Goal: Complete application form: Complete application form

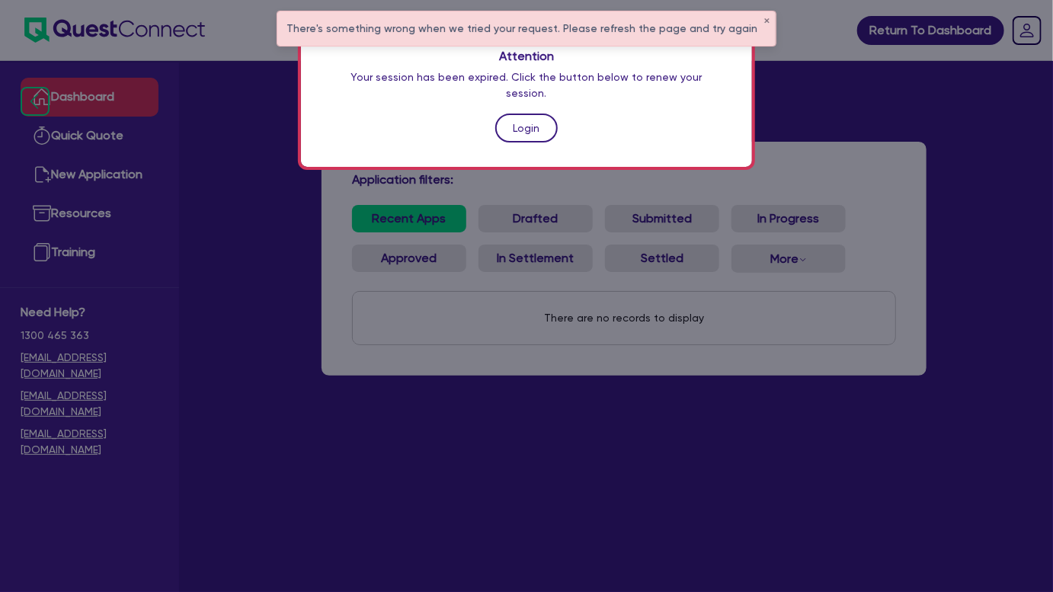
click at [519, 120] on link "Login" at bounding box center [526, 127] width 62 height 29
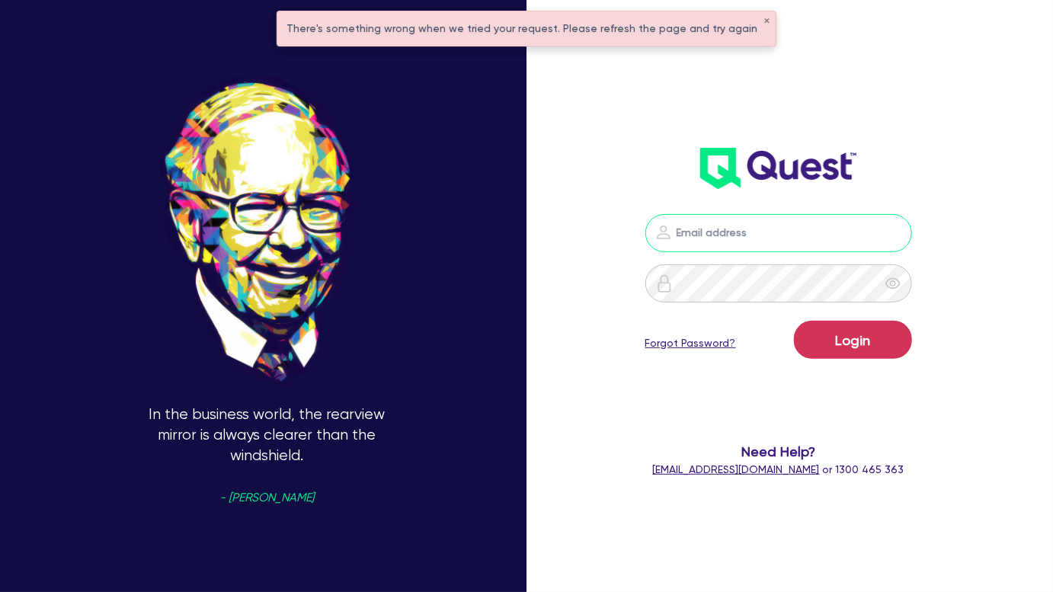
type input "joel.harding@quest.finance"
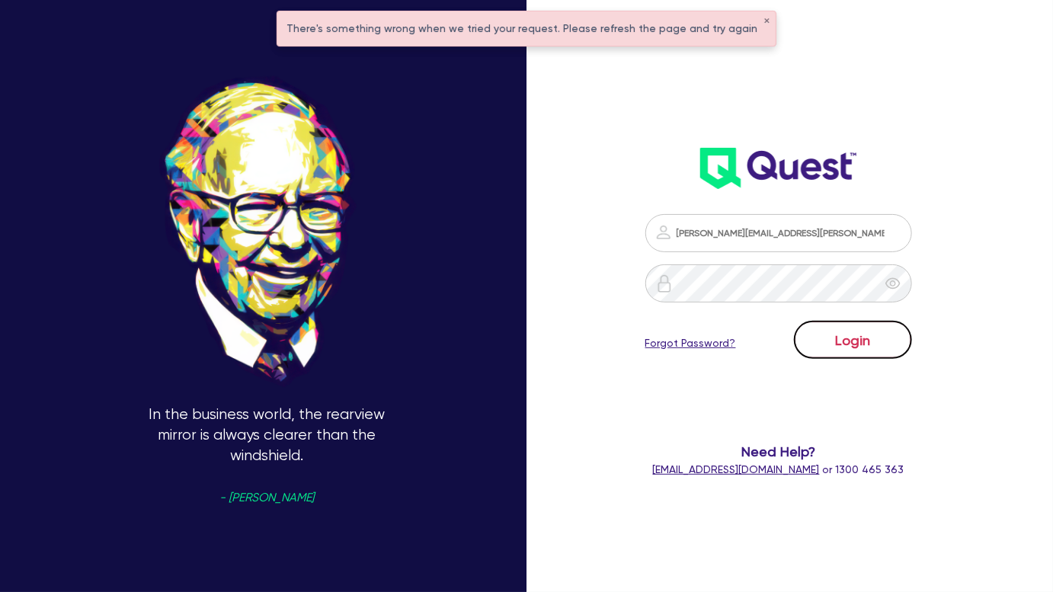
click at [844, 354] on button "Login" at bounding box center [853, 340] width 118 height 38
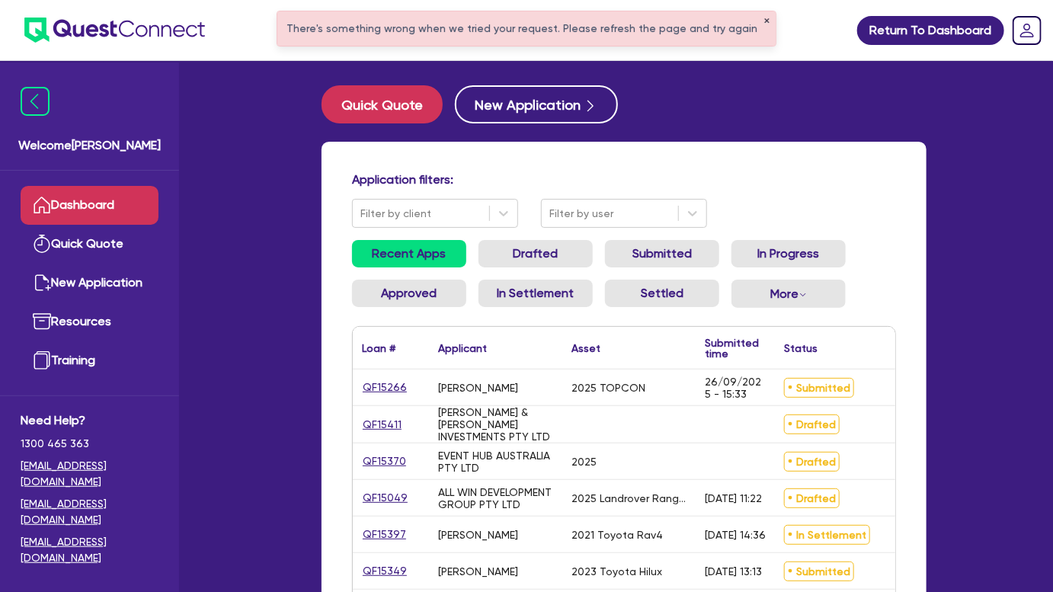
click at [763, 19] on button "✕" at bounding box center [766, 22] width 6 height 8
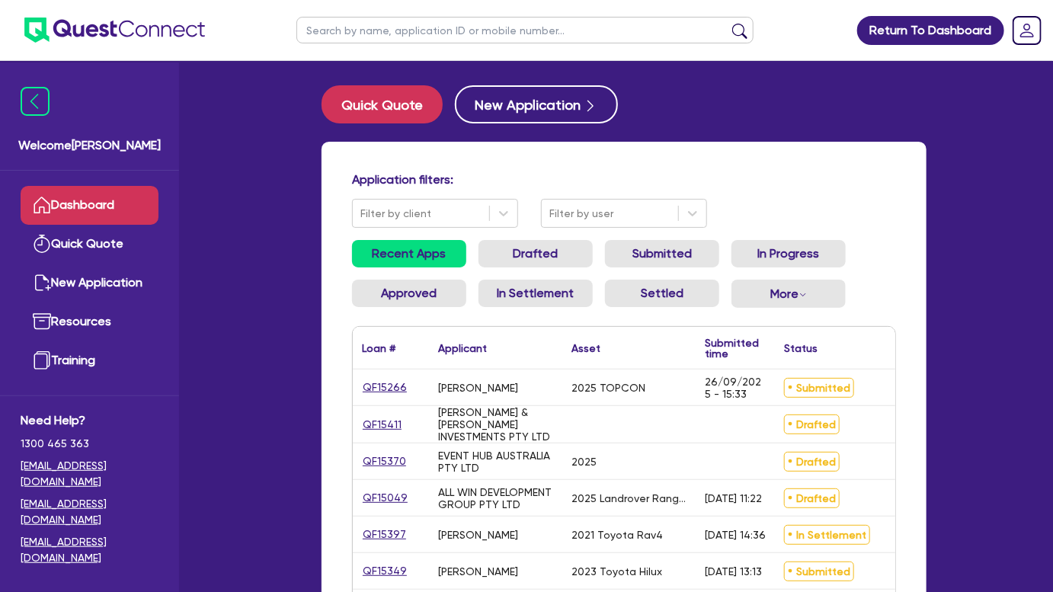
click at [540, 15] on ul at bounding box center [524, 30] width 487 height 60
click at [535, 27] on input "text" at bounding box center [524, 30] width 457 height 27
type input "katchel"
click at [727, 23] on button "submit" at bounding box center [739, 33] width 24 height 21
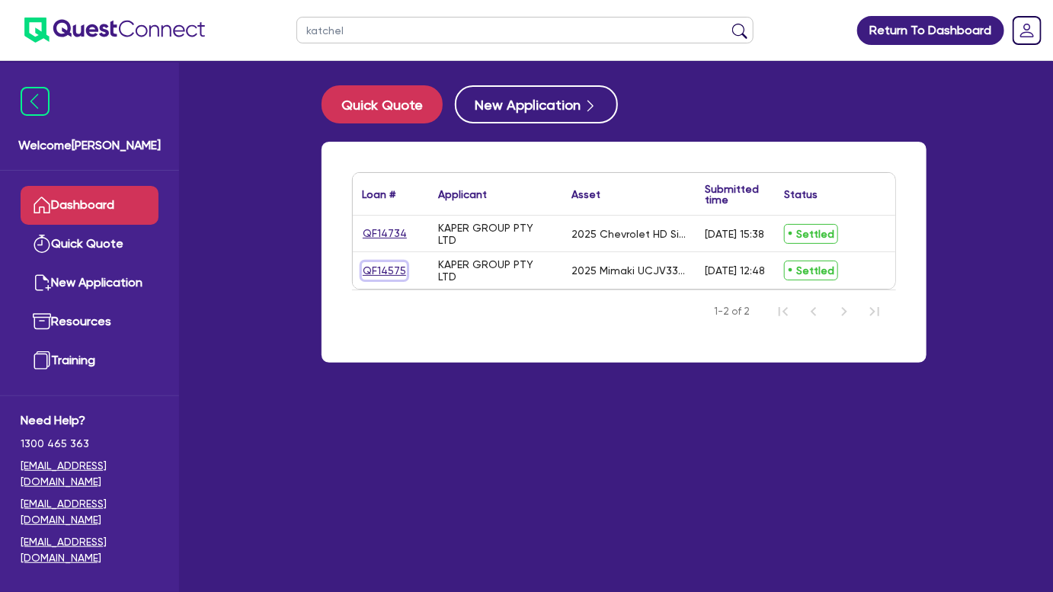
click at [380, 276] on link "QF14575" at bounding box center [384, 271] width 45 height 18
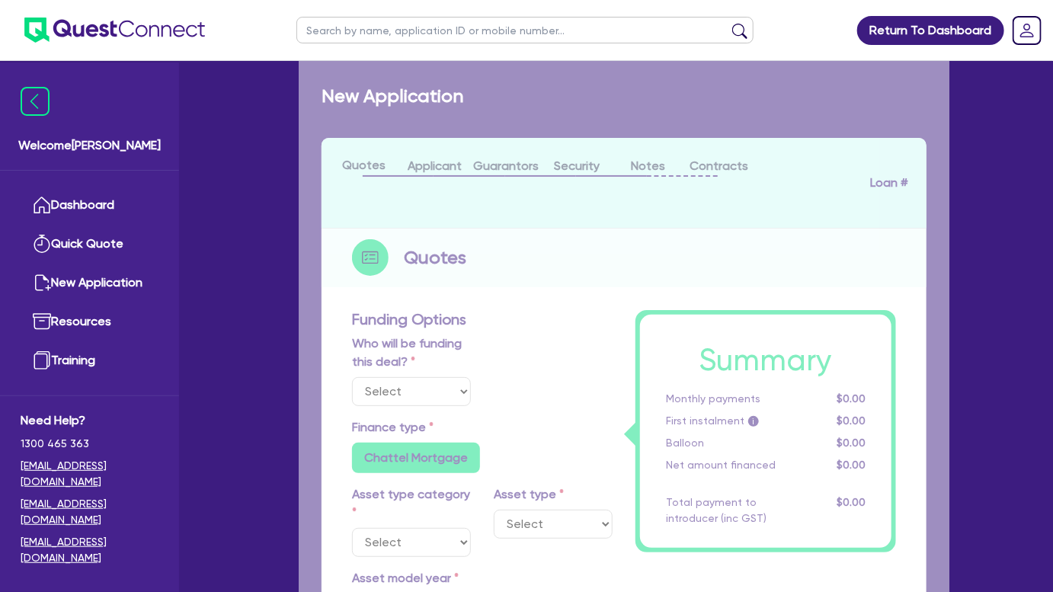
select select "Other"
select select "SECONDARY_ASSETS"
type input "2025"
radio input "true"
type input "51,304"
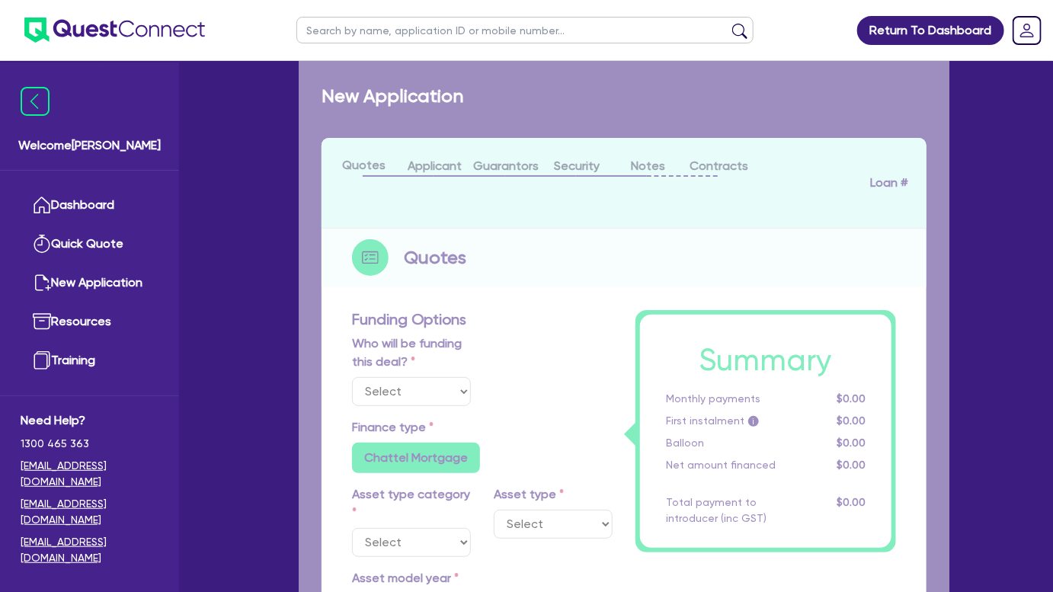
type input "4.00"
type input "2,092.16"
type input "8.74"
type input "459.09"
type input "450"
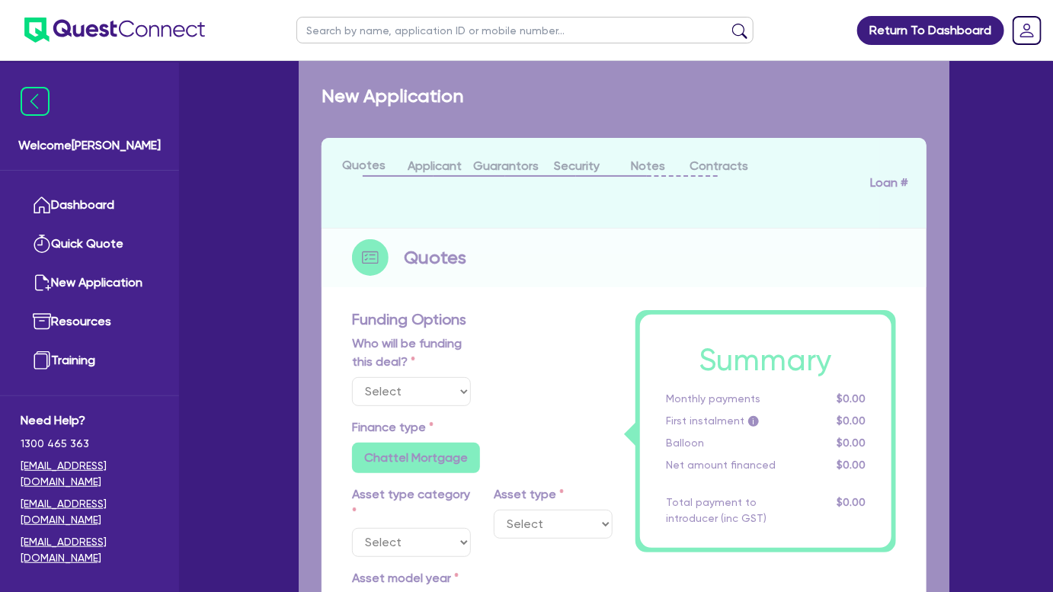
radio input "true"
select select "PRINTING_AND_PACKAGING_EQUIPMENT"
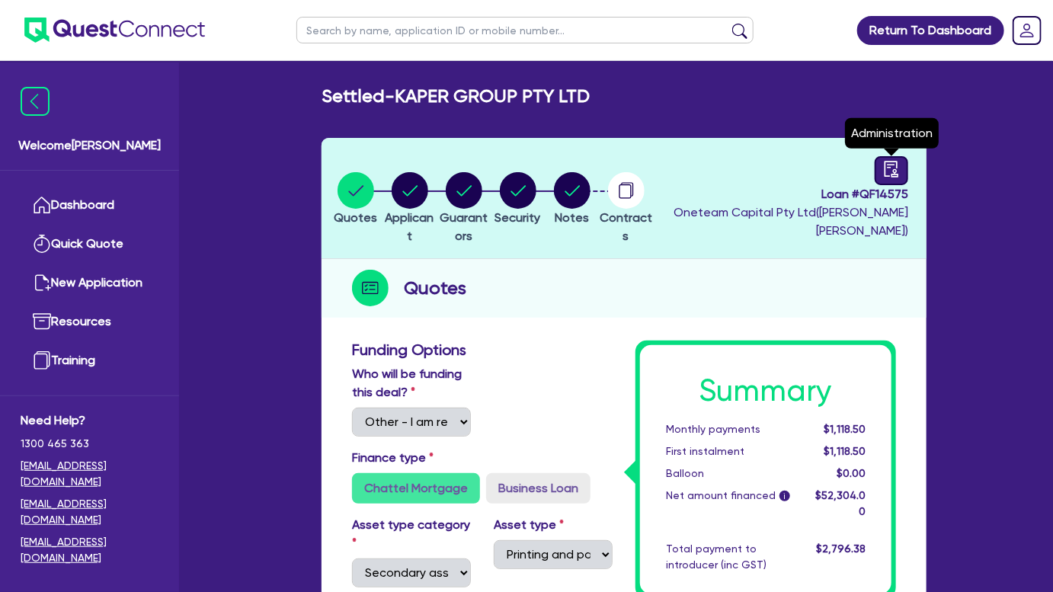
click at [882, 171] on div at bounding box center [891, 170] width 34 height 29
select select "SETTLED"
select select "Pepper"
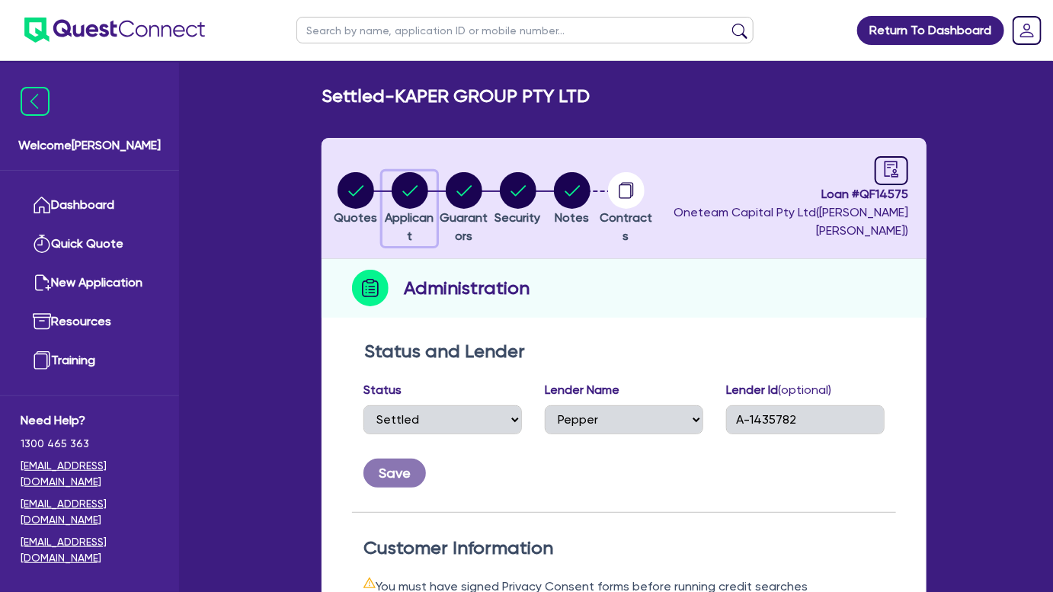
click at [428, 193] on circle "button" at bounding box center [409, 190] width 37 height 37
select select "COMPANY"
select select "BUILDING_CONSTRUCTION"
select select "BUSINESSES_CONSTRUCTION_SERVICES"
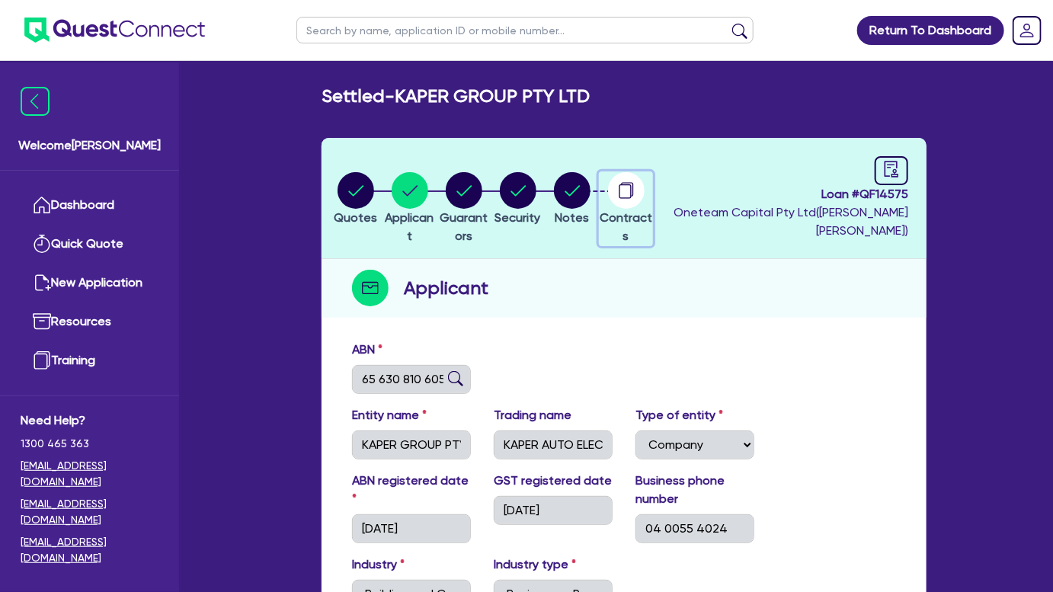
click at [644, 198] on circle "button" at bounding box center [626, 190] width 37 height 37
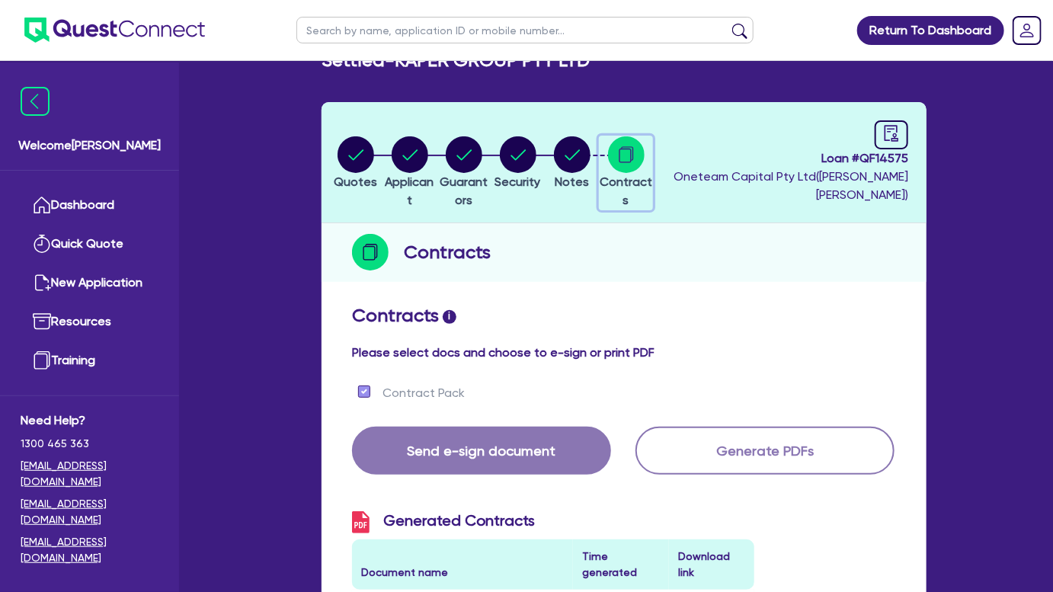
scroll to position [30, 0]
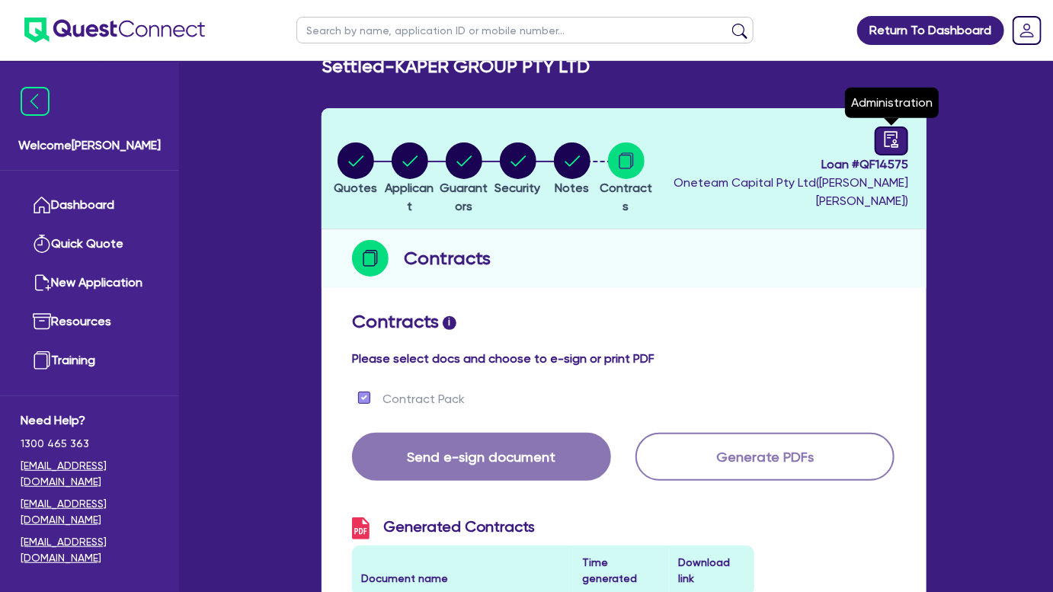
click at [890, 131] on icon "audit" at bounding box center [891, 139] width 17 height 17
select select "SETTLED"
select select "Pepper"
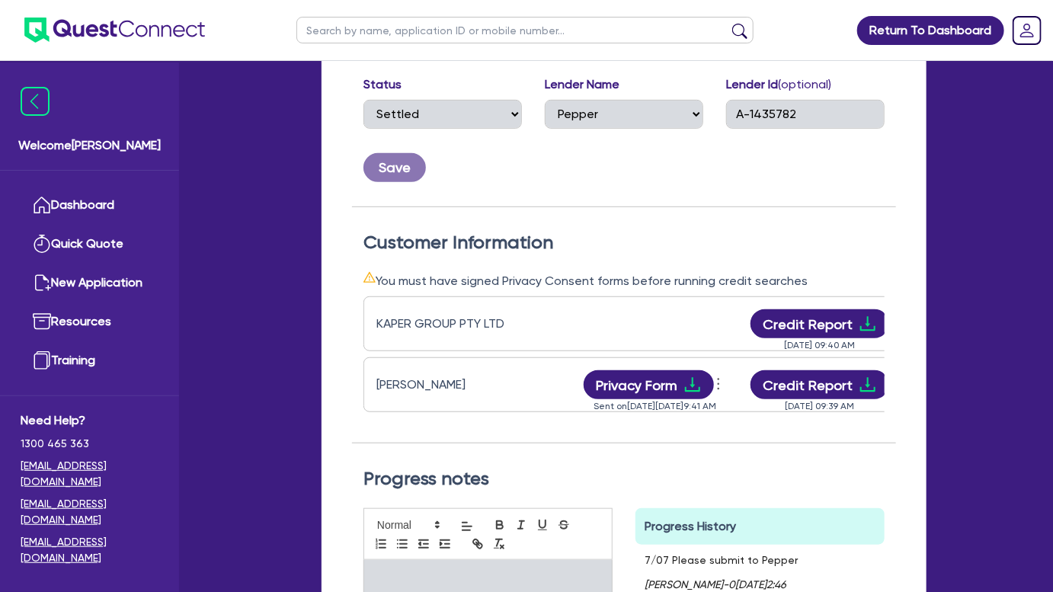
scroll to position [307, 0]
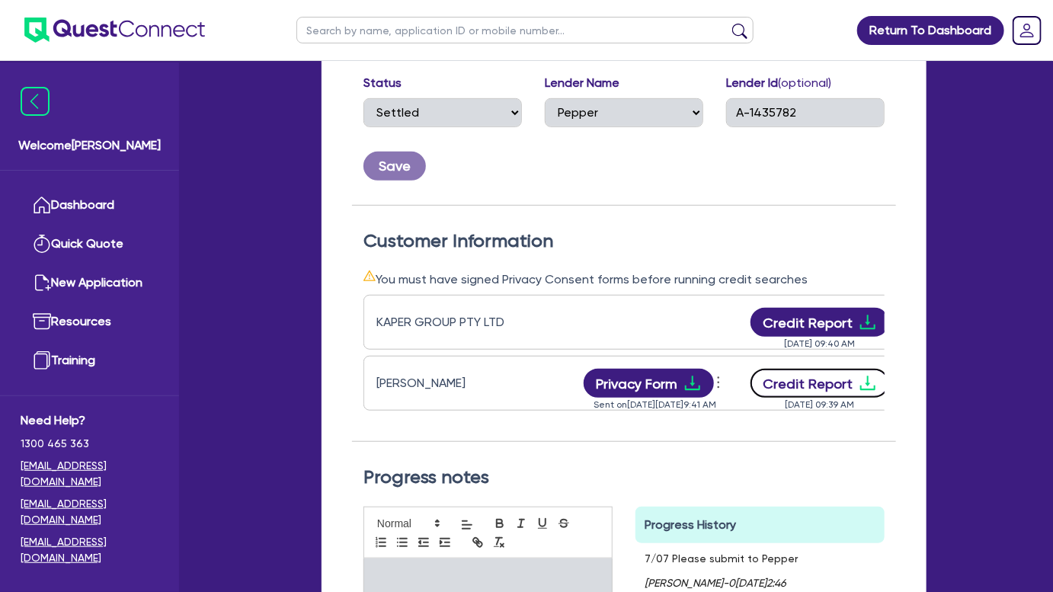
click at [869, 380] on icon "download" at bounding box center [867, 383] width 18 height 18
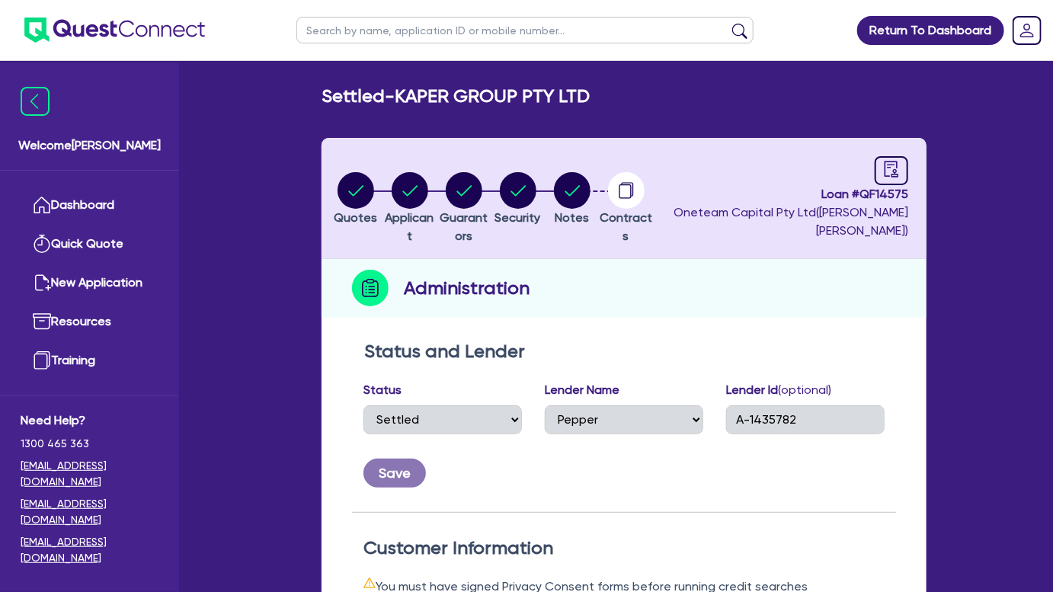
click at [129, 22] on img at bounding box center [114, 30] width 180 height 25
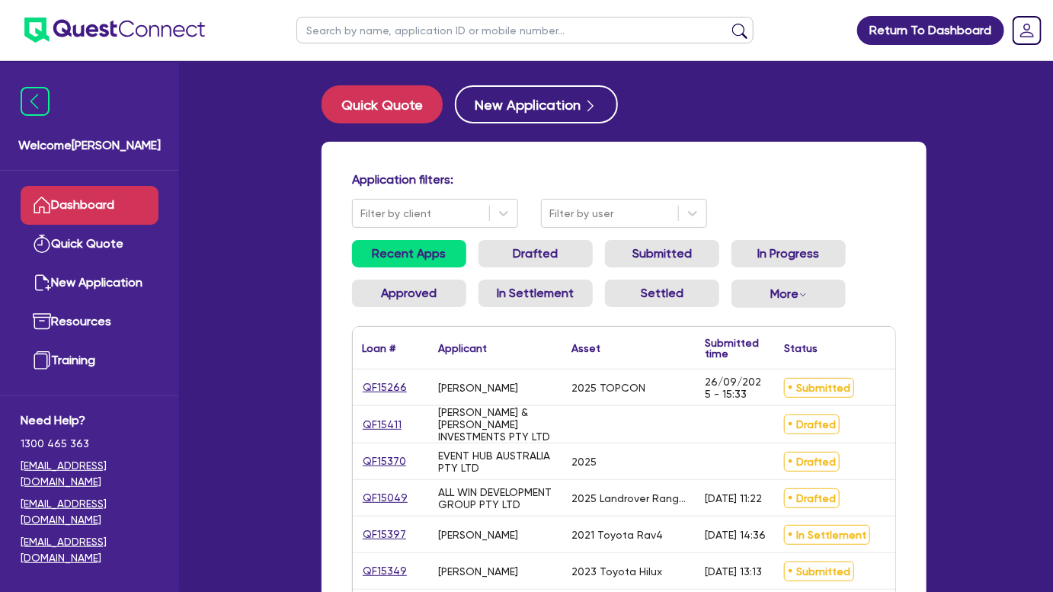
click at [452, 37] on input "text" at bounding box center [524, 30] width 457 height 27
type input "kaper"
click at [727, 23] on button "submit" at bounding box center [739, 33] width 24 height 21
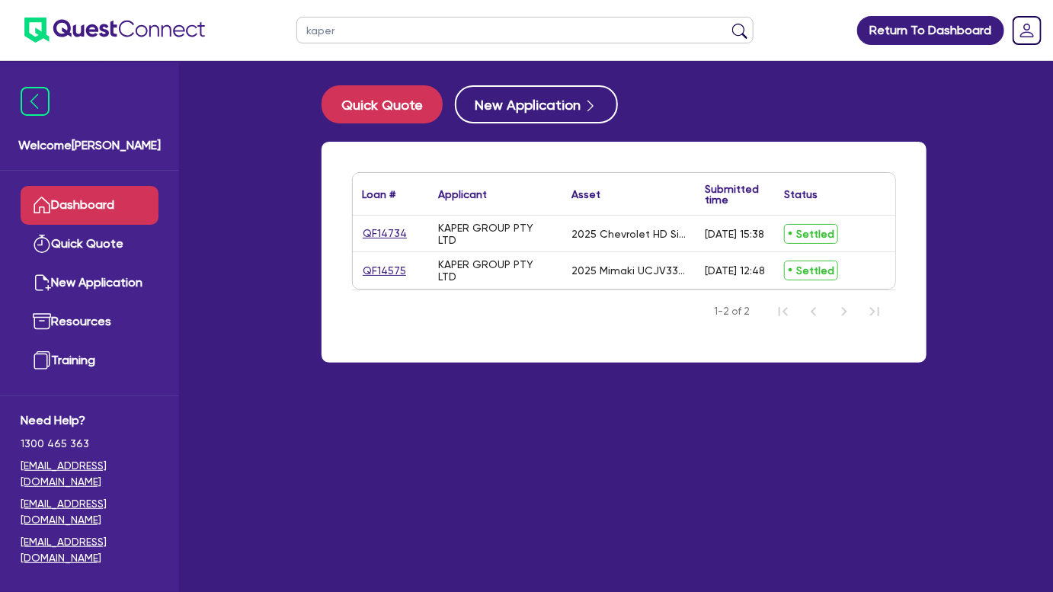
scroll to position [0, 168]
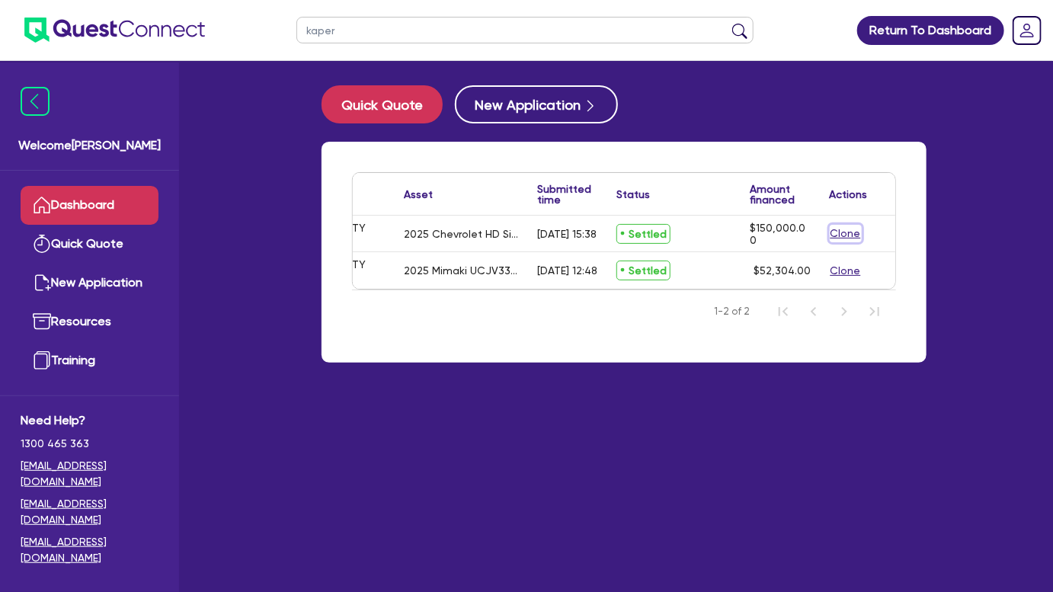
click at [840, 234] on button "Clone" at bounding box center [845, 234] width 32 height 18
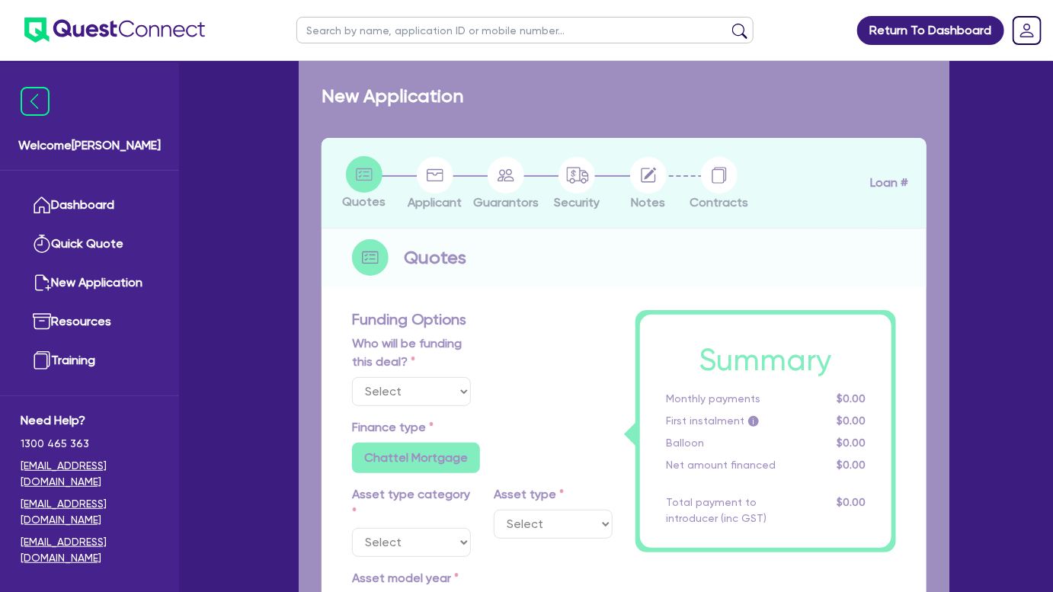
select select "Other"
radio input "true"
radio input "false"
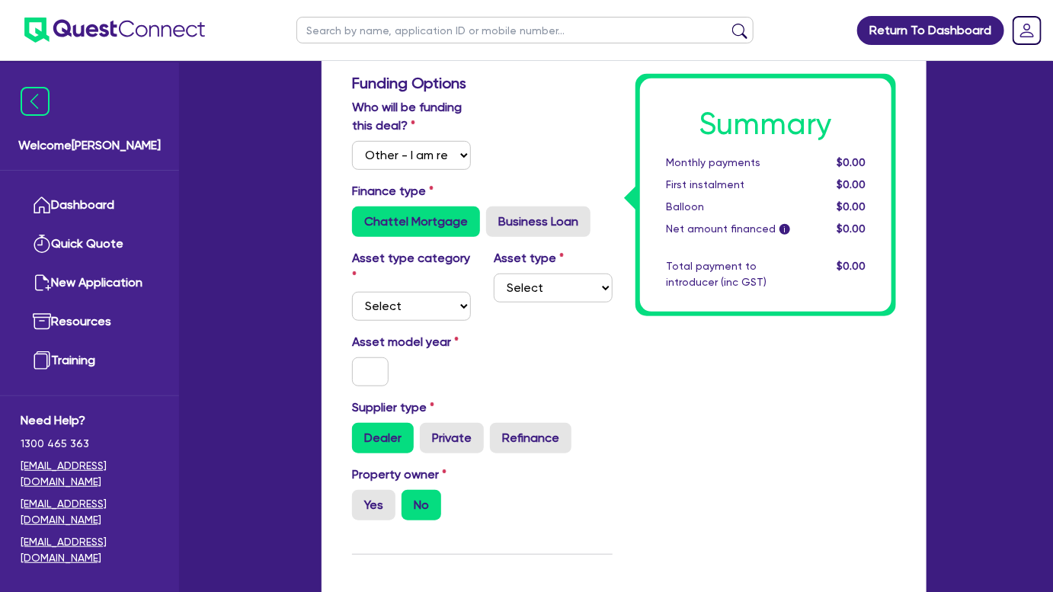
scroll to position [267, 0]
click at [432, 319] on div "Asset type category Select Cars and light trucks Primary assets Secondary asset…" at bounding box center [481, 291] width 283 height 84
click at [426, 301] on select "Select Cars and light trucks Primary assets Secondary assets Tertiary assets" at bounding box center [411, 306] width 119 height 29
select select "CARS_AND_LIGHT_TRUCKS"
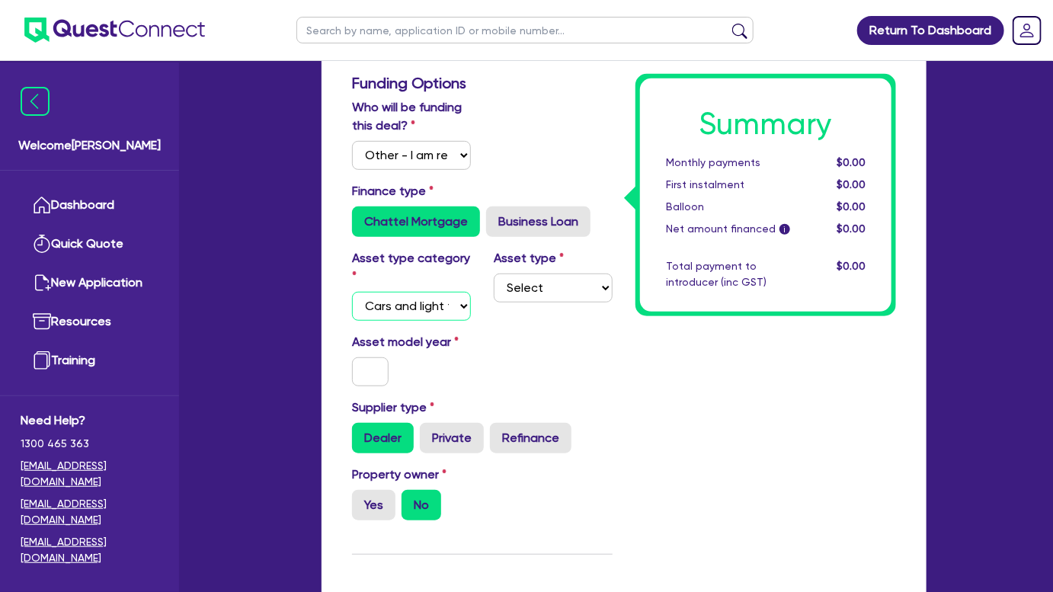
click at [352, 292] on select "Select Cars and light trucks Primary assets Secondary assets Tertiary assets" at bounding box center [411, 306] width 119 height 29
click at [523, 283] on select "Select Passenger vehicles Vans and utes Light trucks up to 4.5 tonne" at bounding box center [553, 287] width 119 height 29
select select "VANS_AND_UTES"
click at [494, 273] on select "Select Passenger vehicles Vans and utes Light trucks up to 4.5 tonne" at bounding box center [553, 287] width 119 height 29
click at [367, 381] on input "text" at bounding box center [370, 371] width 37 height 29
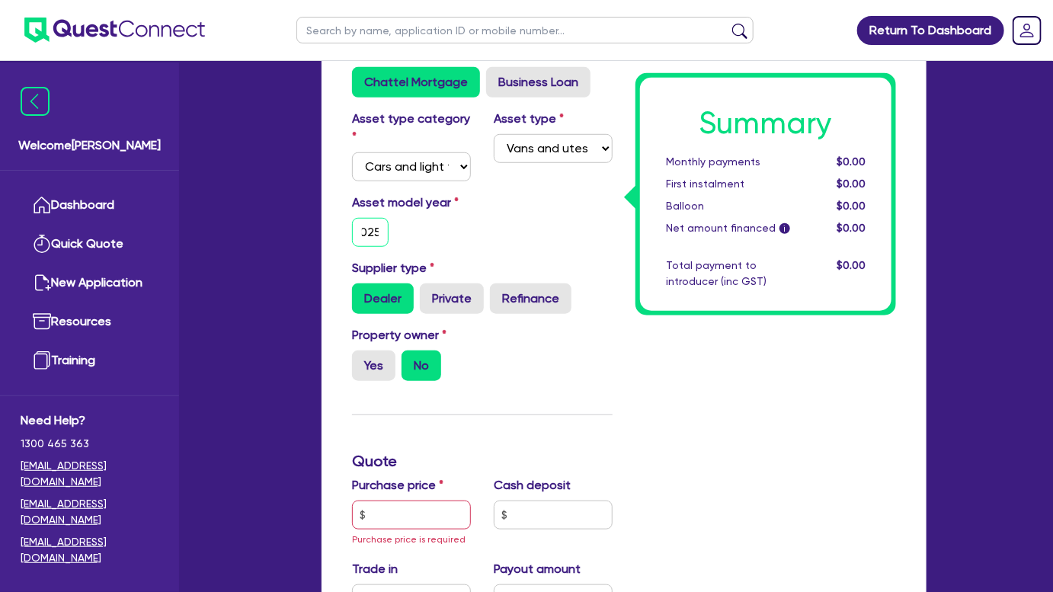
scroll to position [407, 0]
type input "2025"
click at [369, 375] on label "Yes" at bounding box center [373, 365] width 43 height 30
click at [362, 359] on input "Yes" at bounding box center [357, 355] width 10 height 10
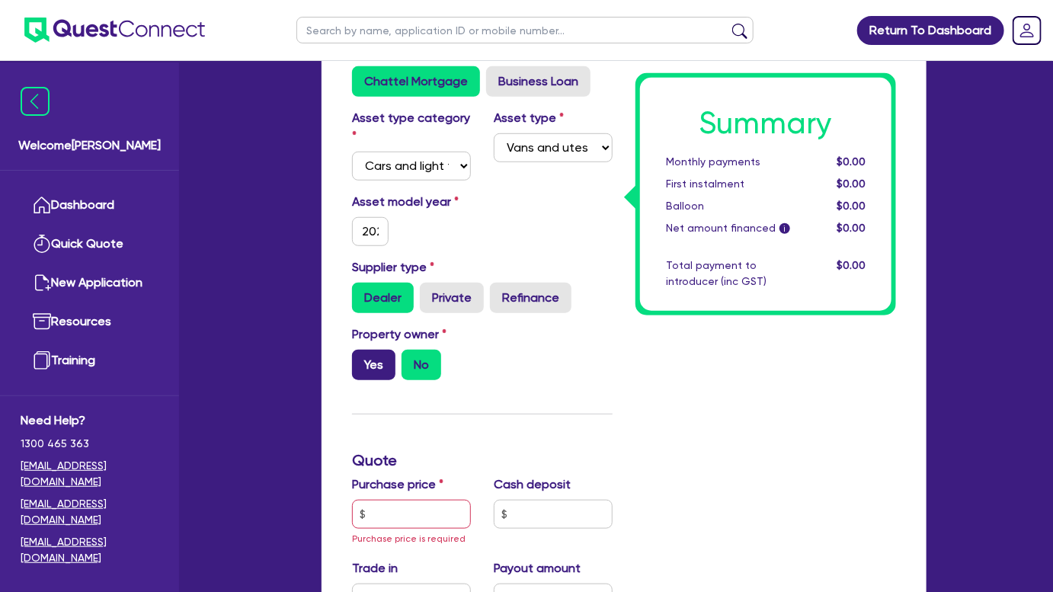
radio input "true"
click at [410, 492] on div "Purchase price Purchase price is required" at bounding box center [411, 511] width 142 height 72
click at [406, 513] on input "text" at bounding box center [411, 514] width 119 height 29
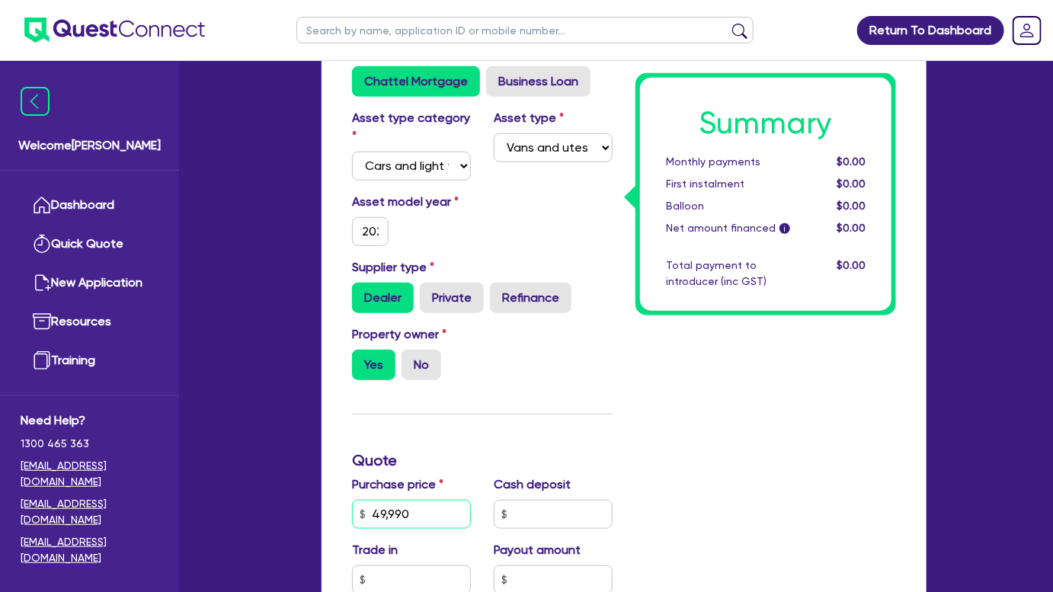
click at [382, 517] on input "49,990" at bounding box center [411, 514] width 119 height 29
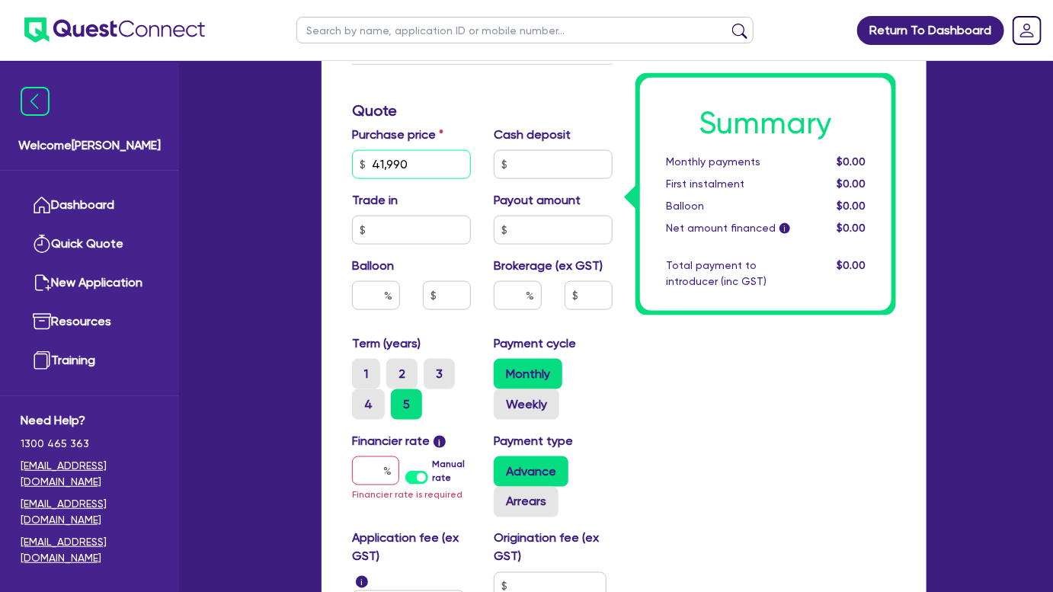
scroll to position [755, 0]
type input "41,990"
click at [391, 474] on div at bounding box center [375, 471] width 47 height 29
click at [376, 473] on input "text" at bounding box center [375, 471] width 47 height 29
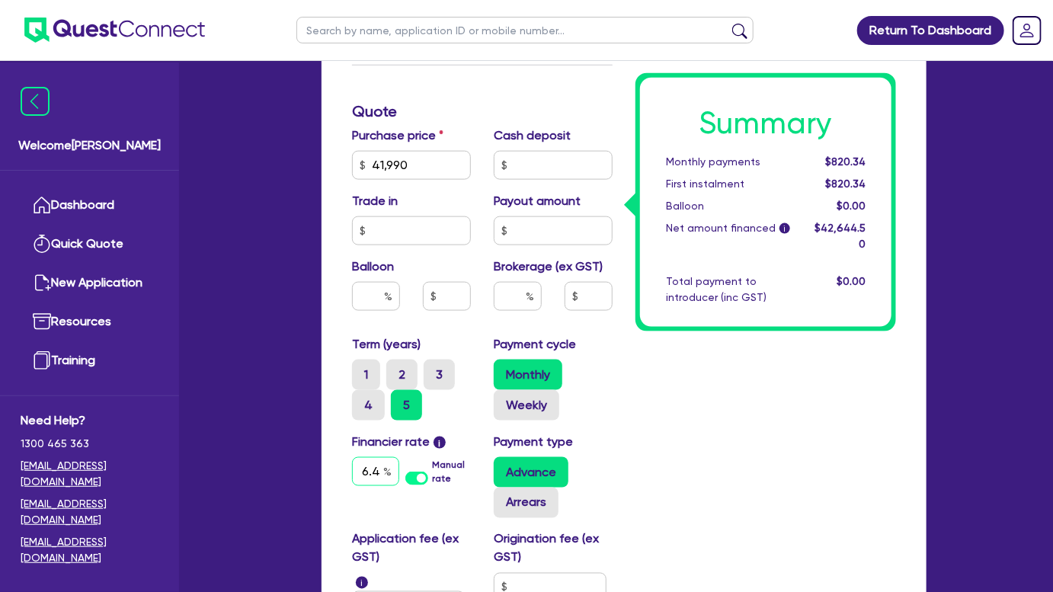
scroll to position [0, 5]
type input "6.49"
click at [511, 285] on input "text" at bounding box center [518, 296] width 48 height 29
type input "2"
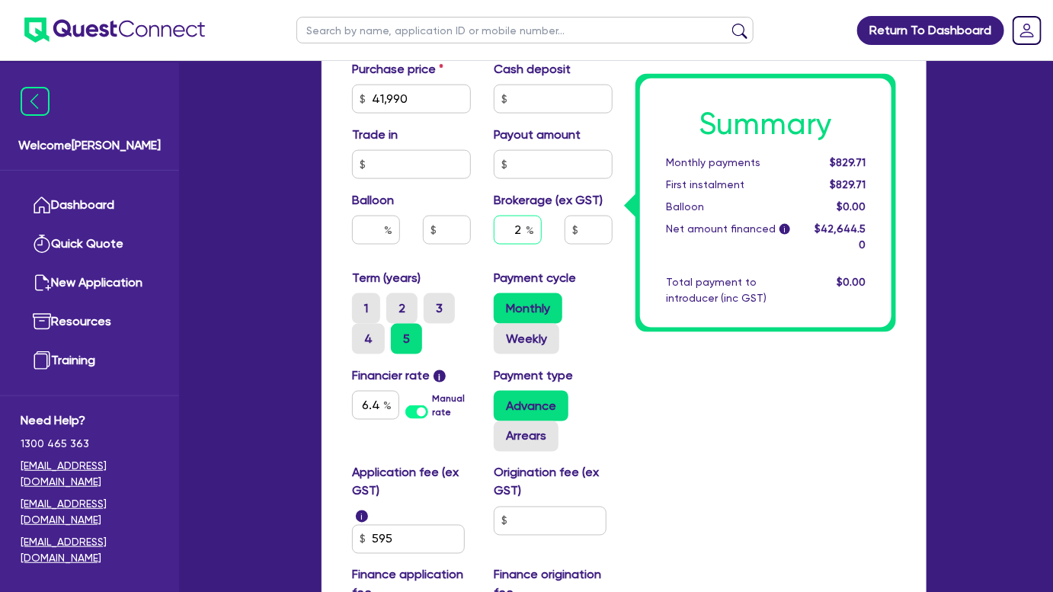
scroll to position [788, 0]
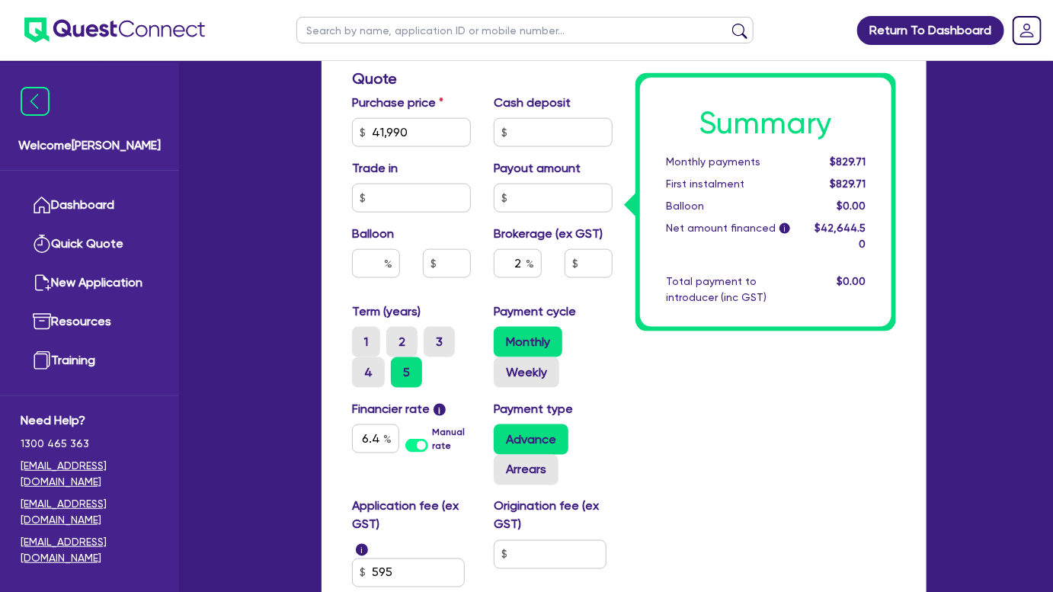
click at [671, 392] on div "Summary Monthly payments $829.71 First instalment $829.71 Balloon $0.00 Net amo…" at bounding box center [765, 118] width 283 height 1132
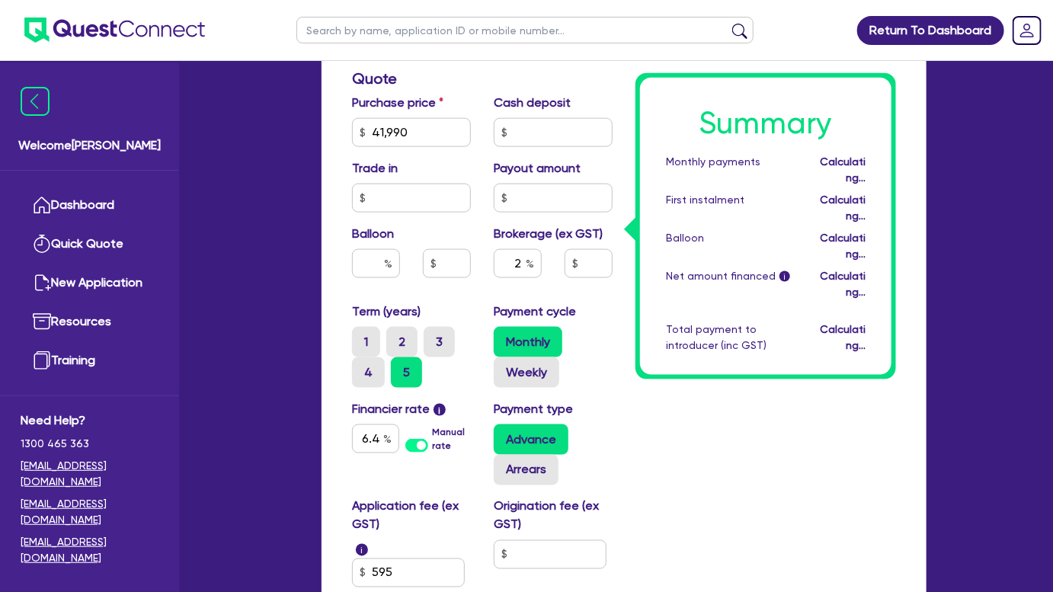
type input "852.89"
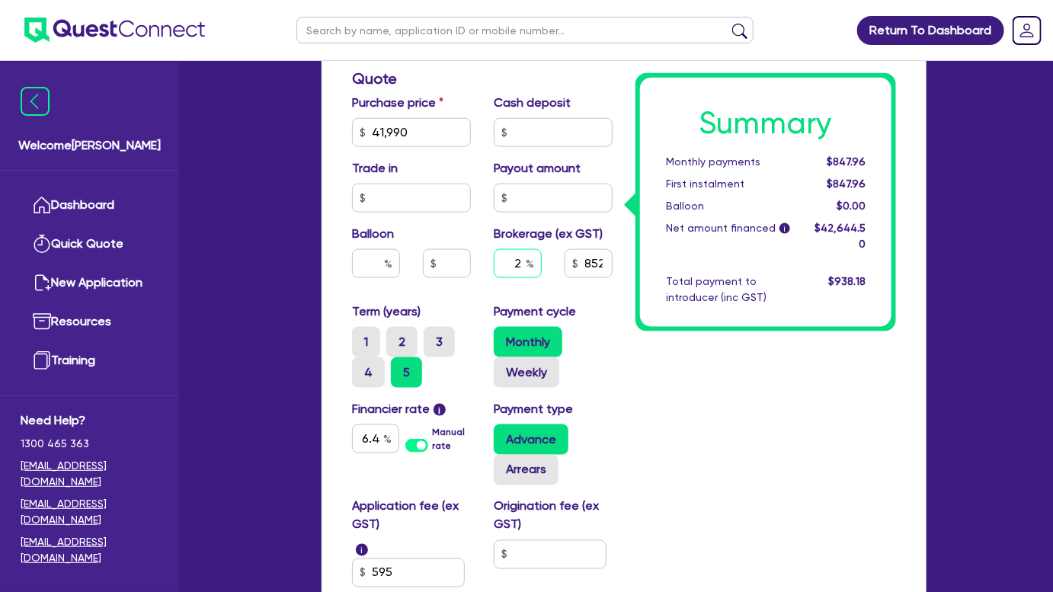
drag, startPoint x: 506, startPoint y: 270, endPoint x: 521, endPoint y: 265, distance: 15.9
click at [521, 265] on input "2" at bounding box center [518, 263] width 48 height 29
type input "3"
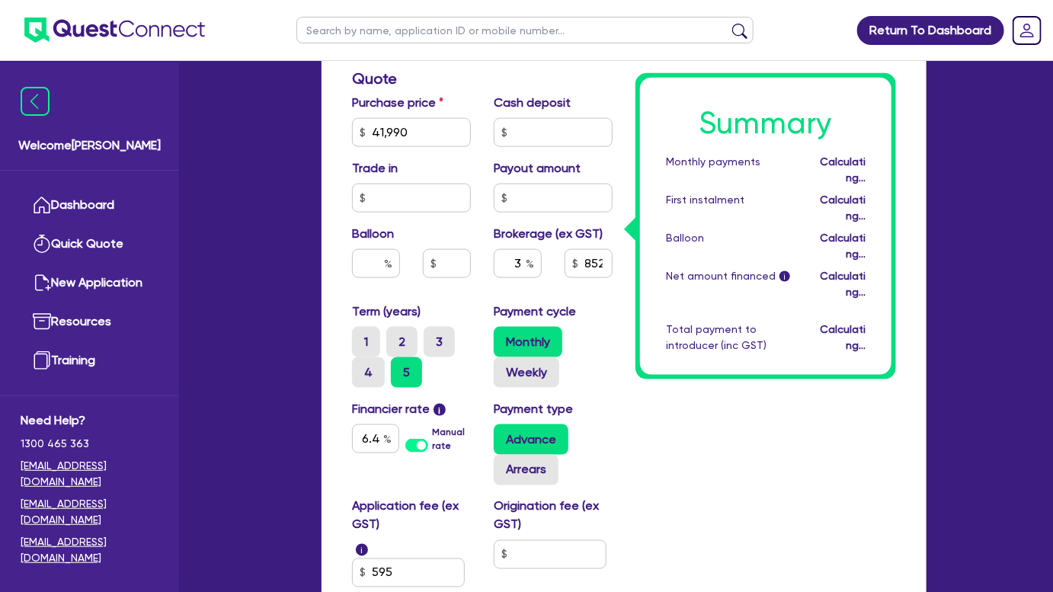
click at [651, 467] on div "Summary Monthly payments Calculating... First instalment Calculating... Balloon…" at bounding box center [765, 118] width 283 height 1132
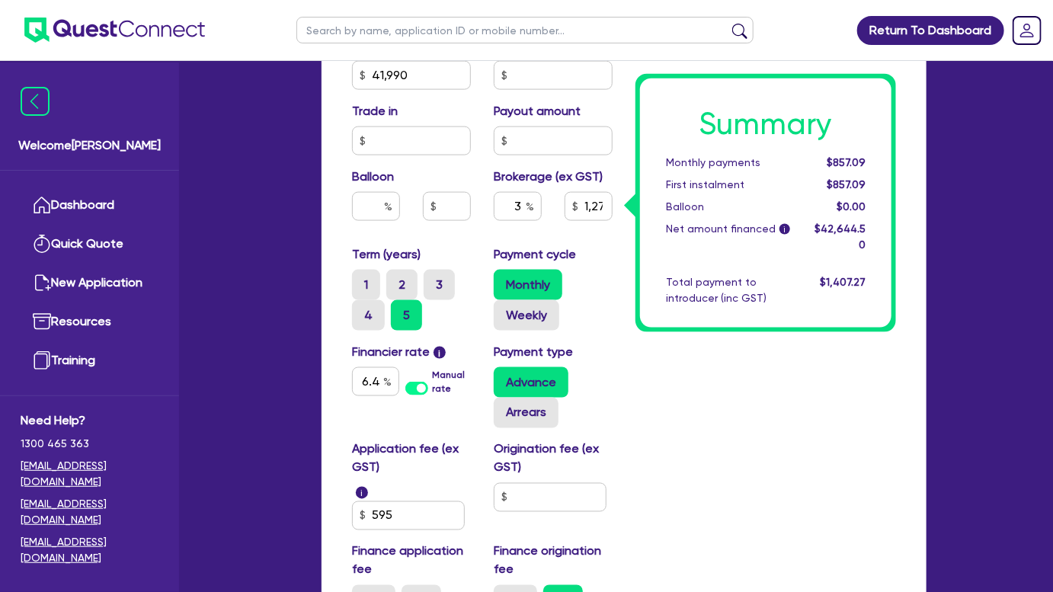
scroll to position [847, 0]
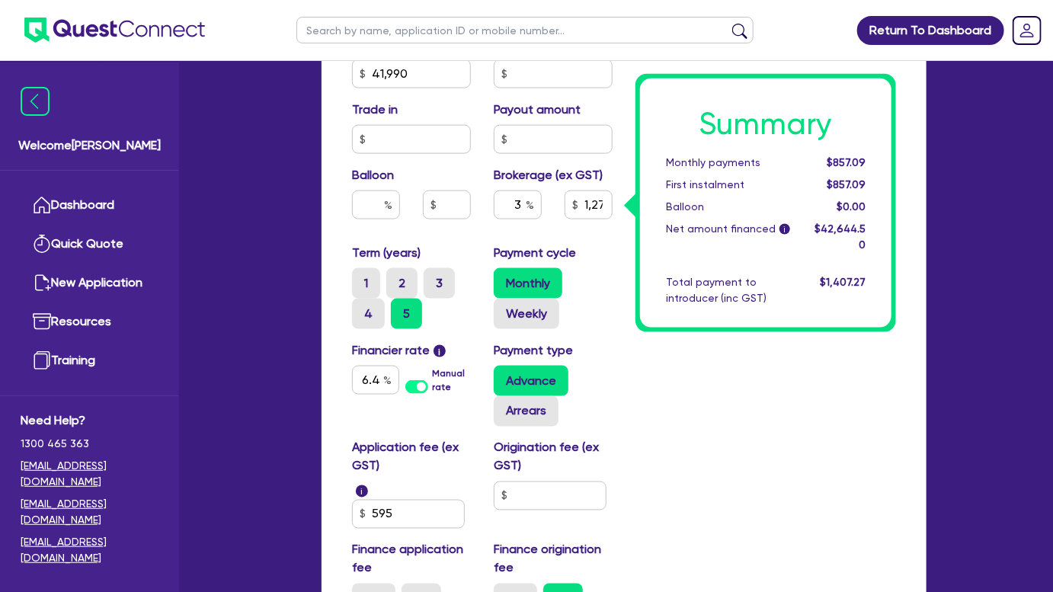
click at [402, 485] on div "Application fee (ex GST) i 595" at bounding box center [411, 484] width 142 height 90
click at [397, 509] on input "595" at bounding box center [408, 514] width 113 height 29
type input "1,279.34"
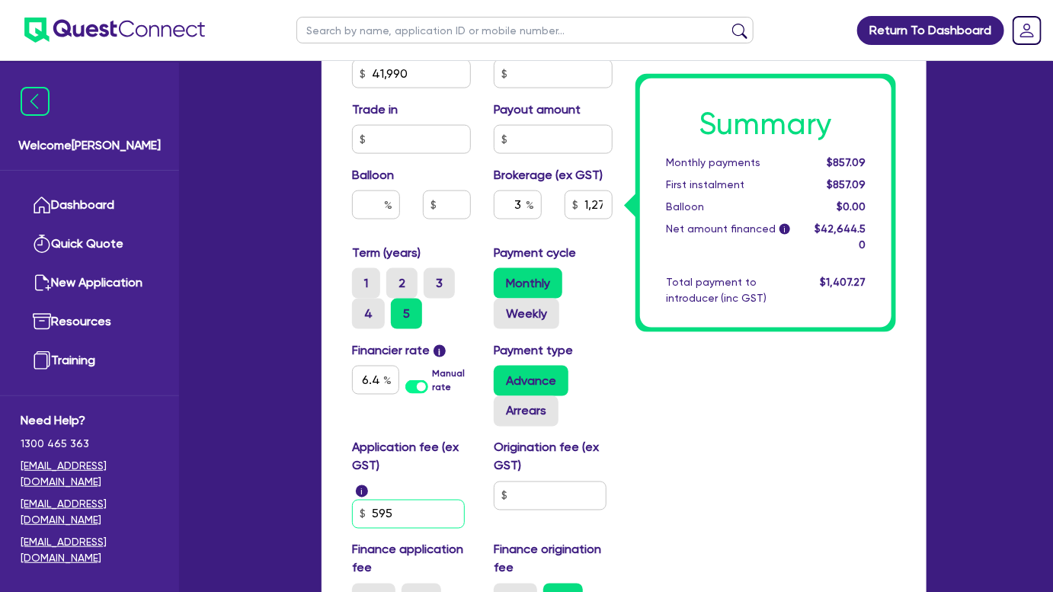
type input "4"
type input "1,279.34"
type input "49"
type input "1,279.34"
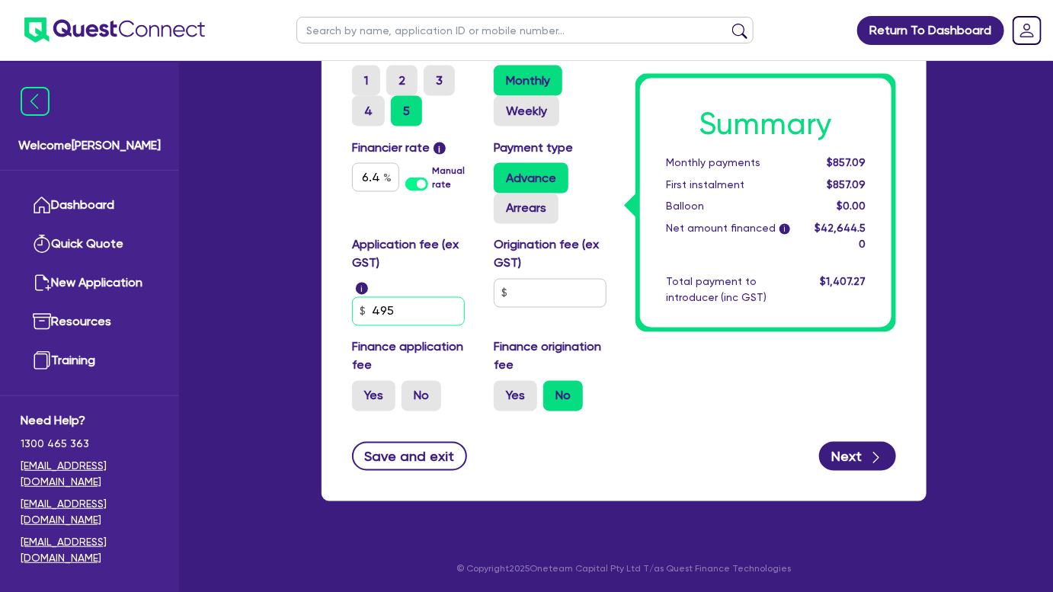
scroll to position [1049, 0]
type input "495"
type input "1,279.34"
click at [423, 407] on label "No" at bounding box center [421, 396] width 40 height 30
click at [411, 391] on input "No" at bounding box center [406, 386] width 10 height 10
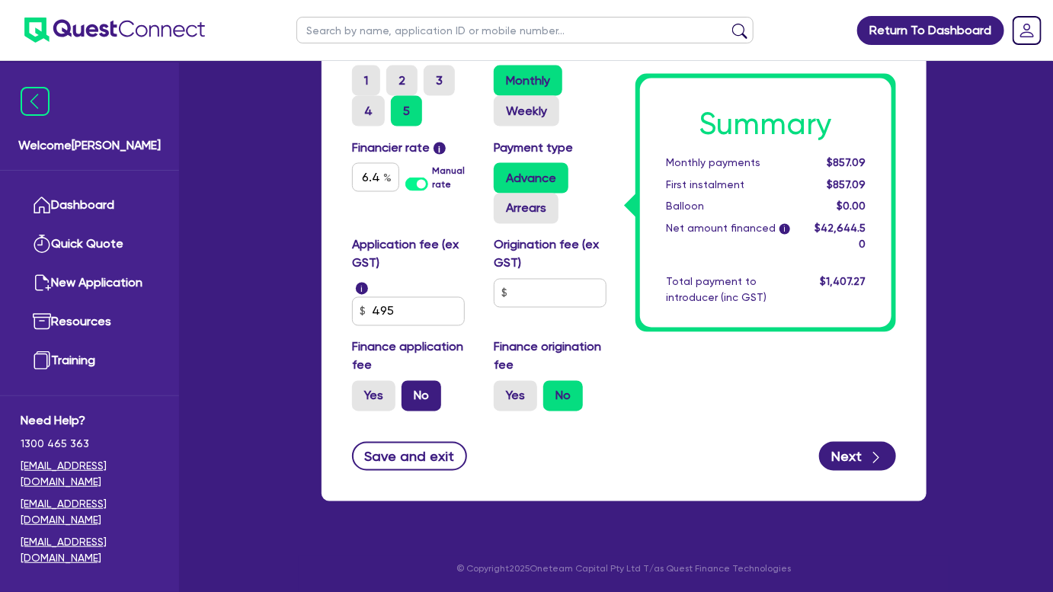
radio input "true"
click at [845, 457] on button "Next" at bounding box center [857, 456] width 77 height 29
type input "1,259.7"
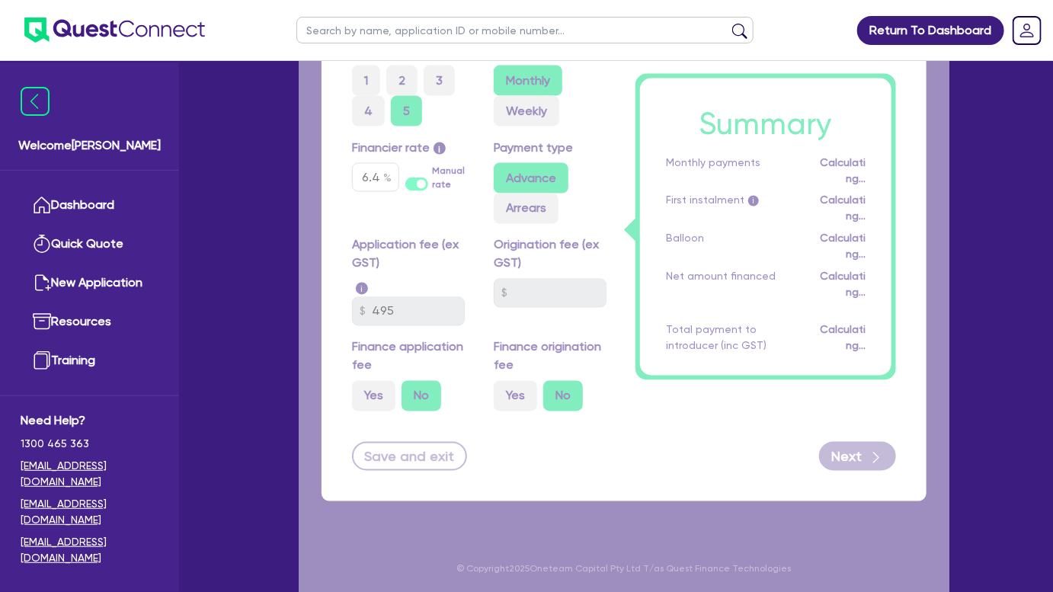
select select "COMPANY"
select select "BUILDING_CONSTRUCTION"
select select "BUSINESSES_CONSTRUCTION_SERVICES"
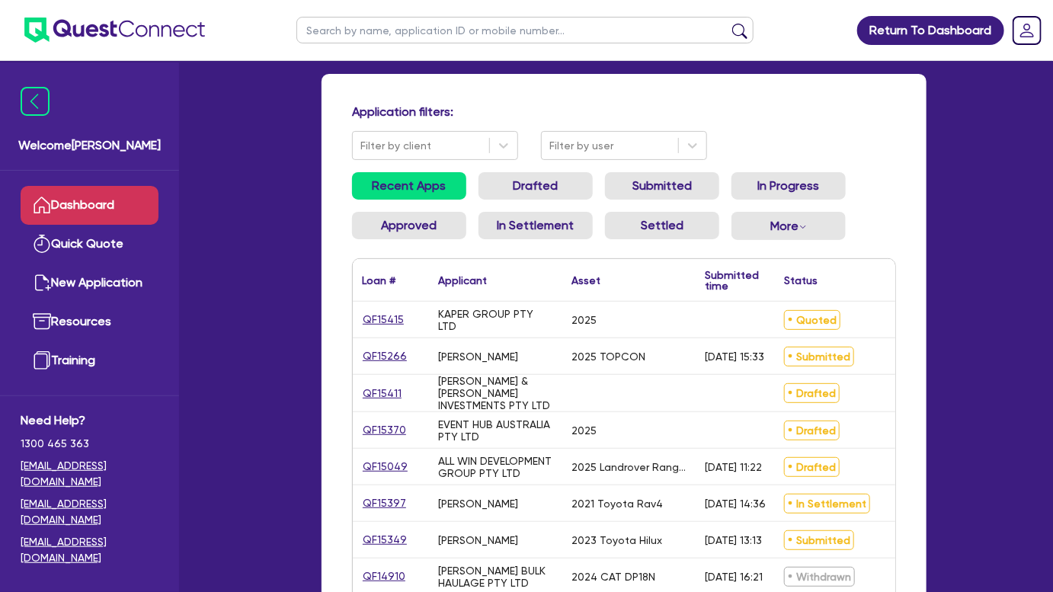
scroll to position [69, 0]
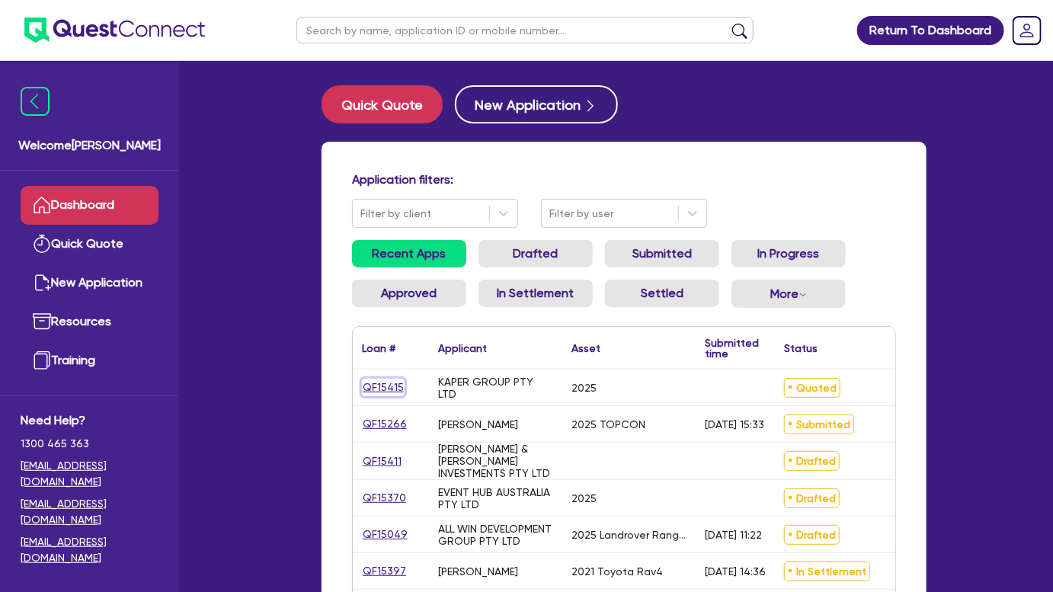
click at [392, 382] on link "QF15415" at bounding box center [383, 388] width 43 height 18
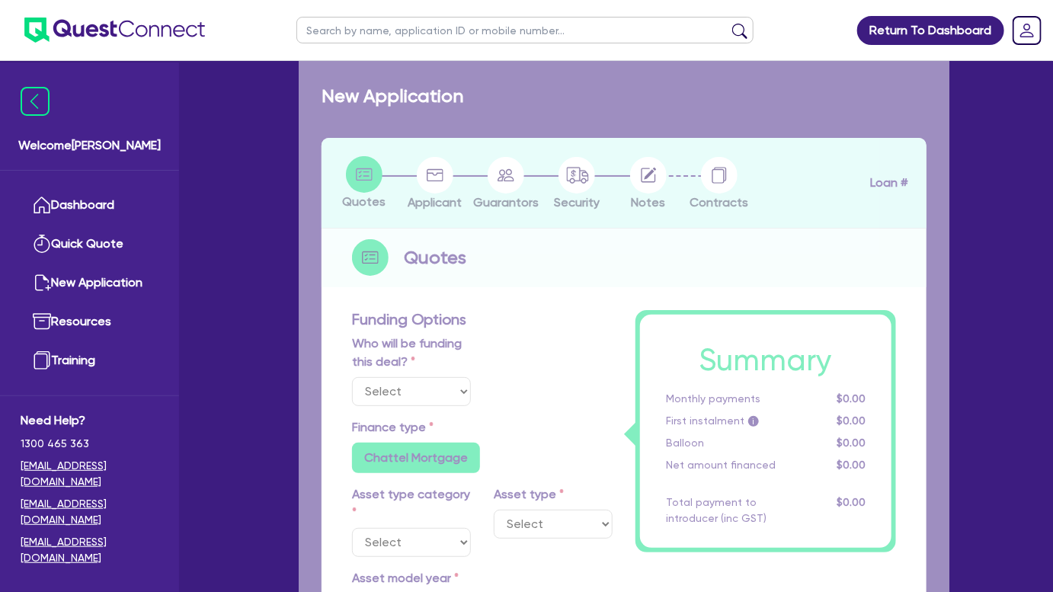
select select "Other"
select select "CARS_AND_LIGHT_TRUCKS"
type input "2025"
radio input "true"
type input "41,990"
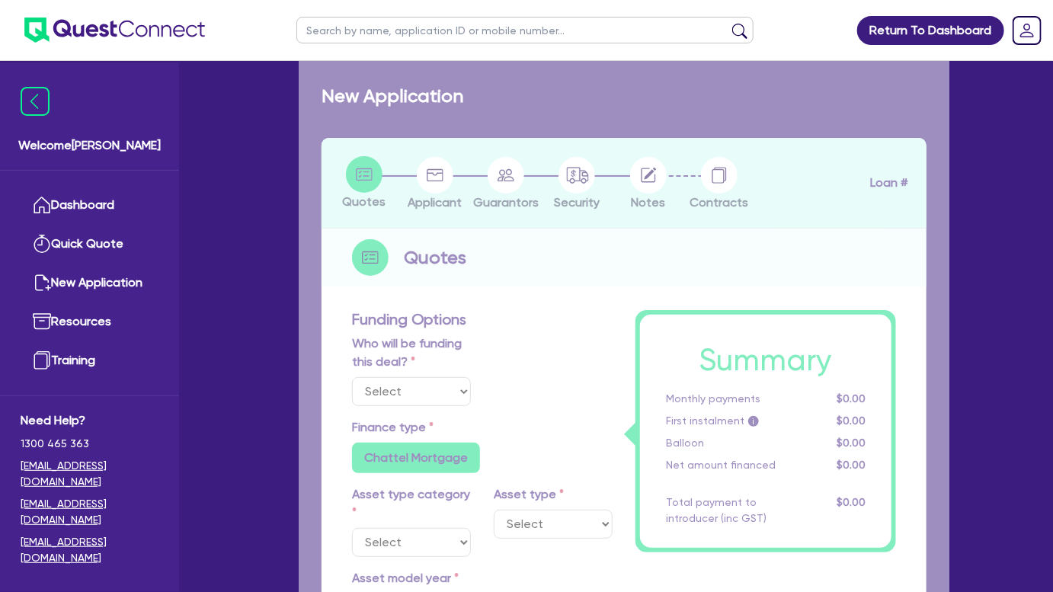
type input "3"
type input "1,259.7"
type input "6.49"
type input "495"
radio input "false"
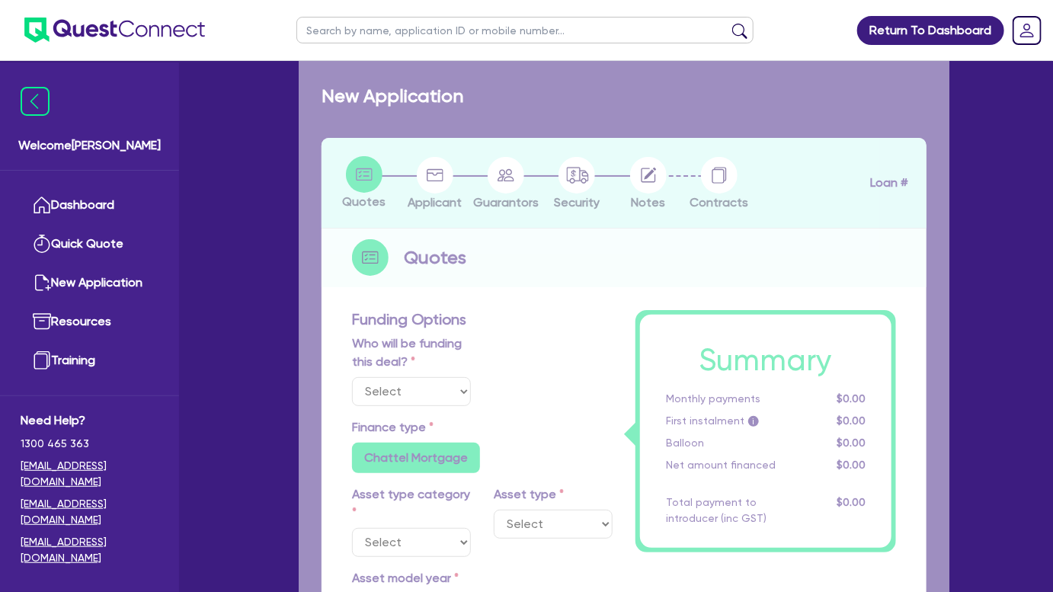
radio input "false"
select select "VANS_AND_UTES"
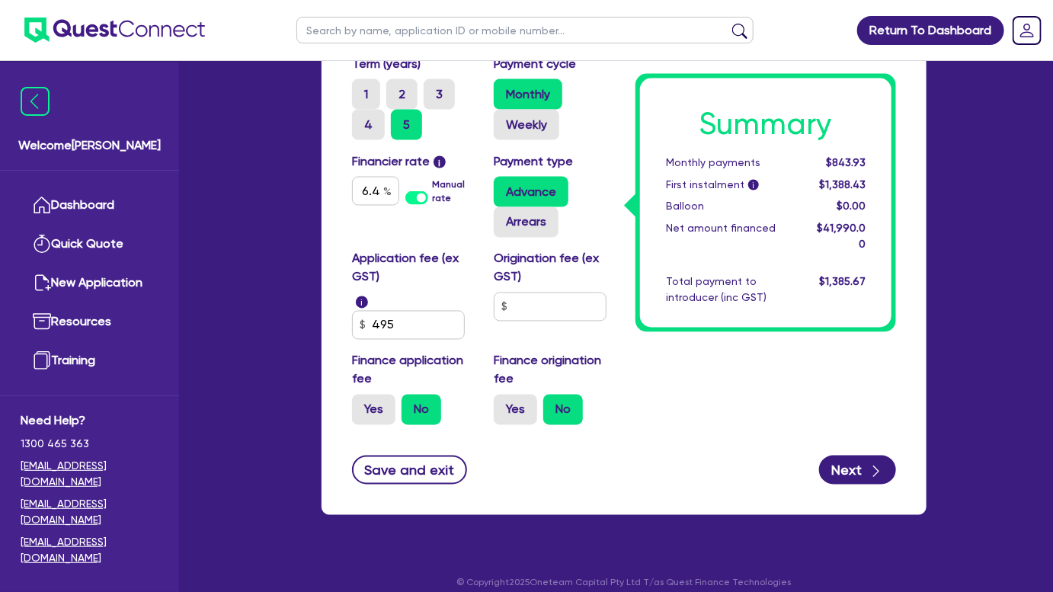
scroll to position [1049, 0]
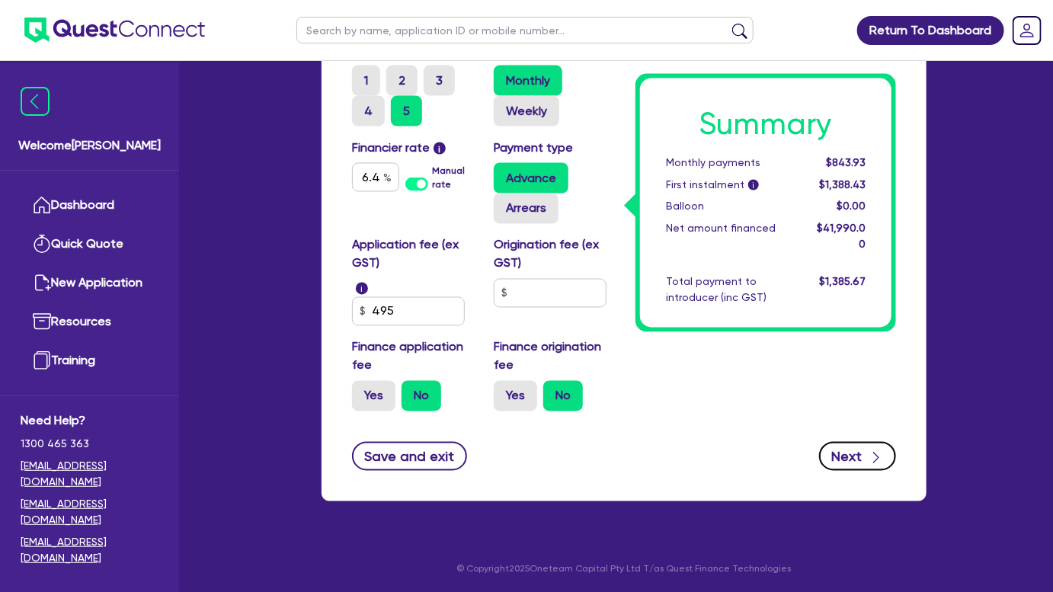
click at [832, 454] on button "Next" at bounding box center [857, 456] width 77 height 29
type input "41,990"
type input "1,259.7"
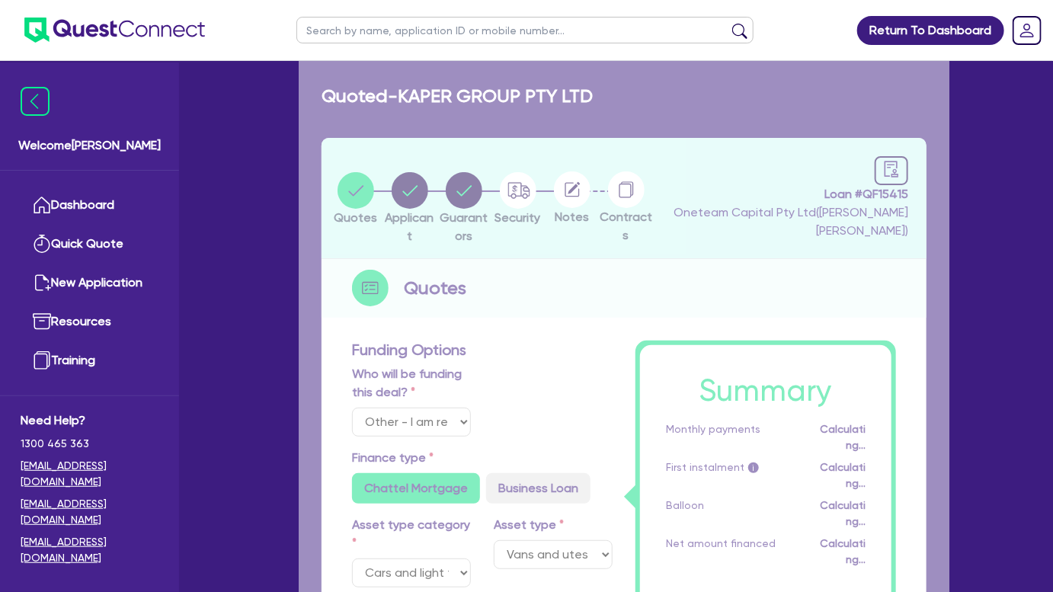
select select "COMPANY"
select select "BUILDING_CONSTRUCTION"
select select "BUSINESSES_CONSTRUCTION_SERVICES"
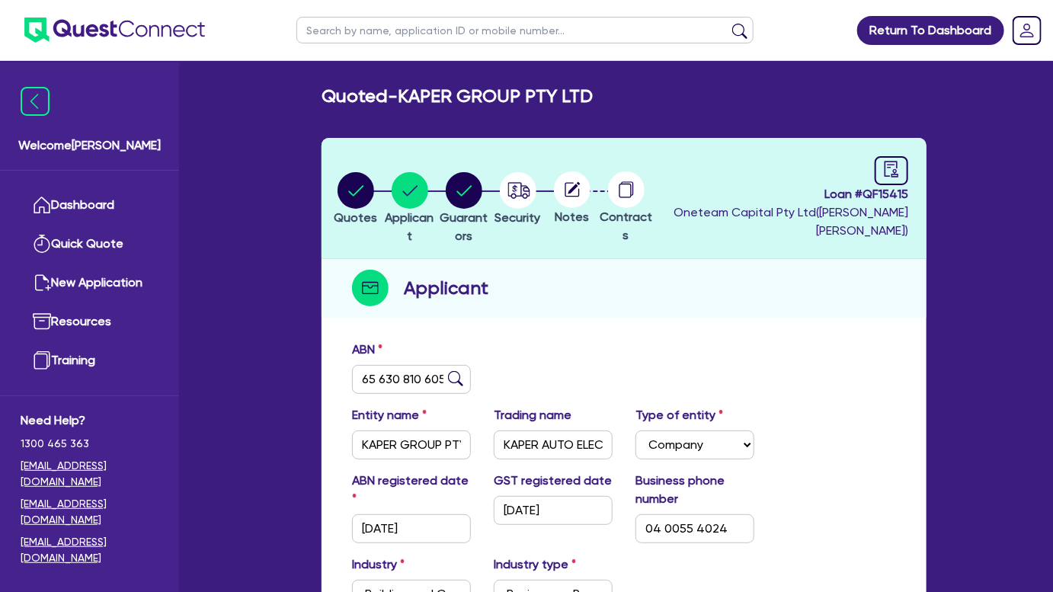
scroll to position [251, 0]
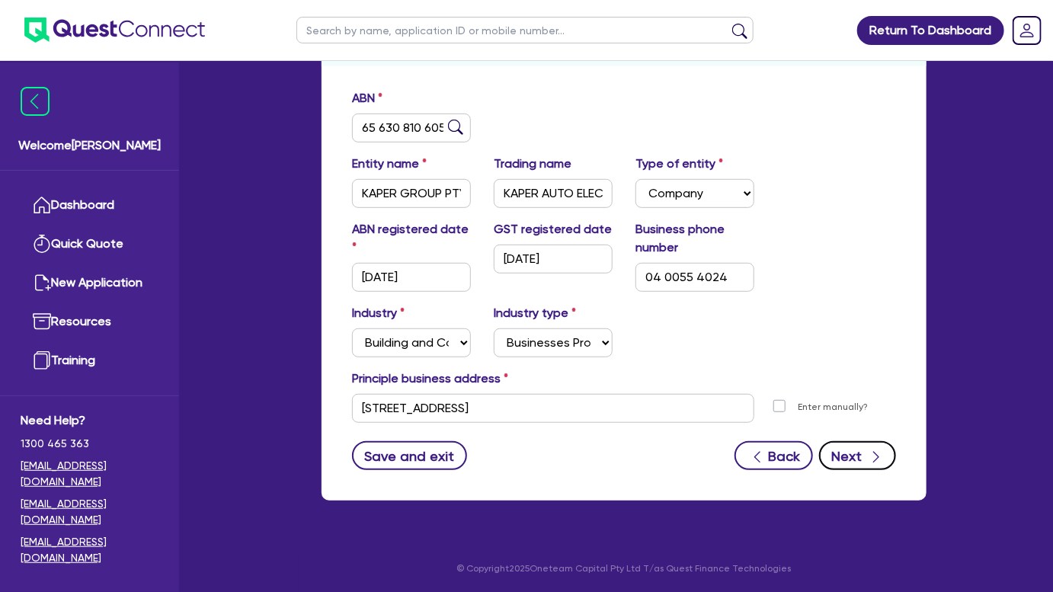
click at [851, 449] on button "Next" at bounding box center [857, 455] width 77 height 29
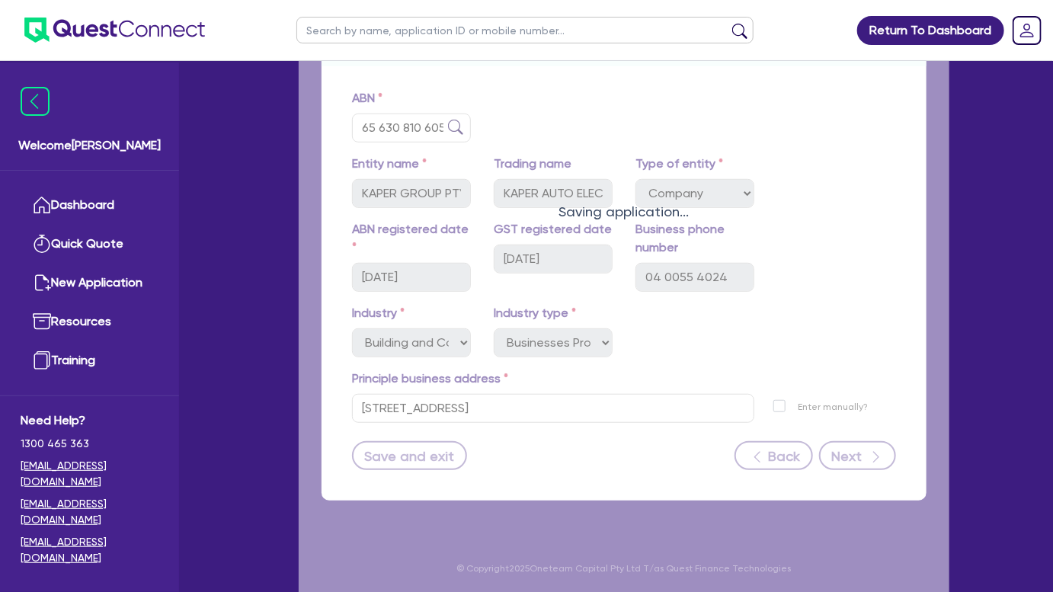
select select "MR"
select select "NSW"
select select "MARRIED"
select select "PROPERTY"
select select "VEHICLE"
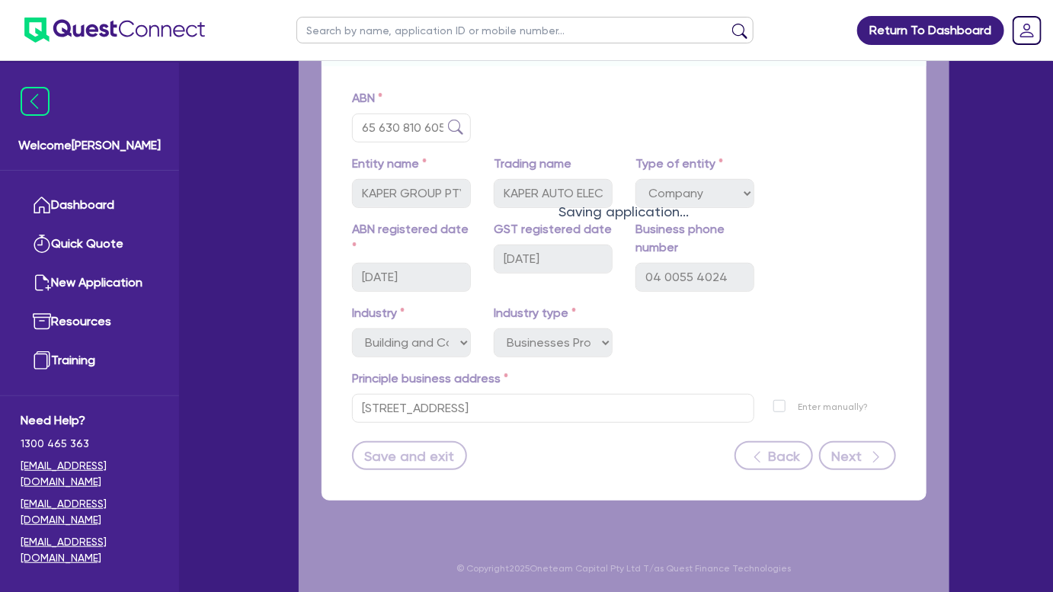
select select "OTHER"
select select "VEHICLE"
select select "CASH"
select select "MORTGAGE"
select select "VEHICLE_LOAN"
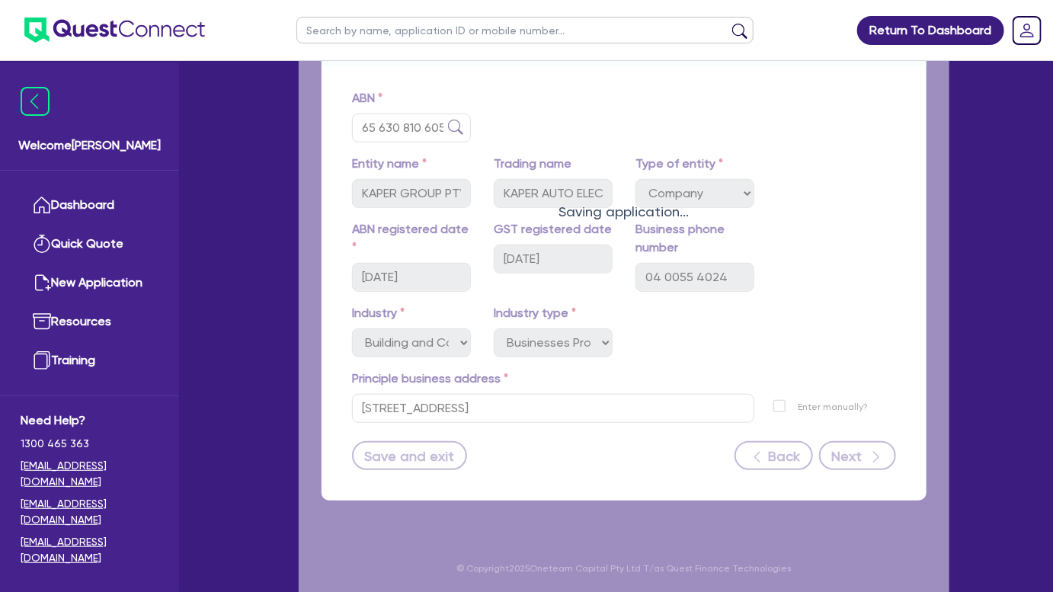
select select "VEHICLE_LOAN"
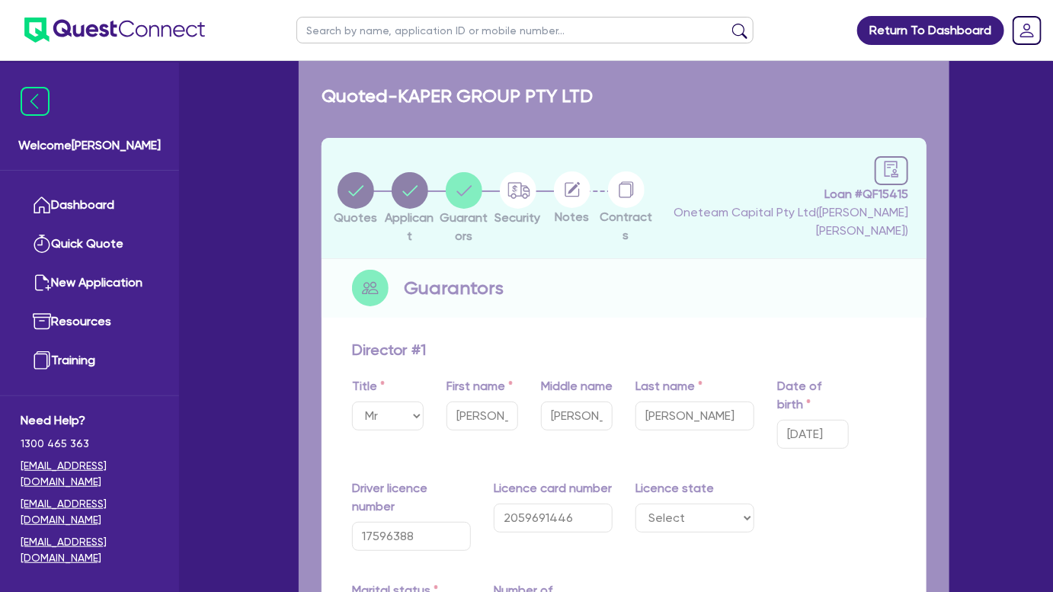
type input "0"
type input "0400 554 024"
type input "1,100,000"
type input "45,000"
type input "75,000"
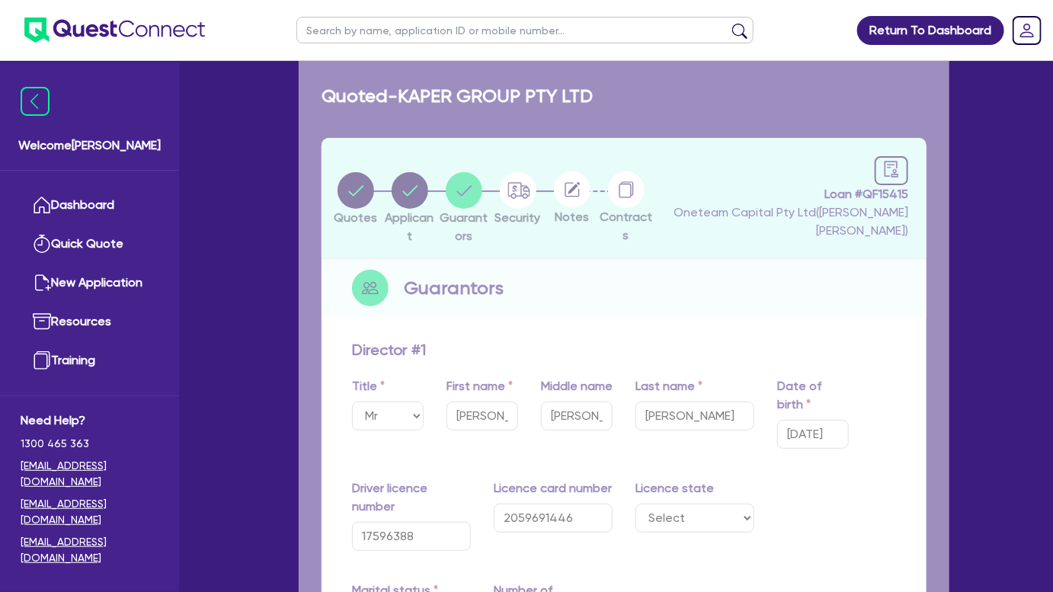
type input "30,000"
type input "55,000"
type input "700,000"
type input "2,850"
type input "25,000"
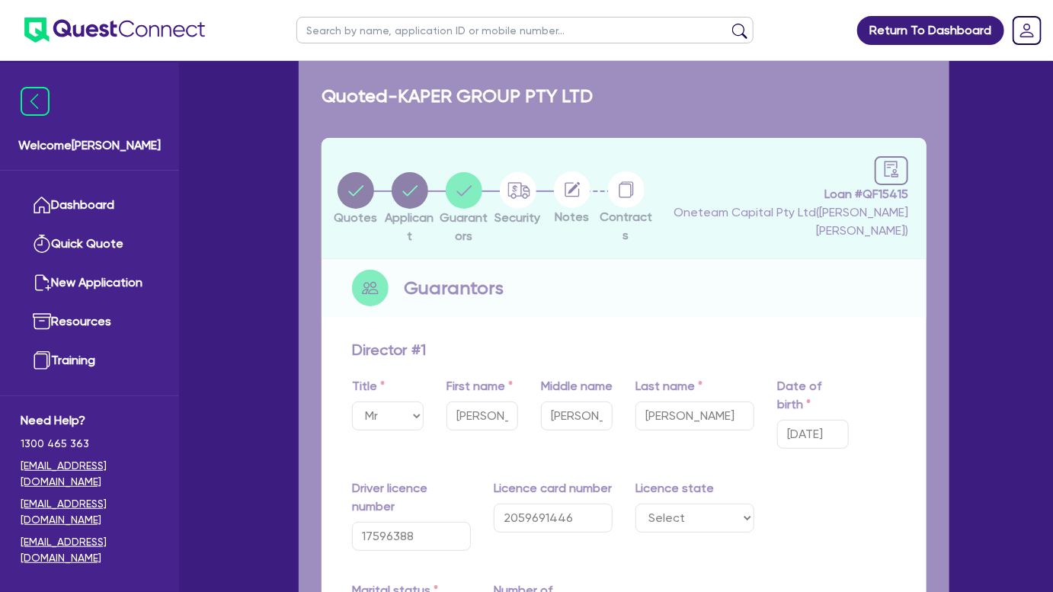
type input "35,000"
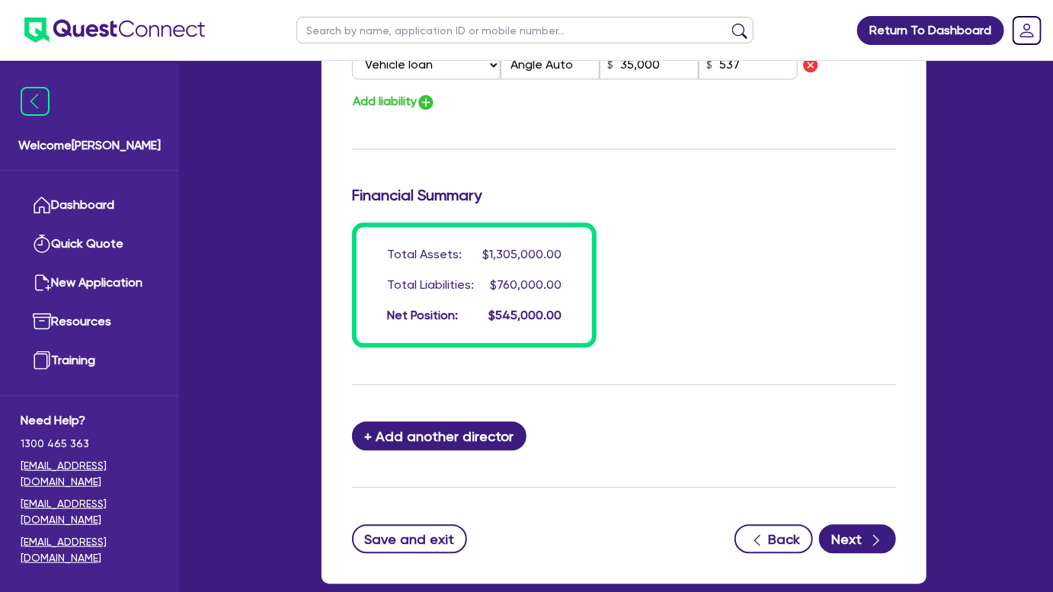
scroll to position [1500, 0]
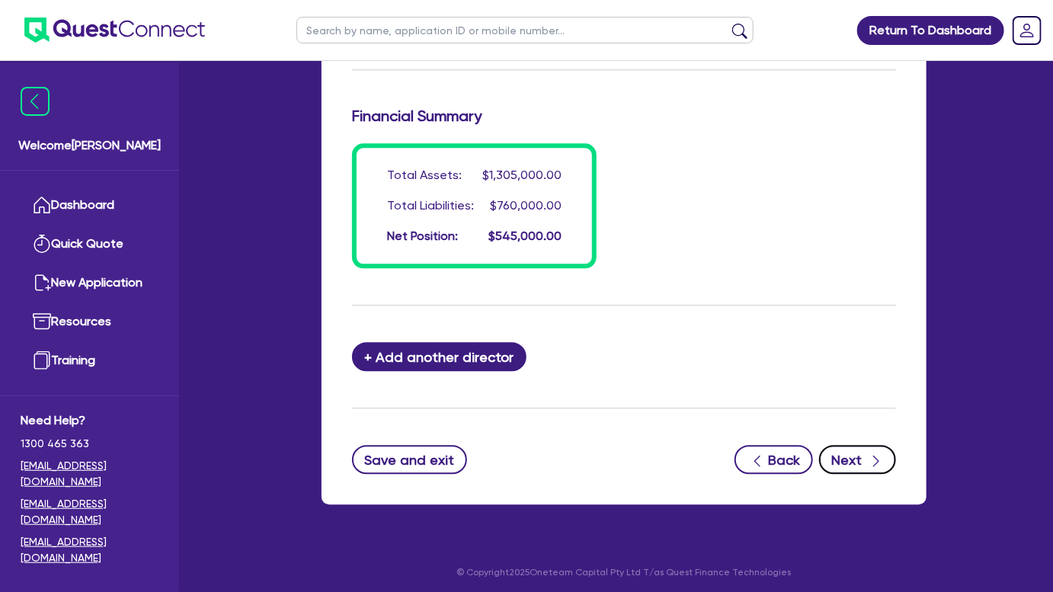
click at [880, 467] on button "Next" at bounding box center [857, 459] width 77 height 29
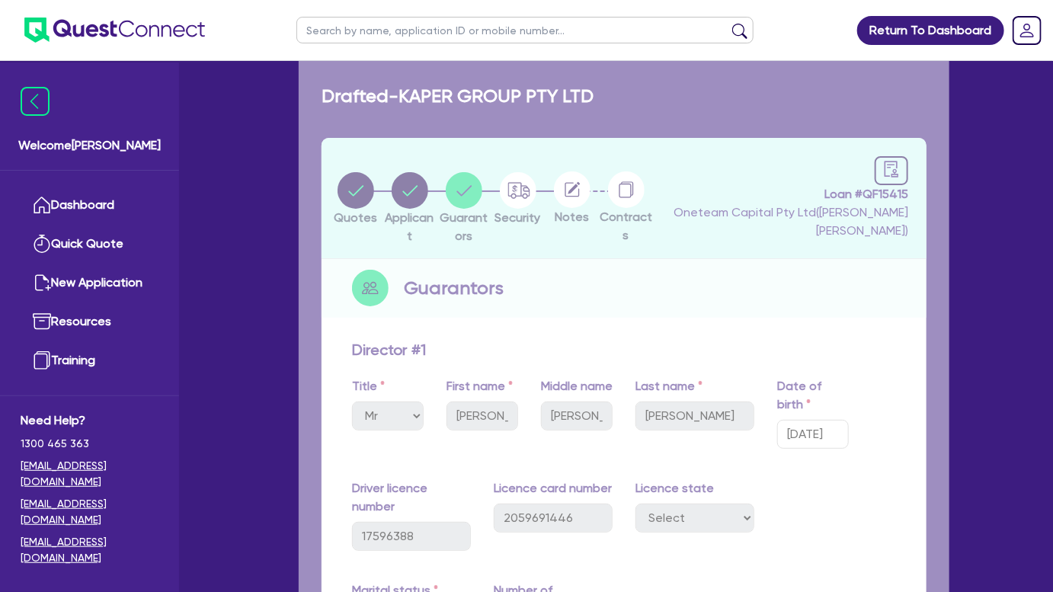
select select "CARS_AND_LIGHT_TRUCKS"
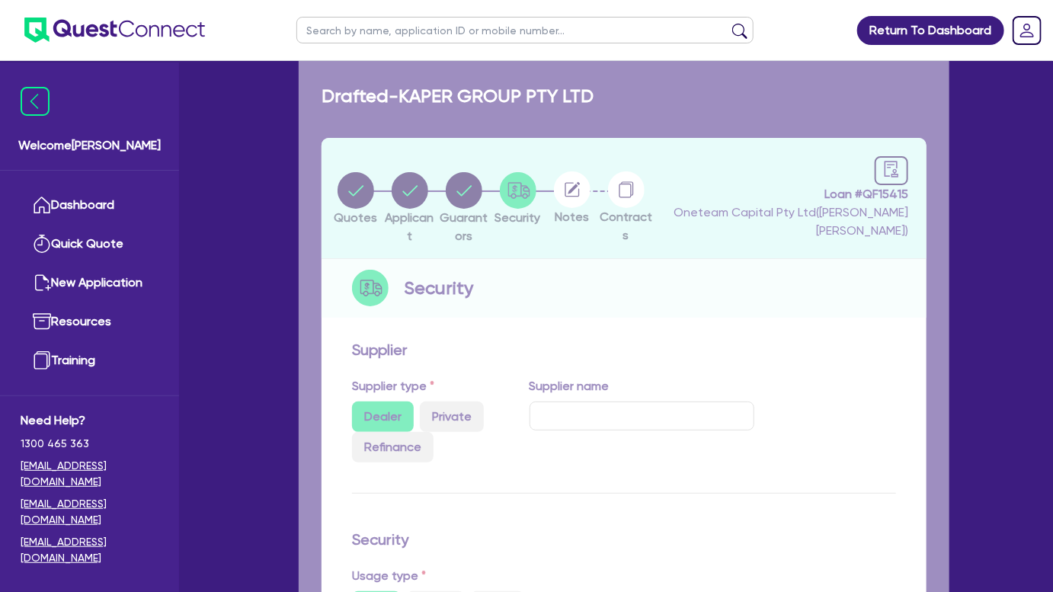
select select "VANS_AND_UTES"
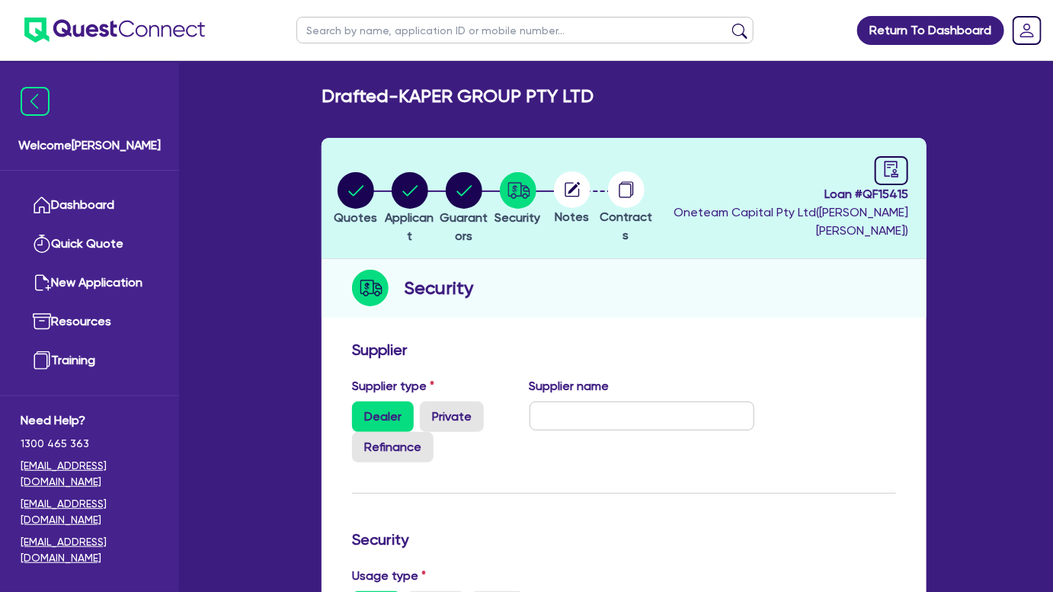
click at [590, 196] on icon at bounding box center [572, 189] width 37 height 37
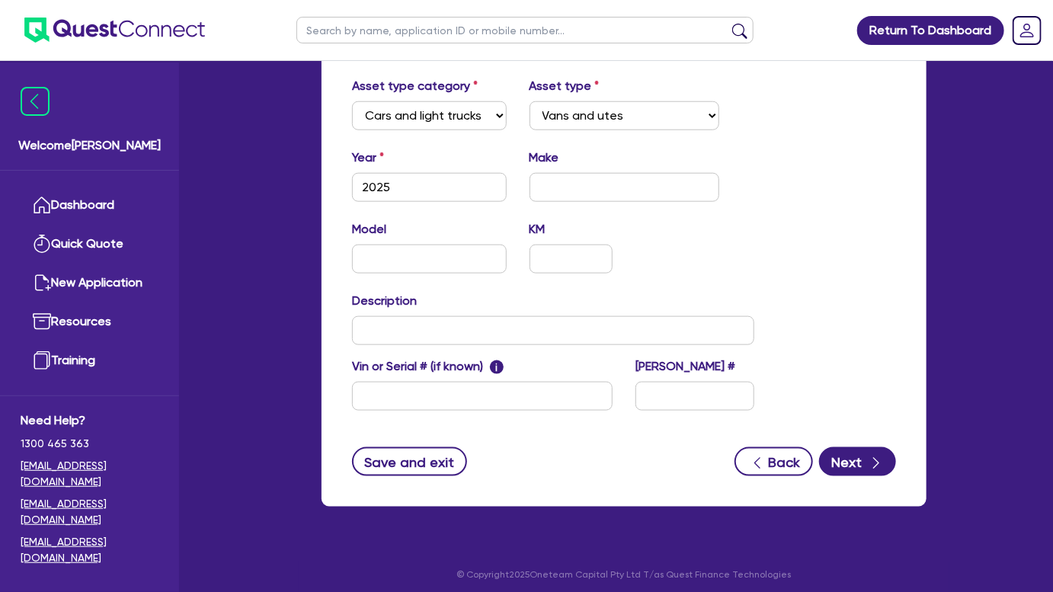
scroll to position [627, 0]
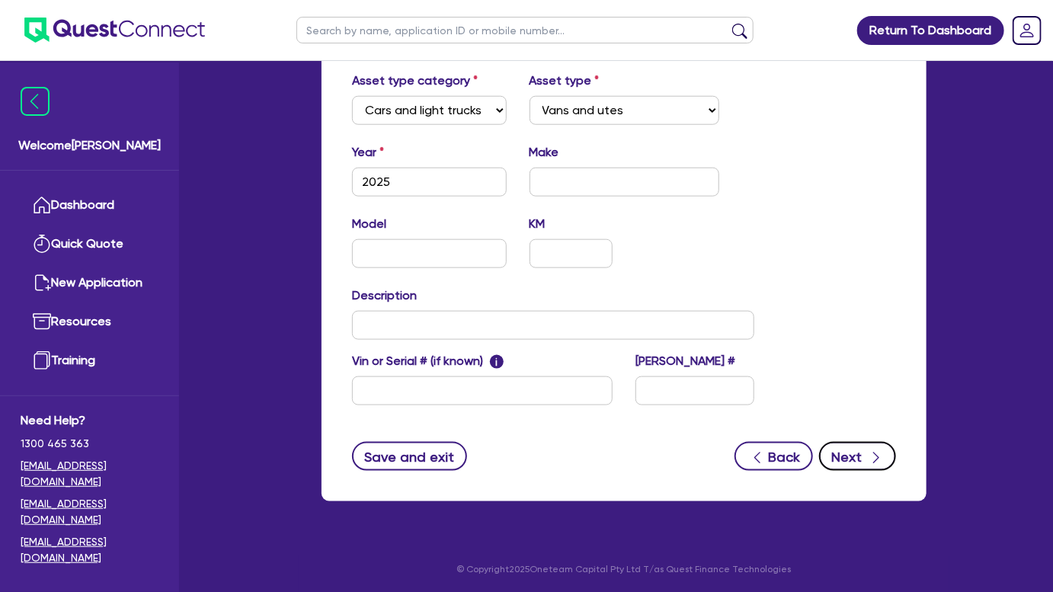
click at [849, 452] on button "Next" at bounding box center [857, 456] width 77 height 29
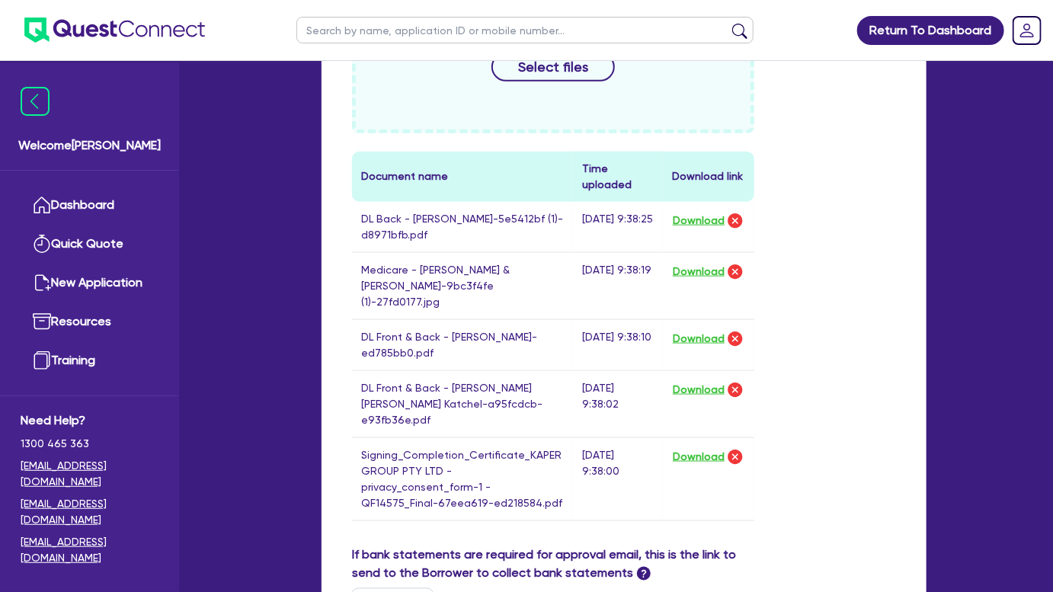
scroll to position [623, 0]
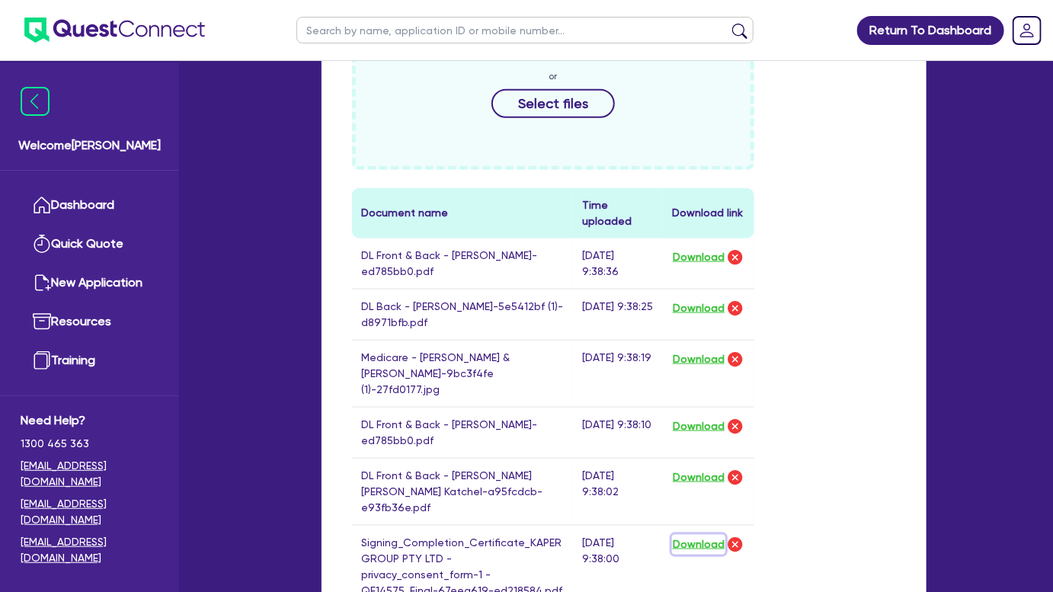
click at [678, 535] on button "Download" at bounding box center [698, 545] width 53 height 20
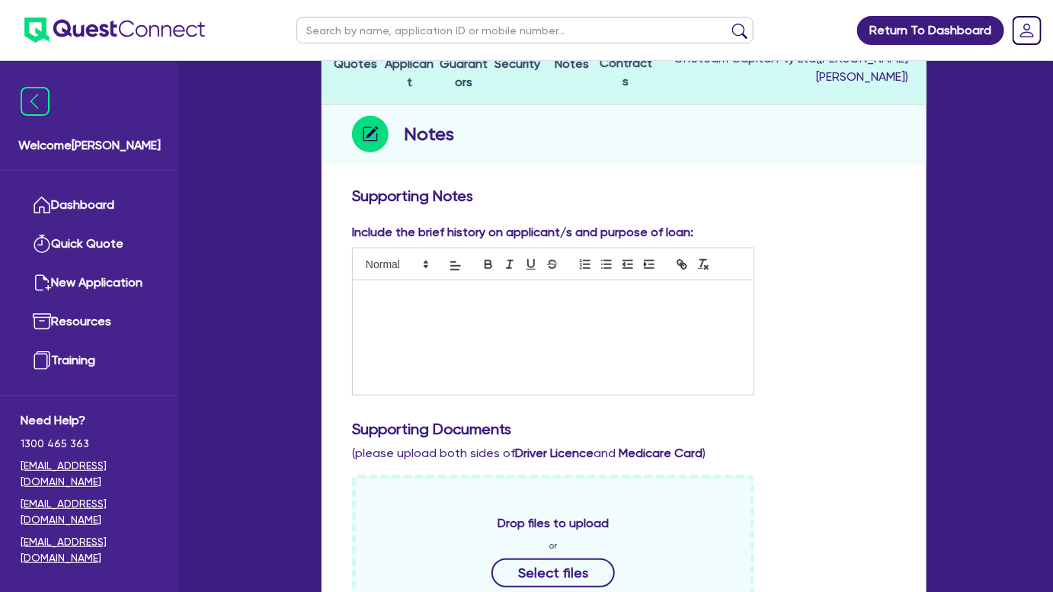
scroll to position [138, 0]
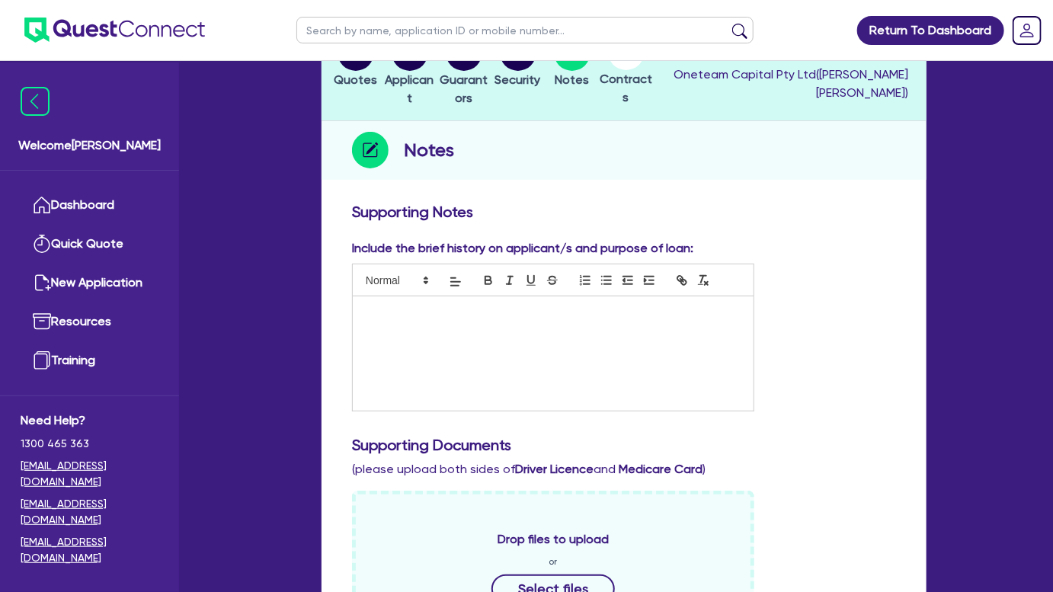
click at [162, 30] on img at bounding box center [114, 30] width 180 height 25
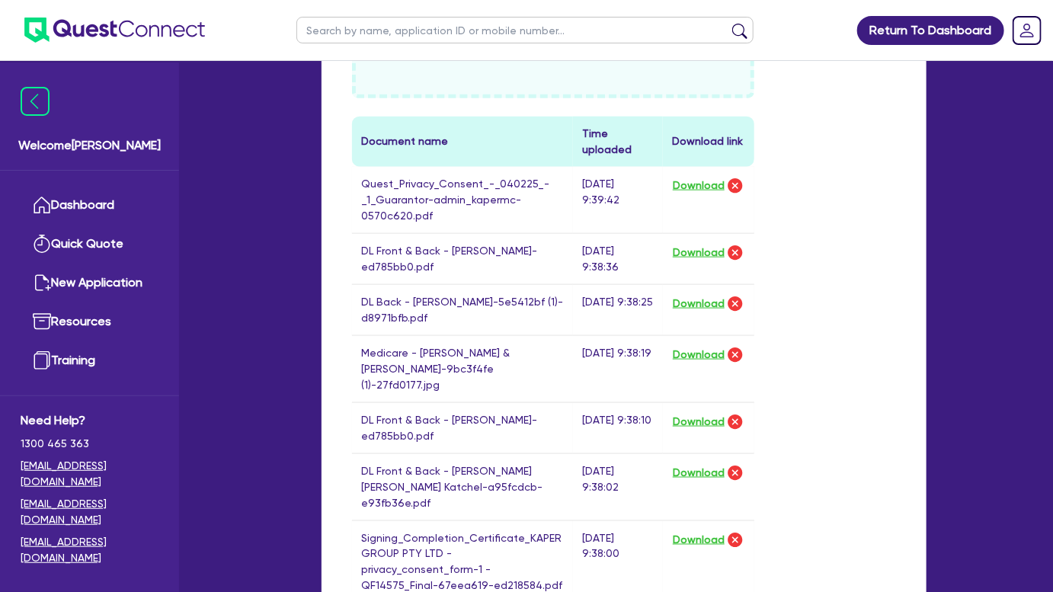
scroll to position [692, 0]
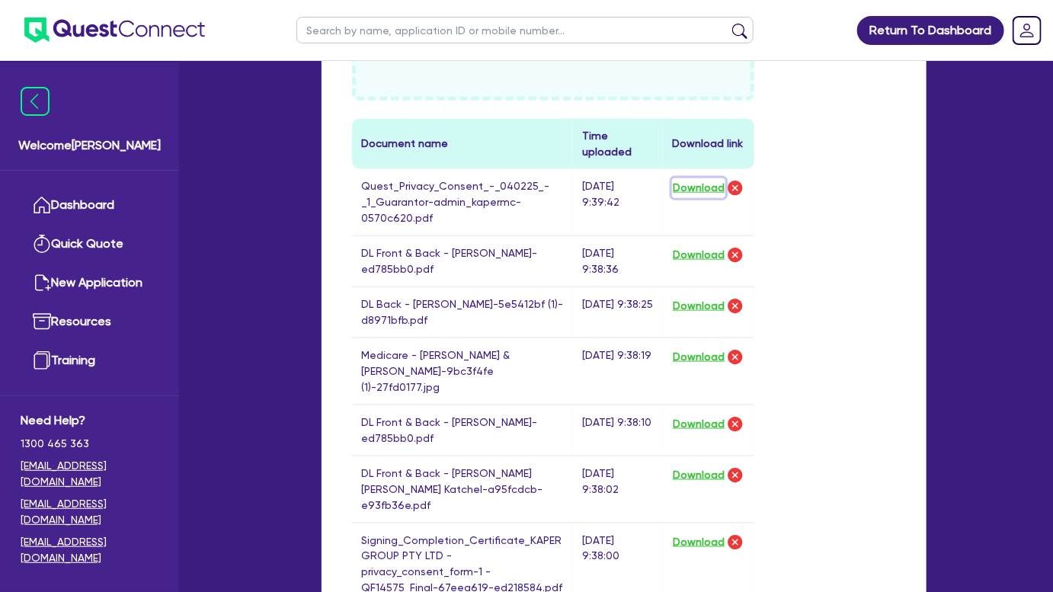
click at [682, 190] on button "Download" at bounding box center [698, 188] width 53 height 20
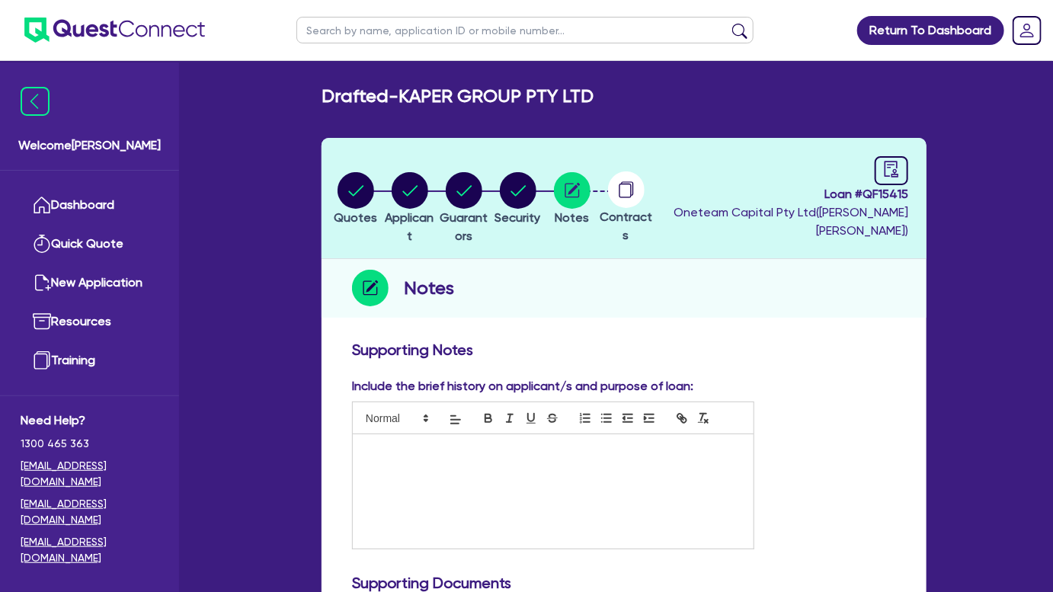
scroll to position [0, 0]
click at [366, 206] on circle "button" at bounding box center [355, 190] width 37 height 37
select select "Other"
select select "CARS_AND_LIGHT_TRUCKS"
select select "VANS_AND_UTES"
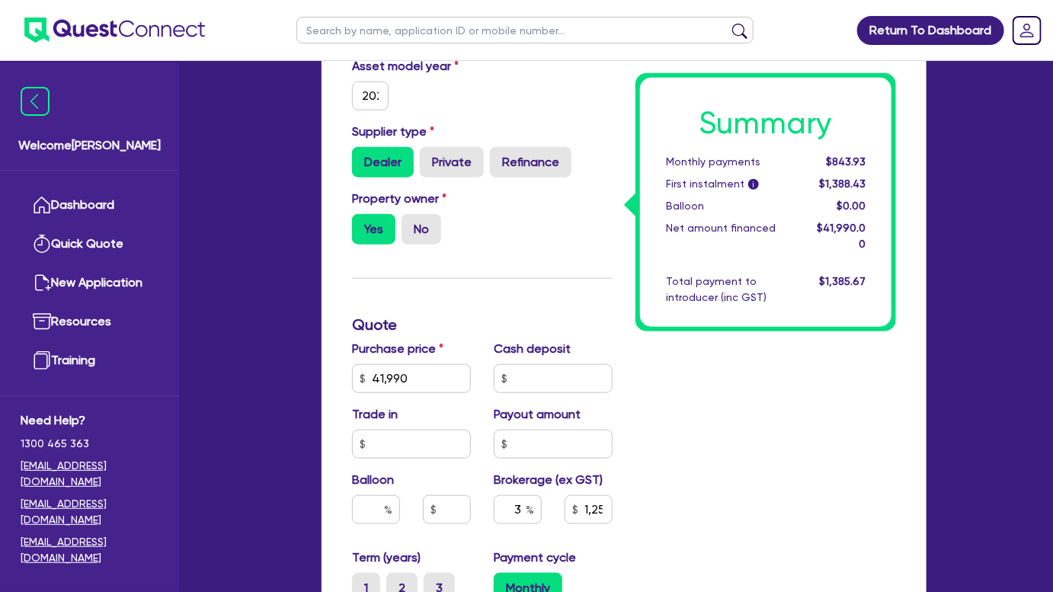
scroll to position [554, 0]
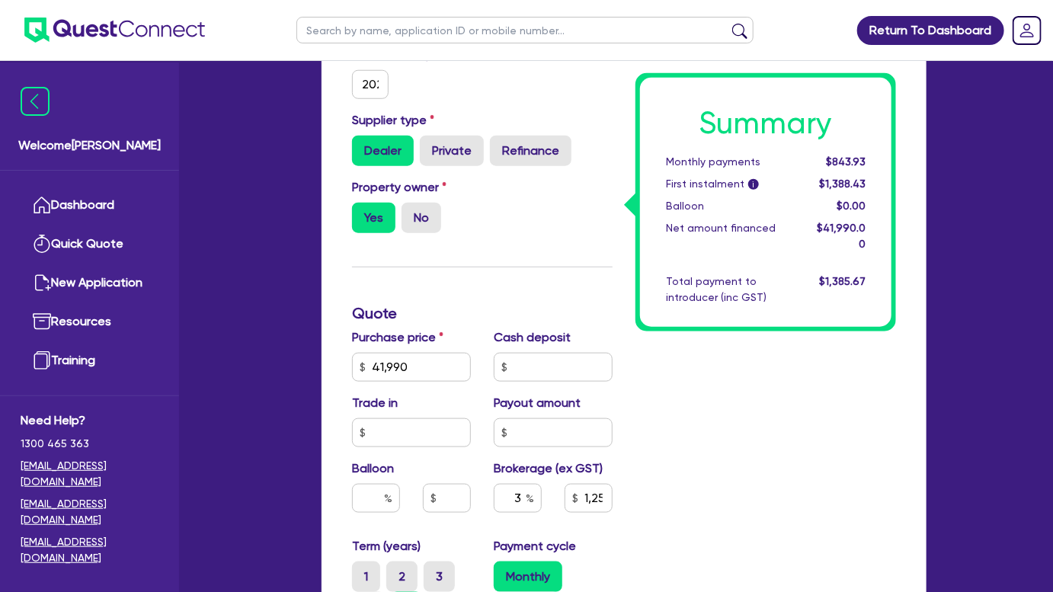
drag, startPoint x: 5, startPoint y: 71, endPoint x: 35, endPoint y: 178, distance: 111.6
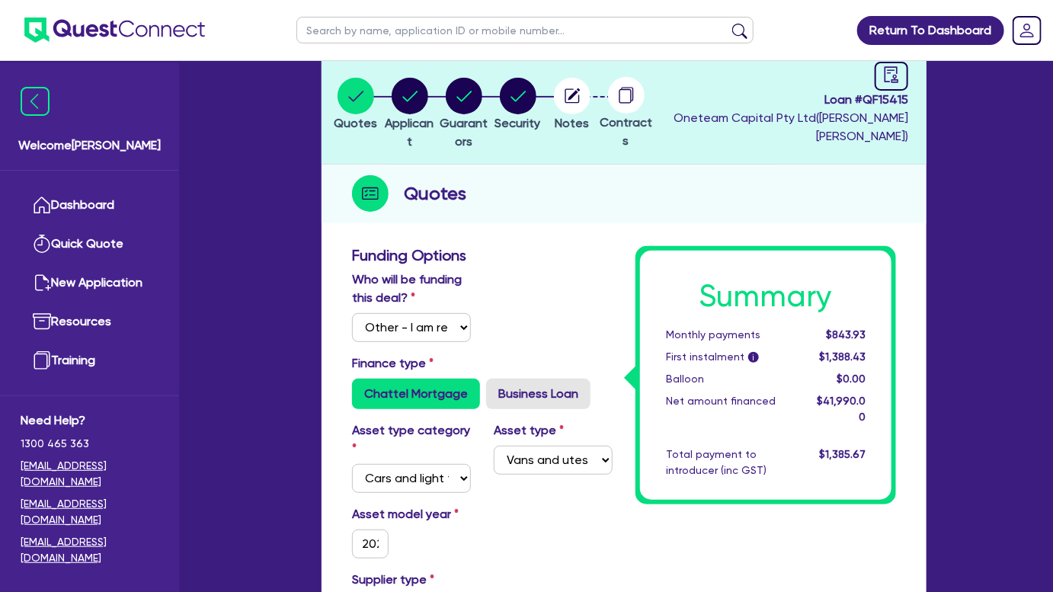
scroll to position [69, 0]
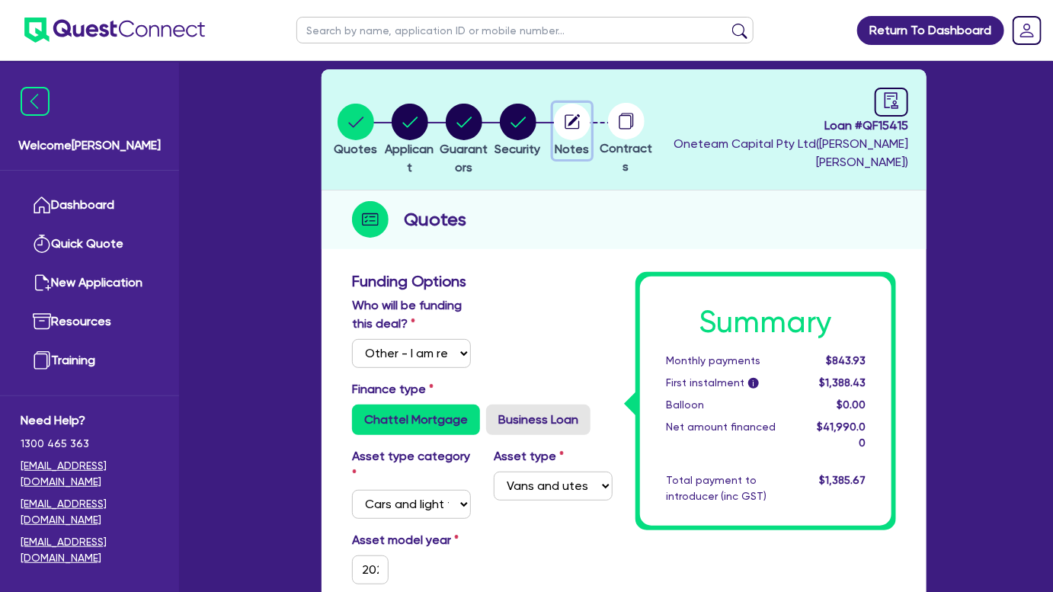
click at [590, 131] on icon "button" at bounding box center [572, 122] width 37 height 37
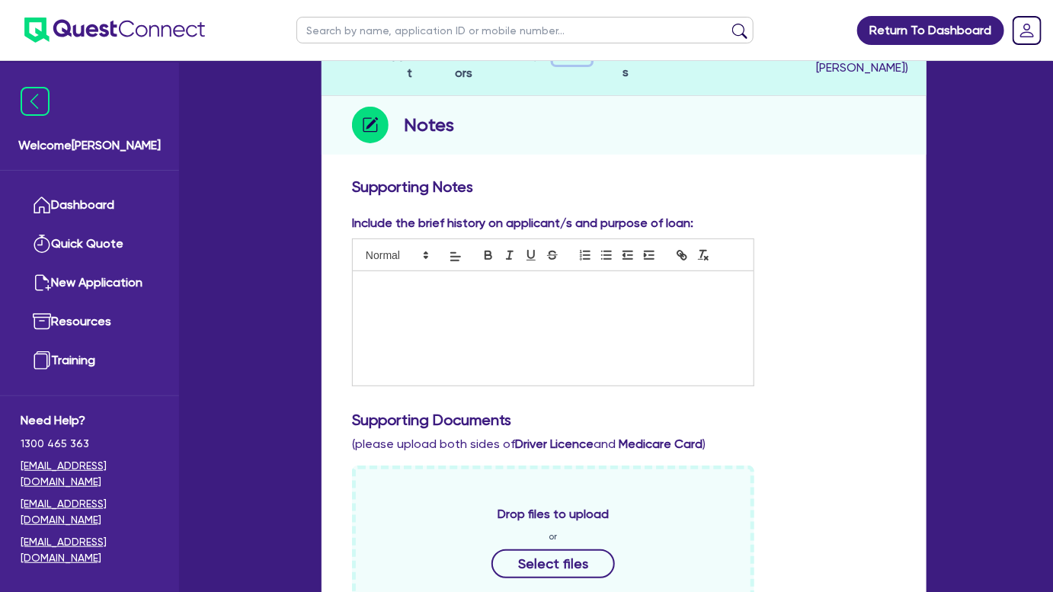
scroll to position [346, 0]
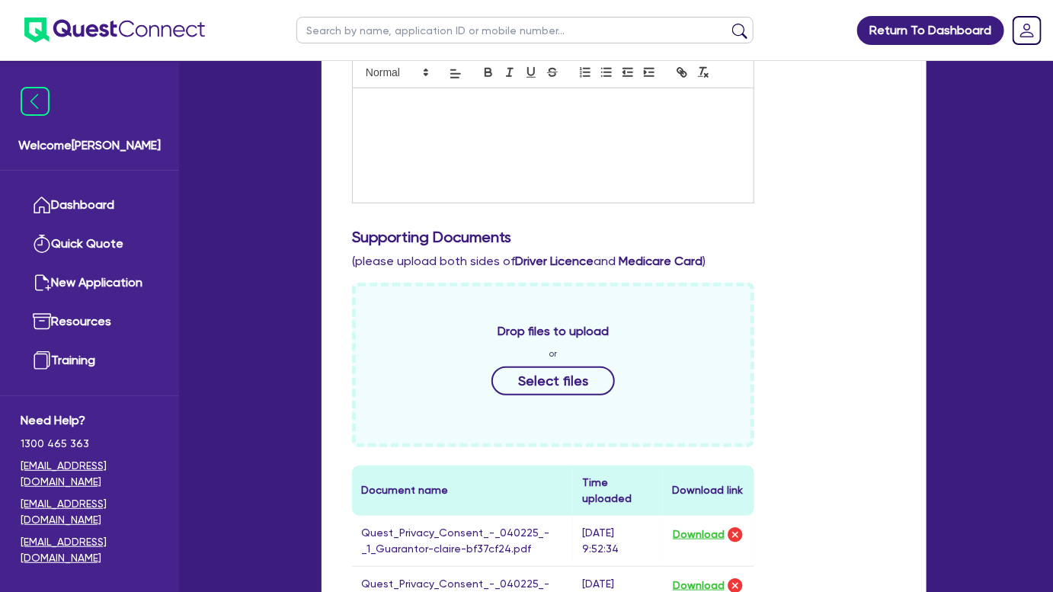
click at [425, 121] on div at bounding box center [553, 145] width 401 height 114
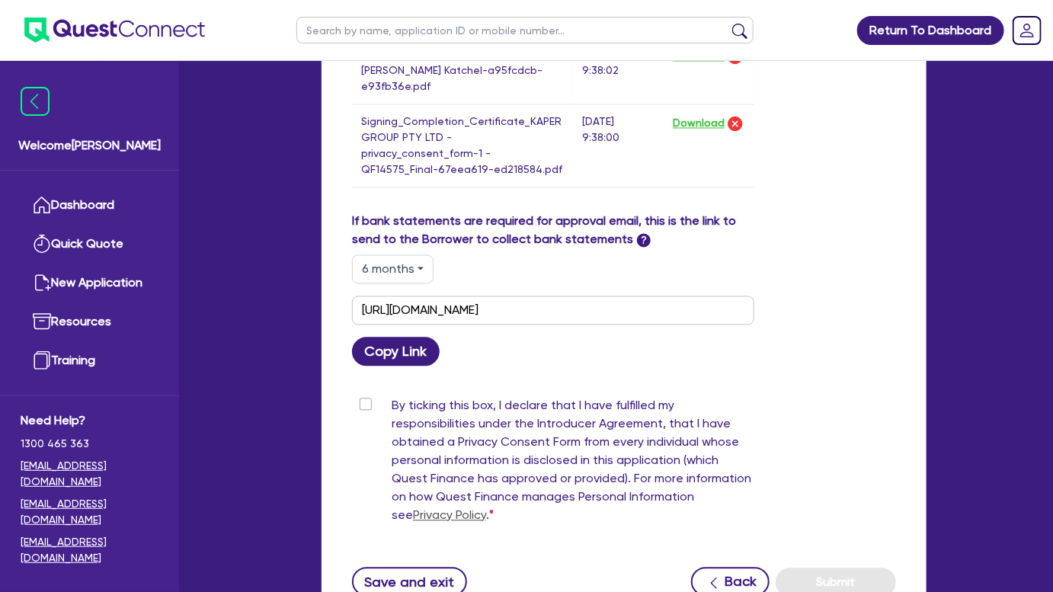
scroll to position [1246, 0]
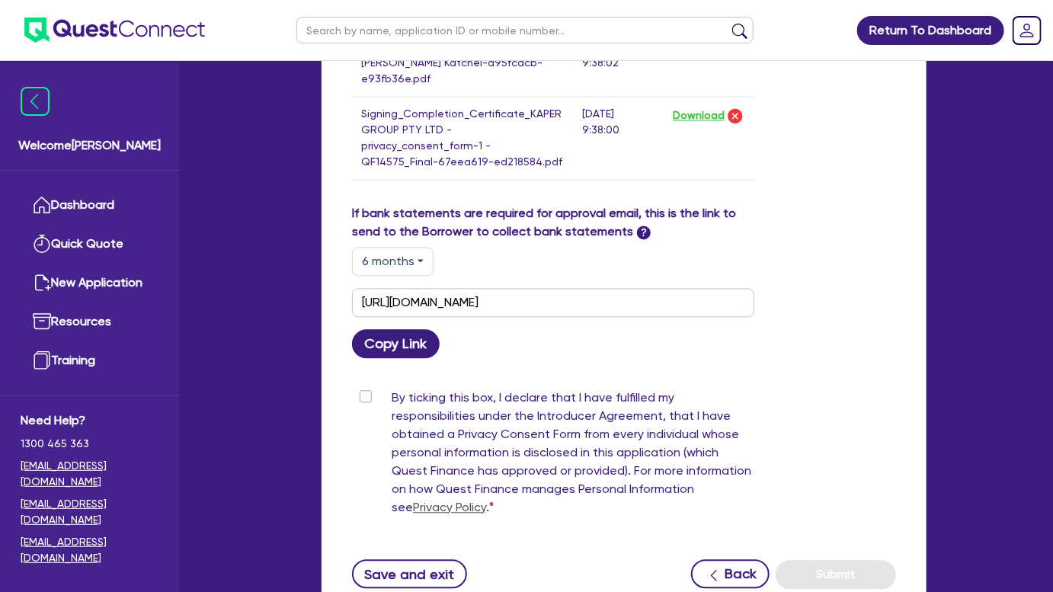
click at [373, 388] on div "By ticking this box, I declare that I have fulfilled my responsibilities under …" at bounding box center [553, 455] width 402 height 134
click at [391, 388] on label "By ticking this box, I declare that I have fulfilled my responsibilities under …" at bounding box center [572, 455] width 363 height 134
click at [360, 388] on input "By ticking this box, I declare that I have fulfilled my responsibilities under …" at bounding box center [358, 395] width 12 height 14
checkbox input "true"
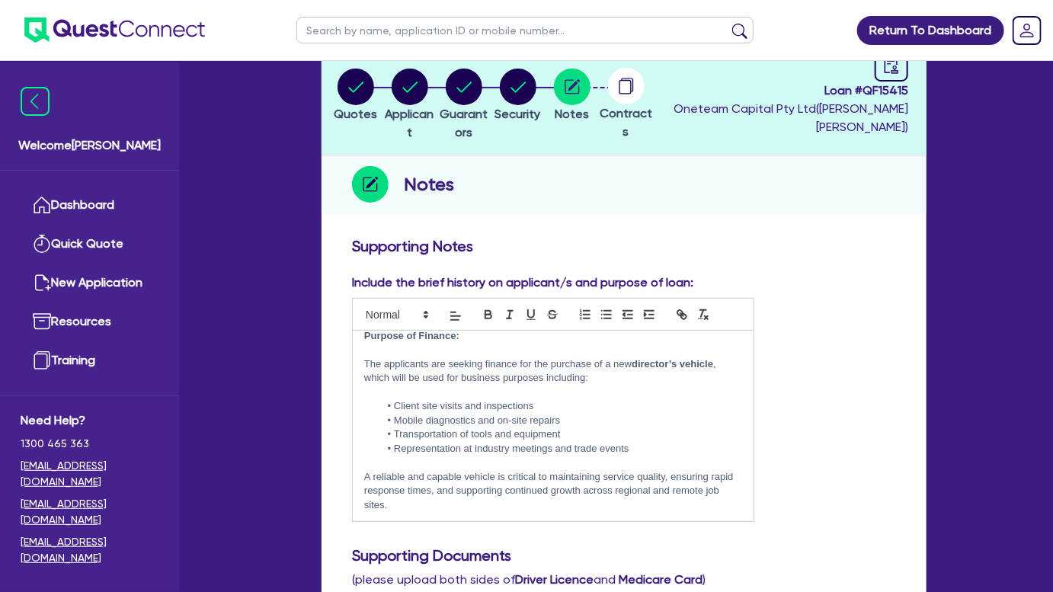
scroll to position [0, 0]
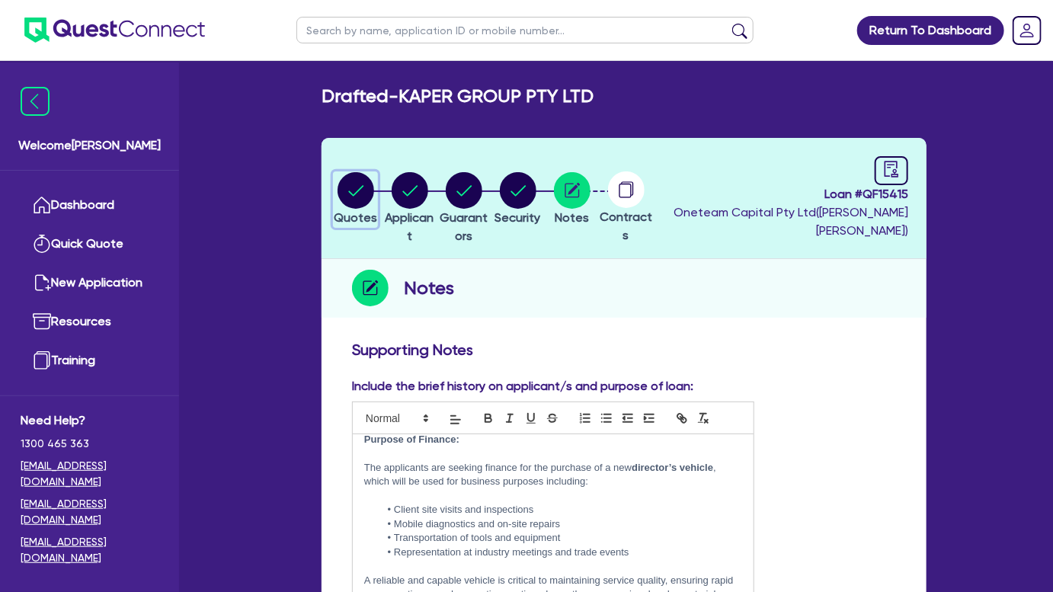
click at [359, 185] on circle "button" at bounding box center [355, 190] width 37 height 37
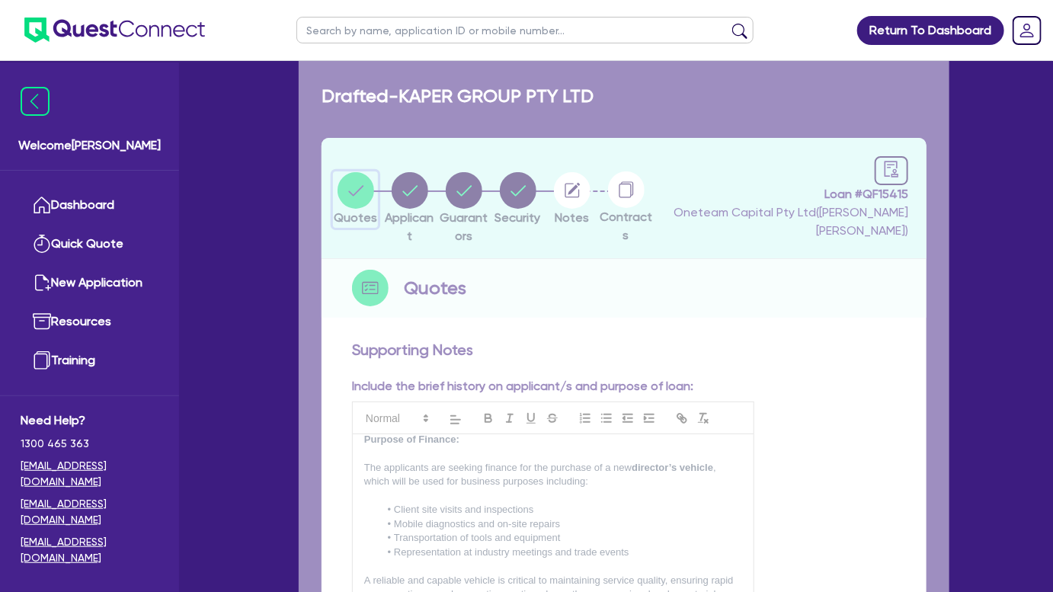
select select "Other"
select select "CARS_AND_LIGHT_TRUCKS"
select select "VANS_AND_UTES"
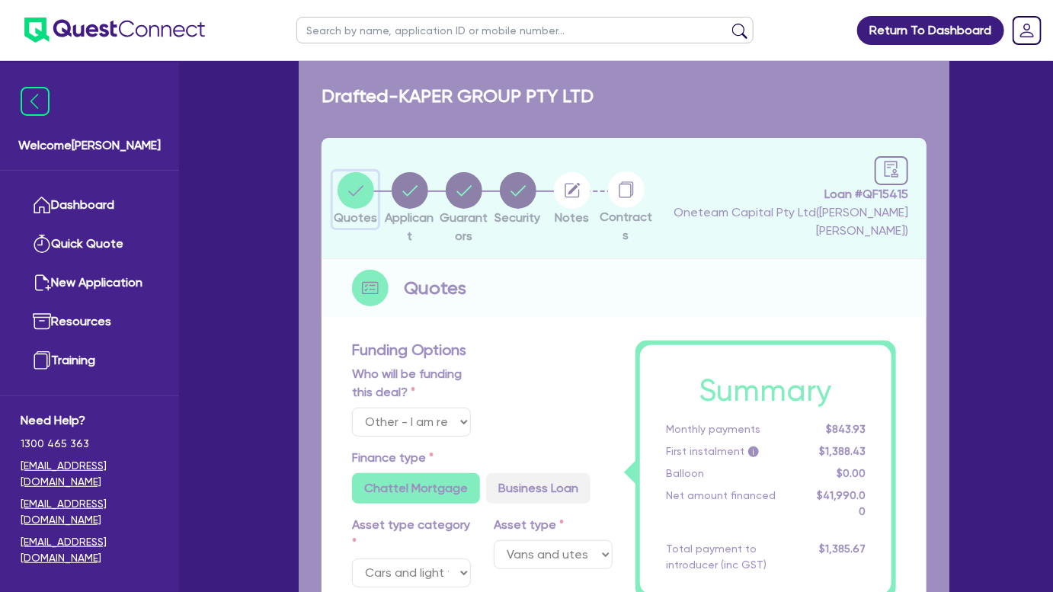
type input "41,990"
type input "1,259.7"
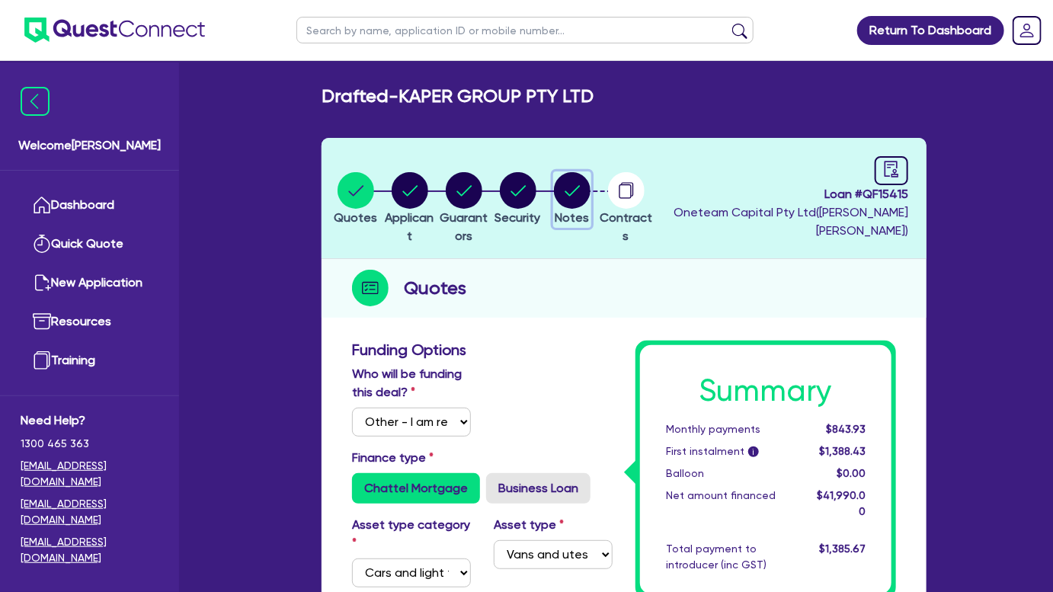
click at [580, 193] on icon "button" at bounding box center [571, 190] width 15 height 11
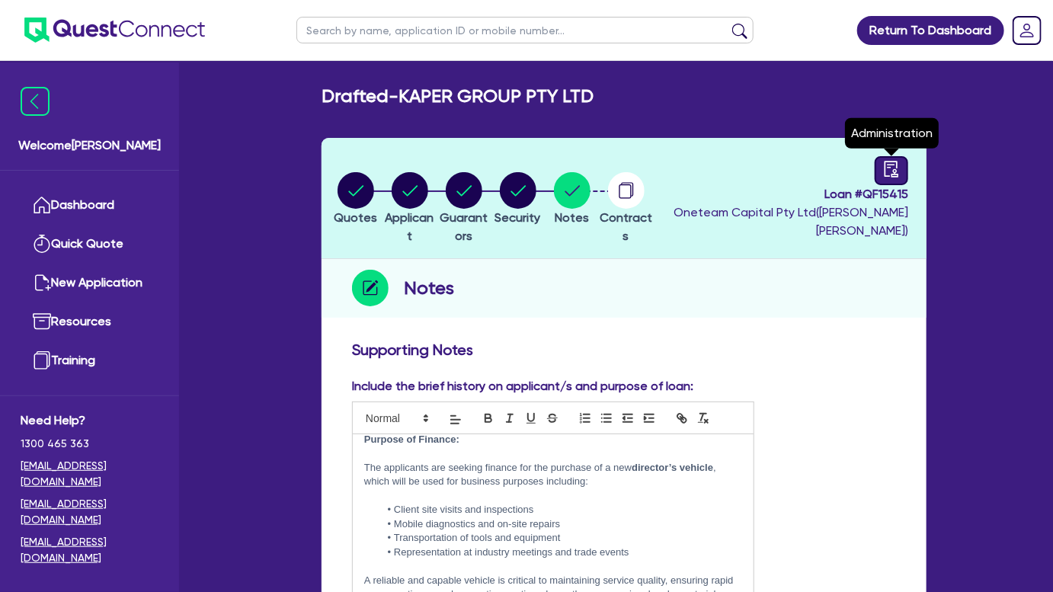
click at [891, 173] on icon "audit" at bounding box center [891, 169] width 17 height 17
select select "DRAFTED_NEW"
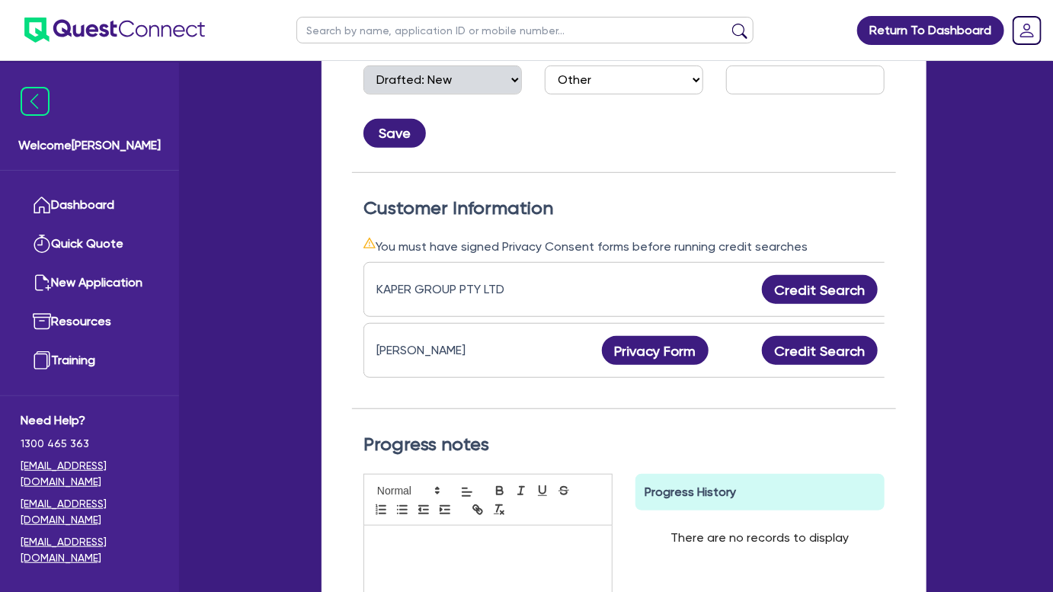
scroll to position [69, 0]
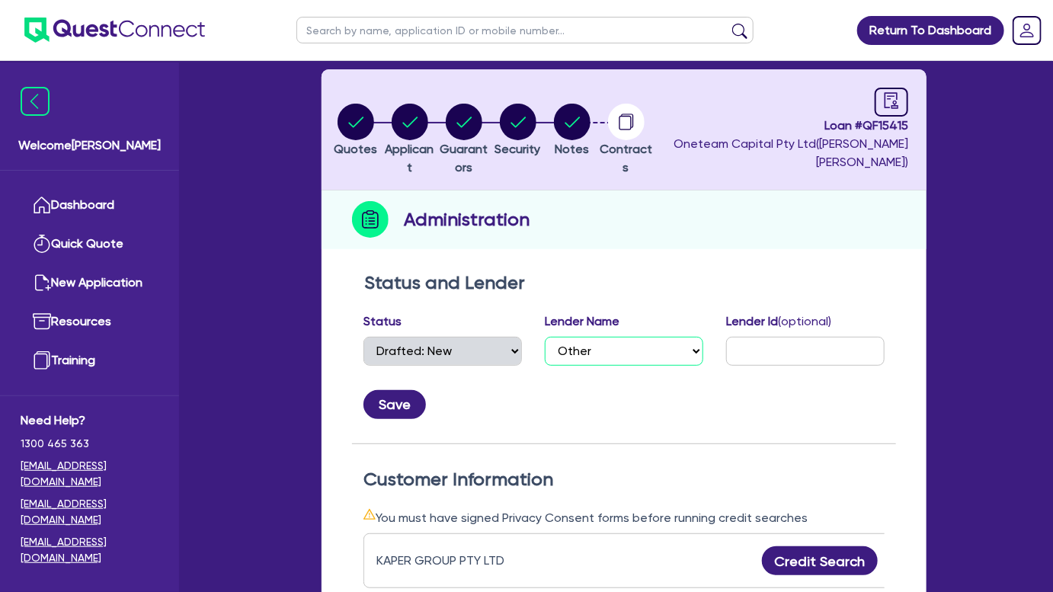
click at [628, 360] on select "Select AAMF AFS Alex Bank Angle Finance Azora Banjo BigStone BOQ Finance Brande…" at bounding box center [624, 351] width 158 height 29
select select "Pepper"
click at [545, 337] on select "Select AAMF AFS Alex Bank Angle Finance Azora Banjo BigStone BOQ Finance Brande…" at bounding box center [624, 351] width 158 height 29
click at [407, 408] on button "Save" at bounding box center [394, 404] width 62 height 29
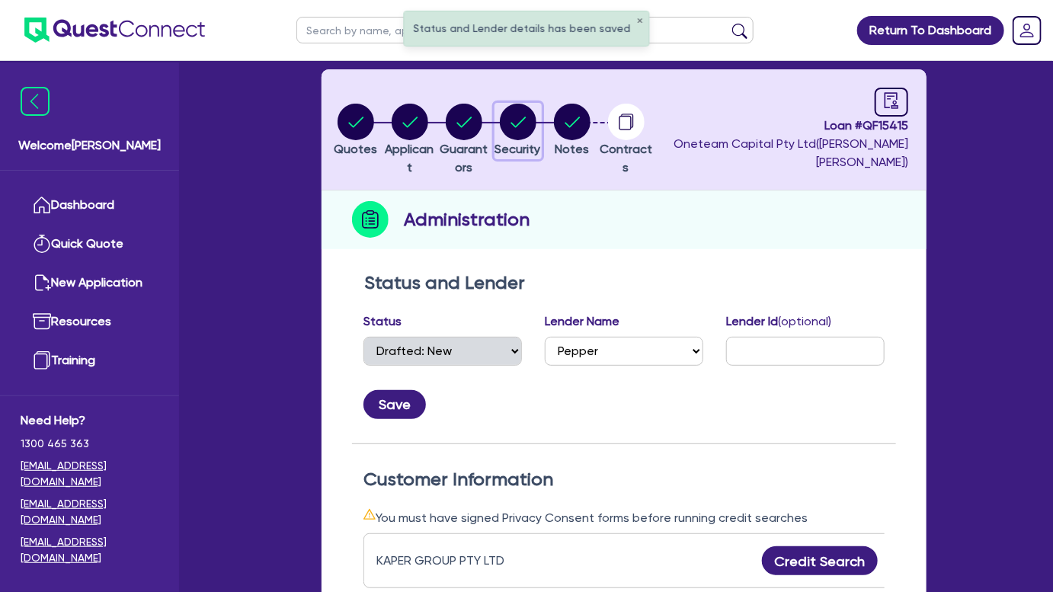
click at [536, 134] on circle "button" at bounding box center [518, 122] width 37 height 37
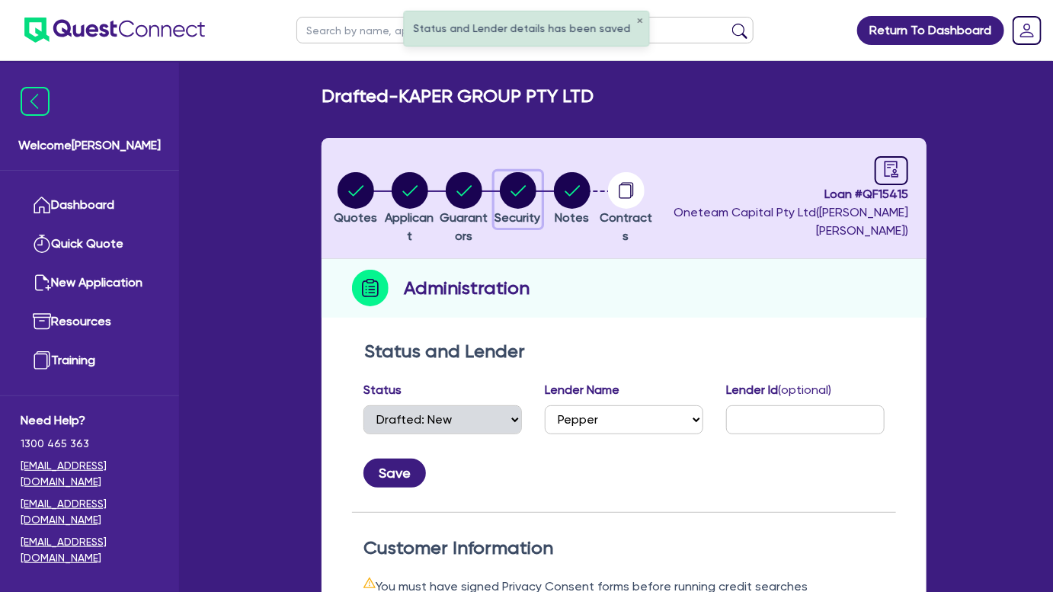
select select "CARS_AND_LIGHT_TRUCKS"
select select "VANS_AND_UTES"
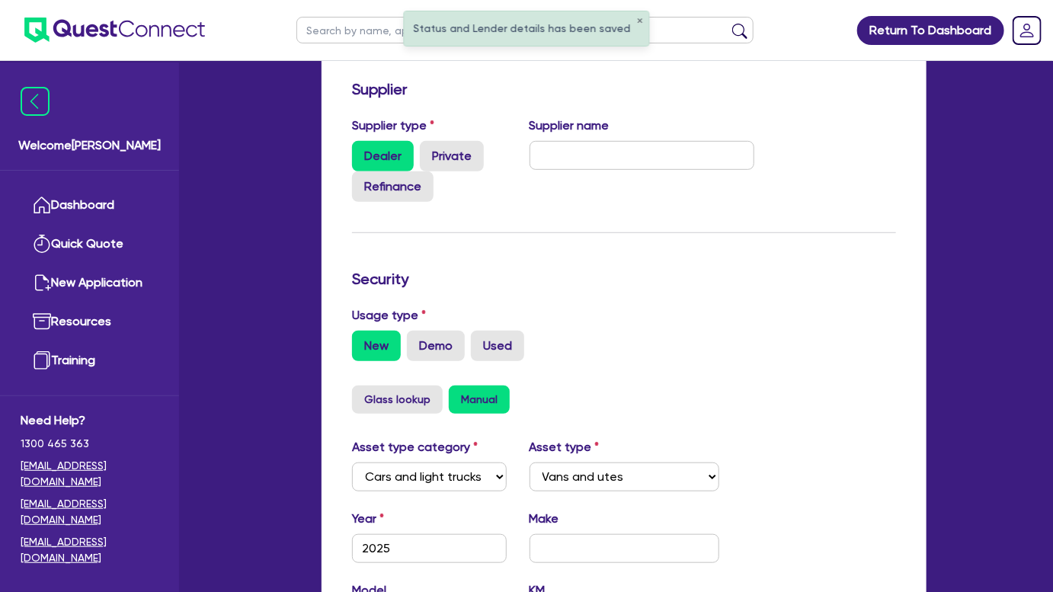
scroll to position [484, 0]
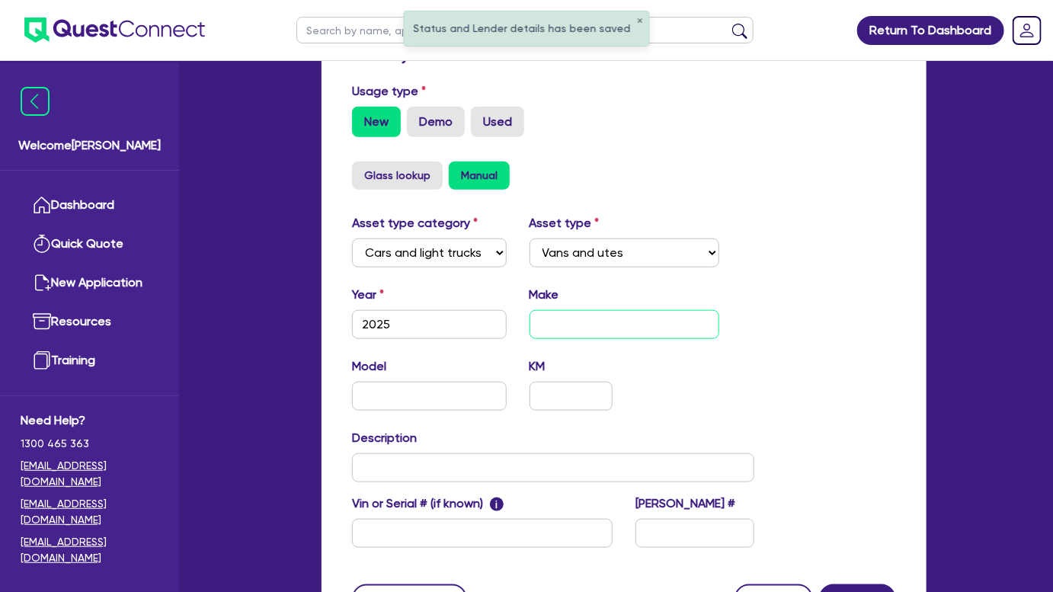
click at [559, 311] on input "text" at bounding box center [624, 324] width 190 height 29
type input "Mi"
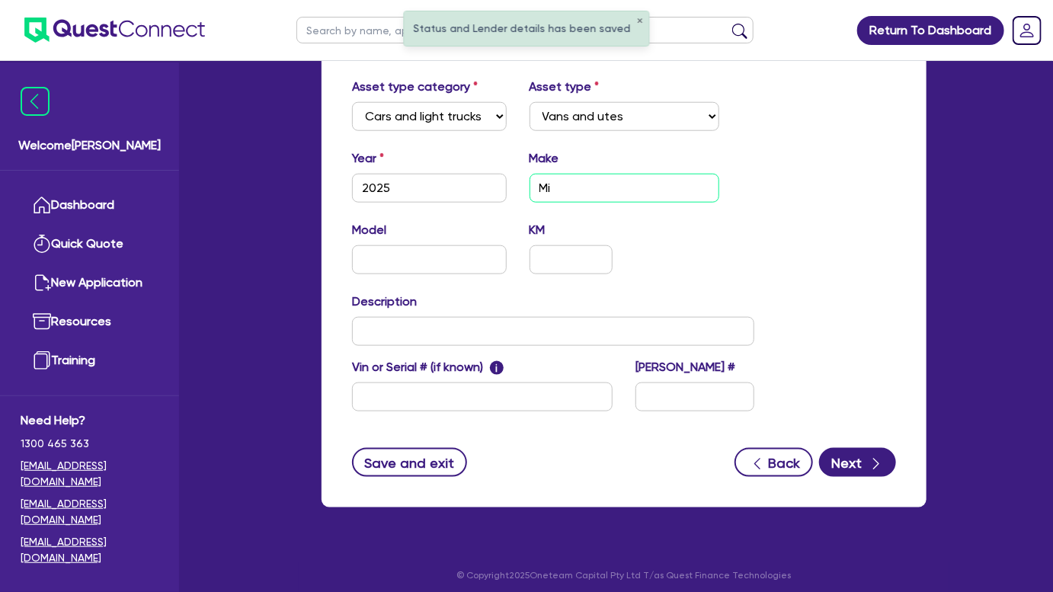
scroll to position [627, 0]
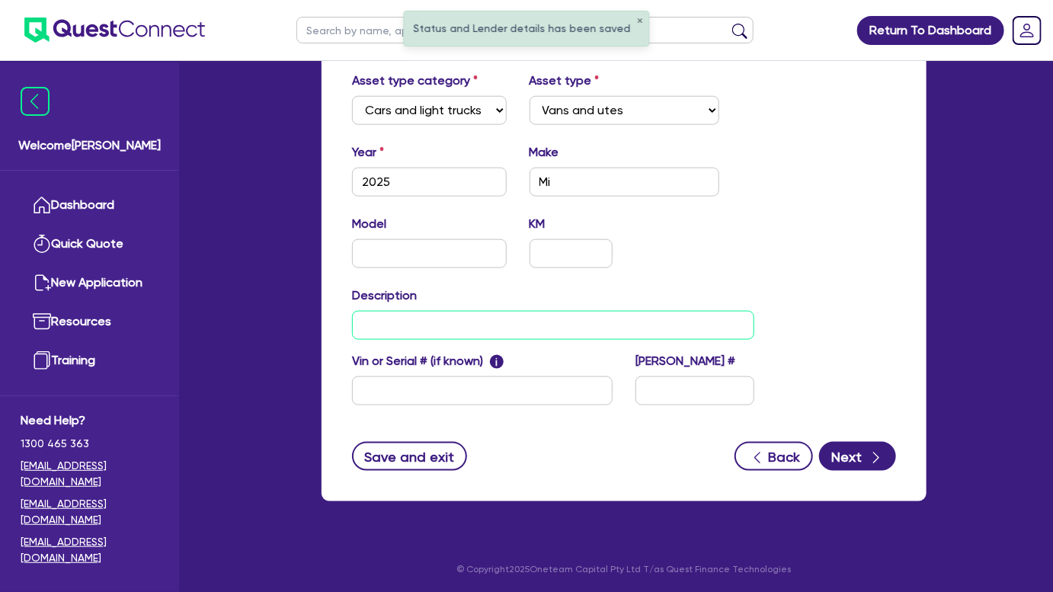
click at [498, 327] on input "text" at bounding box center [553, 325] width 402 height 29
paste input "MITSUBISHI Model MV4W47 MV Triton GLX 2.4L D 6A/T 4X4 DC PU"
drag, startPoint x: 427, startPoint y: 325, endPoint x: 462, endPoint y: 329, distance: 34.5
click at [462, 329] on input "MITSUBISHI Model MV4W47 MV Triton GLX 2.4L D 6A/T 4X4 DC PU" at bounding box center [553, 325] width 402 height 29
drag, startPoint x: 423, startPoint y: 322, endPoint x: 350, endPoint y: 326, distance: 74.0
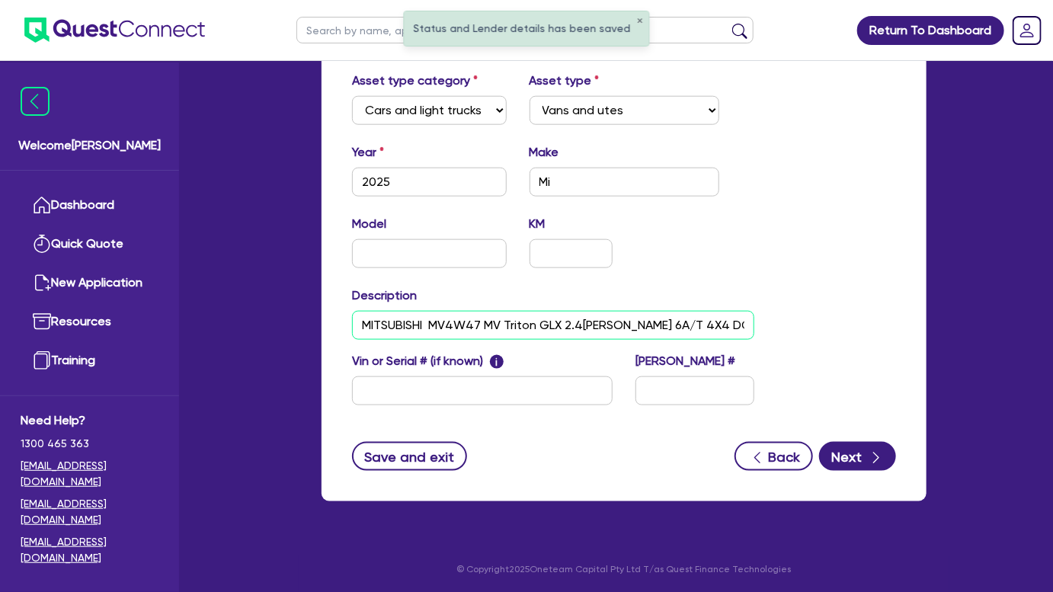
click at [350, 326] on div "Description MITSUBISHI MV4W47 MV Triton GLX 2.4L D 6A/T 4X4 DC PU" at bounding box center [552, 312] width 425 height 53
type input "MITSUBISHI MV4W47 MV Triton GLX 2.4L D 6A/T 4X4 DC PU"
click at [603, 195] on div "Year 2025 Make Mi" at bounding box center [552, 175] width 425 height 65
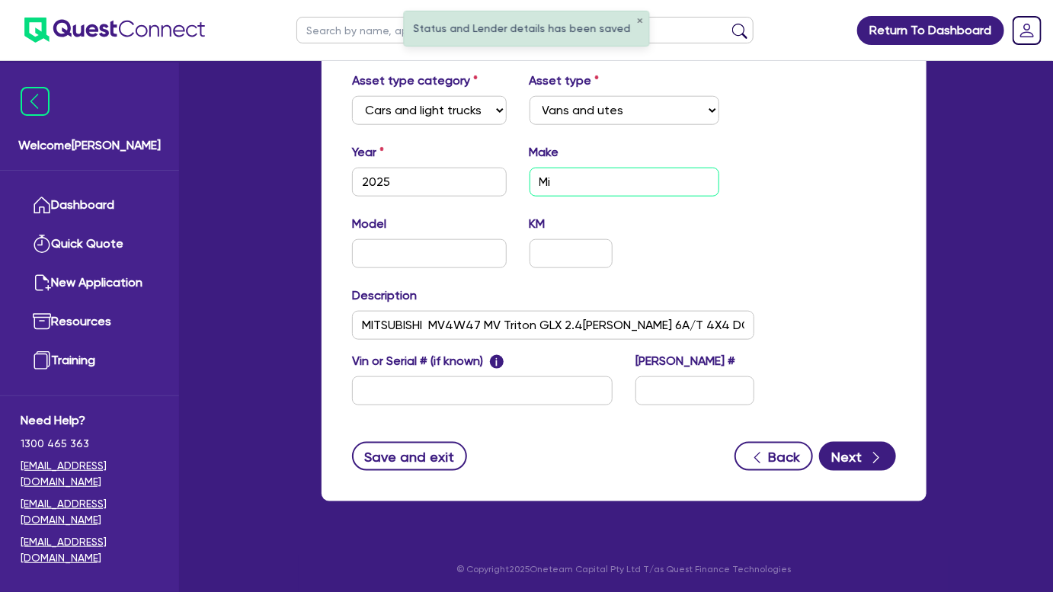
click at [599, 187] on input "Mi" at bounding box center [624, 182] width 190 height 29
click at [598, 187] on input "Mi" at bounding box center [624, 182] width 190 height 29
paste input "ITSUBISHI"
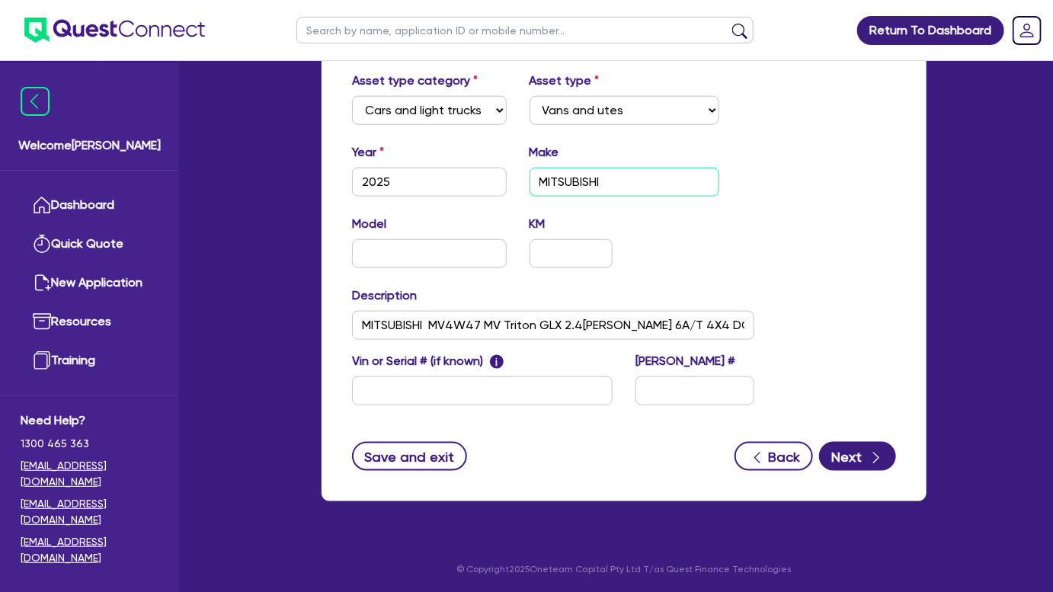
type input "MITSUBISHI"
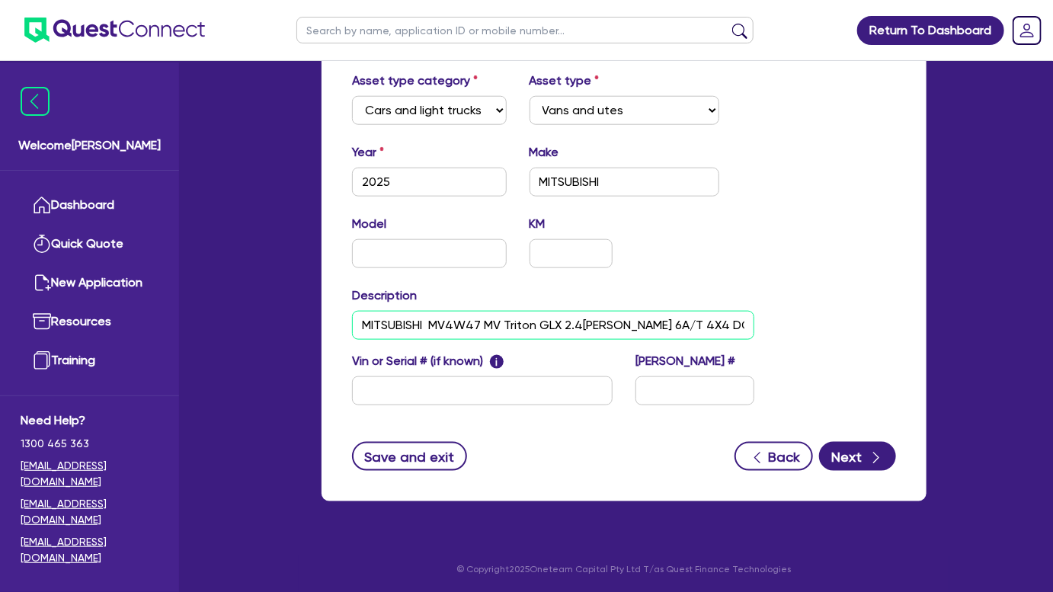
drag, startPoint x: 430, startPoint y: 324, endPoint x: 700, endPoint y: 327, distance: 270.4
click at [700, 327] on input "MITSUBISHI MV4W47 MV Triton GLX 2.4L D 6A/T 4X4 DC PU" at bounding box center [553, 325] width 402 height 29
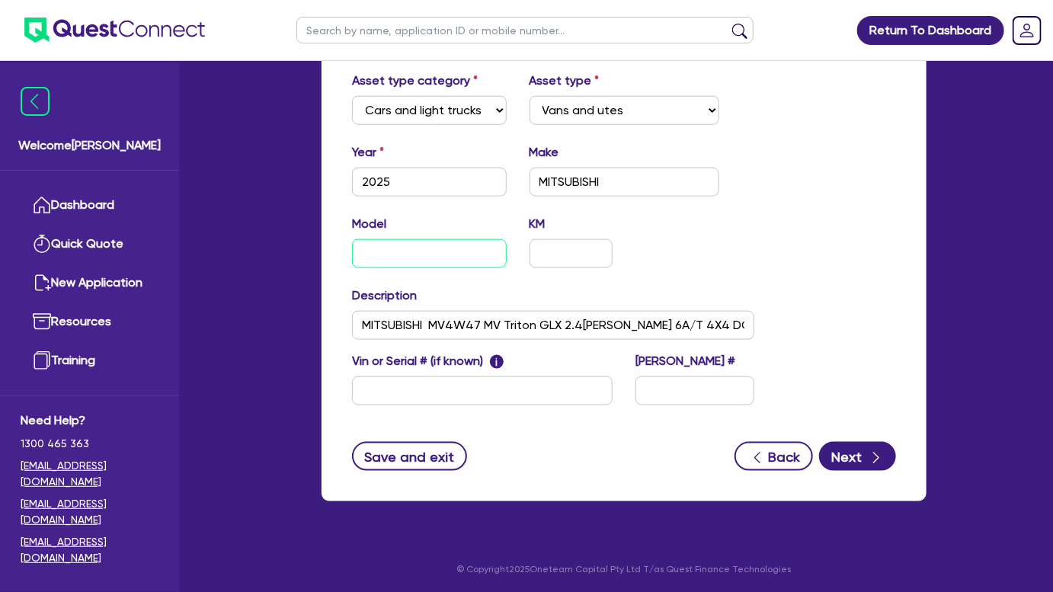
click at [436, 254] on input "text" at bounding box center [429, 253] width 155 height 29
paste input "MV4W47 MV Triton GLX 2.4L D 6A/T 4X4 DC PU"
type input "MV4W47 MV Triton GLX 2.4L D 6A/T 4X4 DC PU"
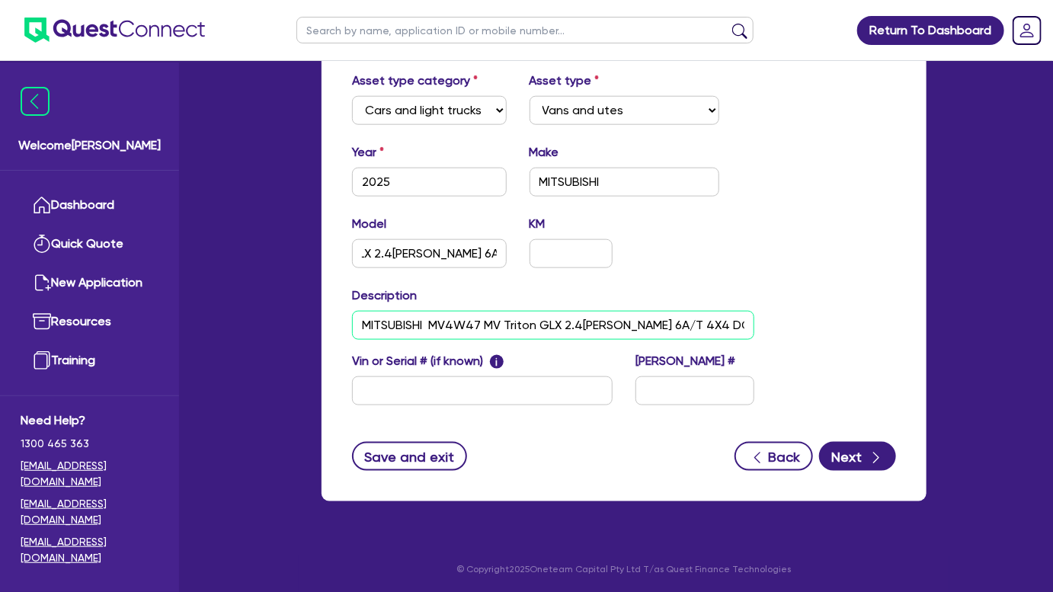
scroll to position [0, 0]
drag, startPoint x: 713, startPoint y: 325, endPoint x: 433, endPoint y: 328, distance: 279.5
click at [433, 328] on input "MITSUBISHI MV4W47 MV Triton GLX 2.4L D 6A/T 4X4 DC PU" at bounding box center [553, 325] width 402 height 29
click at [359, 324] on input "MITSUBISHI MV4W47 MV Triton GLX 2.4L D 6A/T 4X4 DC PU" at bounding box center [553, 325] width 402 height 29
click at [487, 325] on input "New 2025 MITSUBISHI MV4W47 MV Triton GLX 2.4L D 6A/T 4X4 DC PU" at bounding box center [553, 325] width 402 height 29
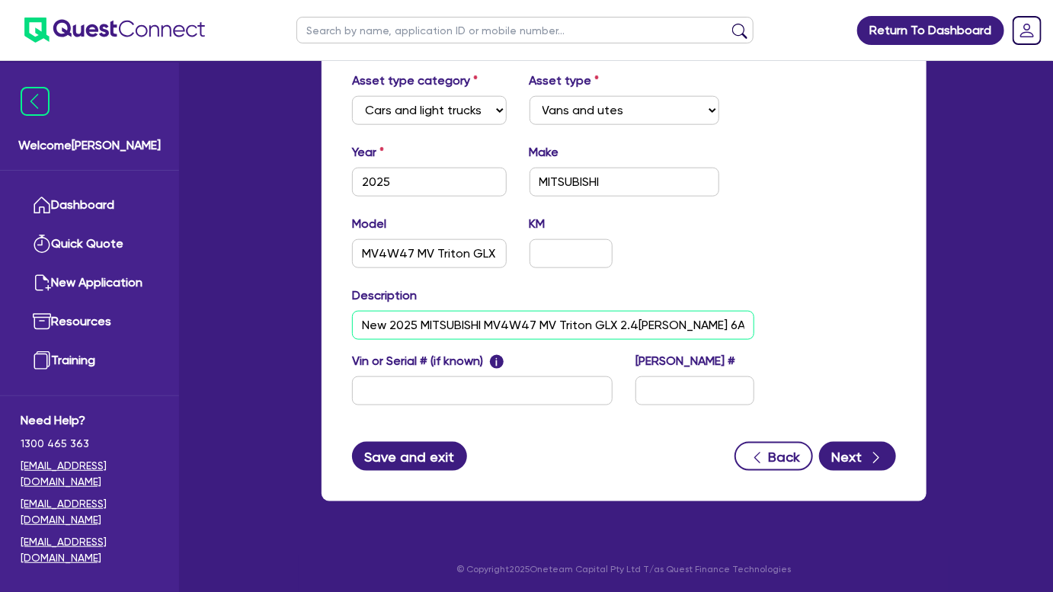
type input "New 2025 MITSUBISHI MV4W47 MV Triton GLX 2.4L D 6A/T 4X4 DC PU"
click at [423, 462] on button "Save and exit" at bounding box center [409, 456] width 115 height 29
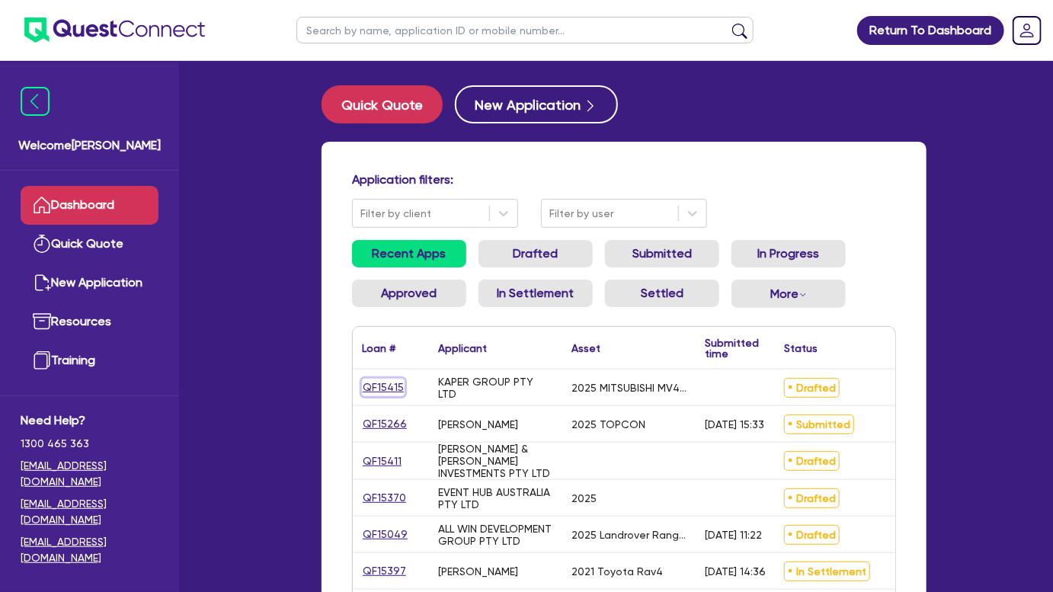
click at [373, 385] on link "QF15415" at bounding box center [383, 388] width 43 height 18
select select "Other"
select select "CARS_AND_LIGHT_TRUCKS"
select select "VANS_AND_UTES"
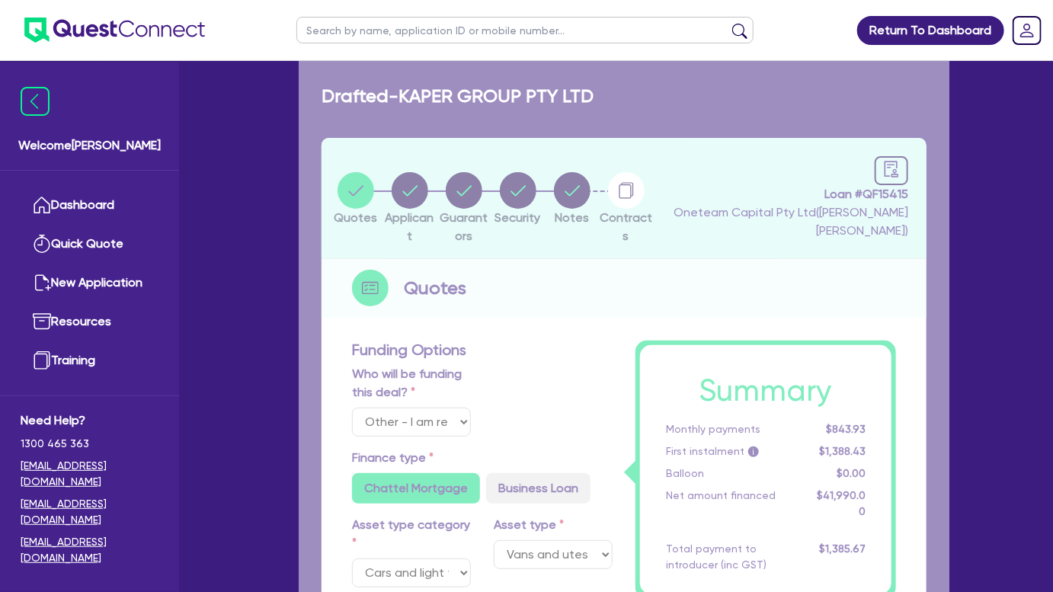
type input "41,990"
type input "1,259.7"
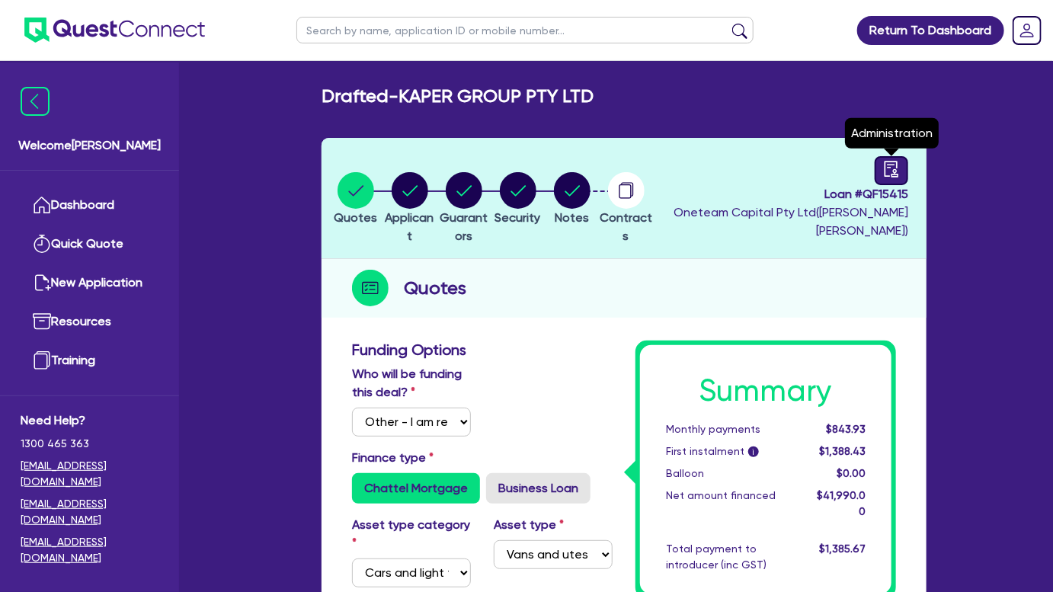
click at [879, 156] on div at bounding box center [891, 170] width 34 height 29
select select "DRAFTED_NEW"
select select "Pepper"
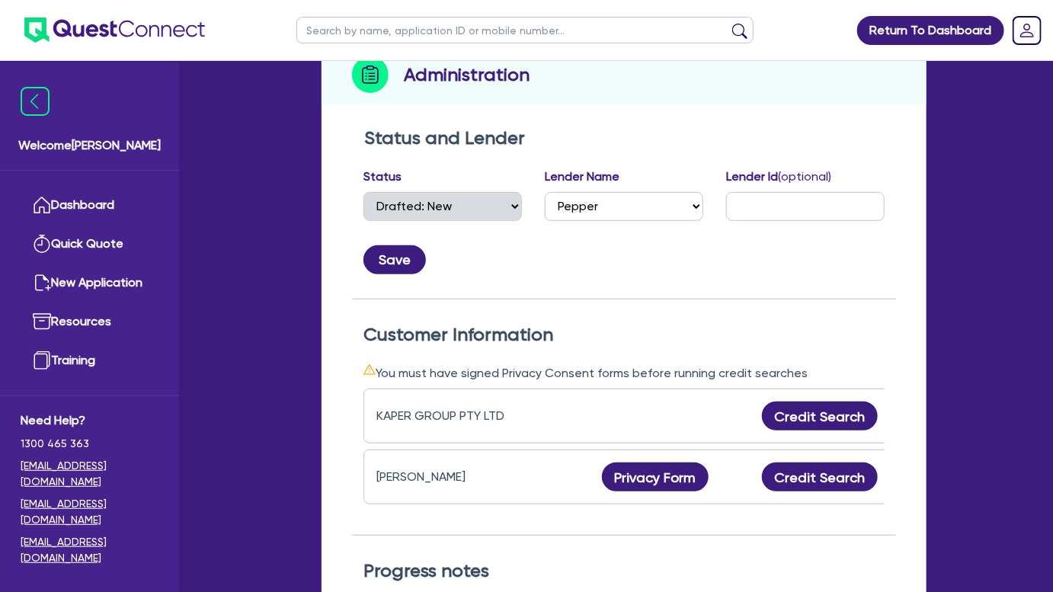
scroll to position [415, 0]
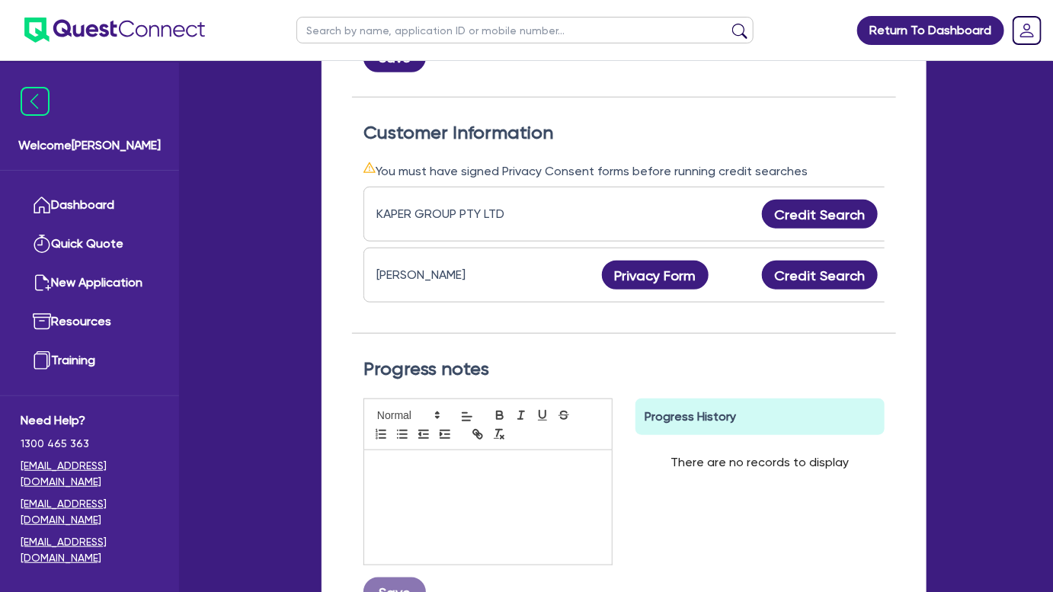
click at [522, 473] on p at bounding box center [487, 466] width 225 height 14
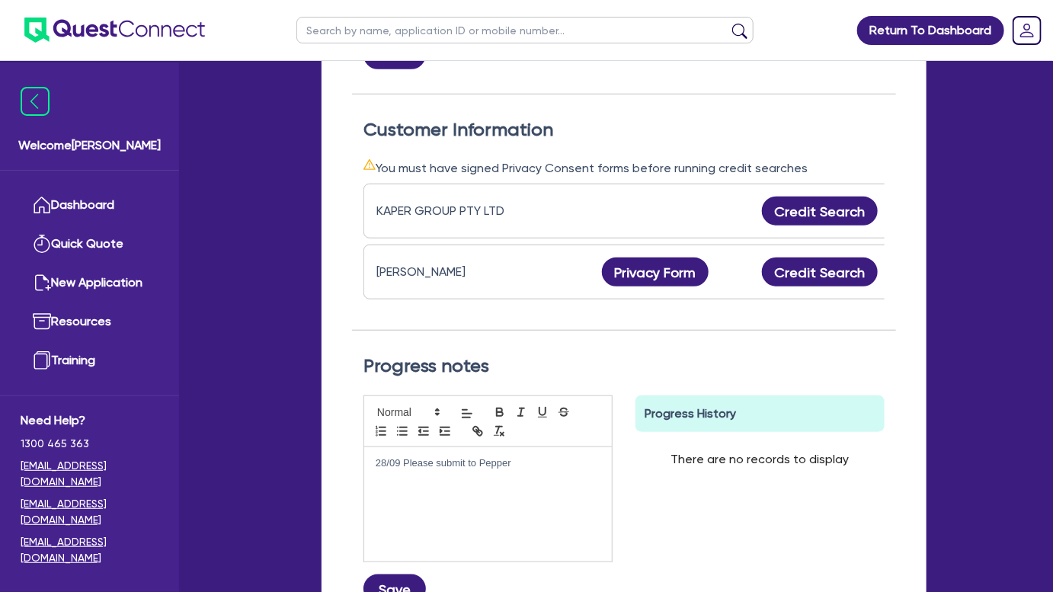
scroll to position [596, 0]
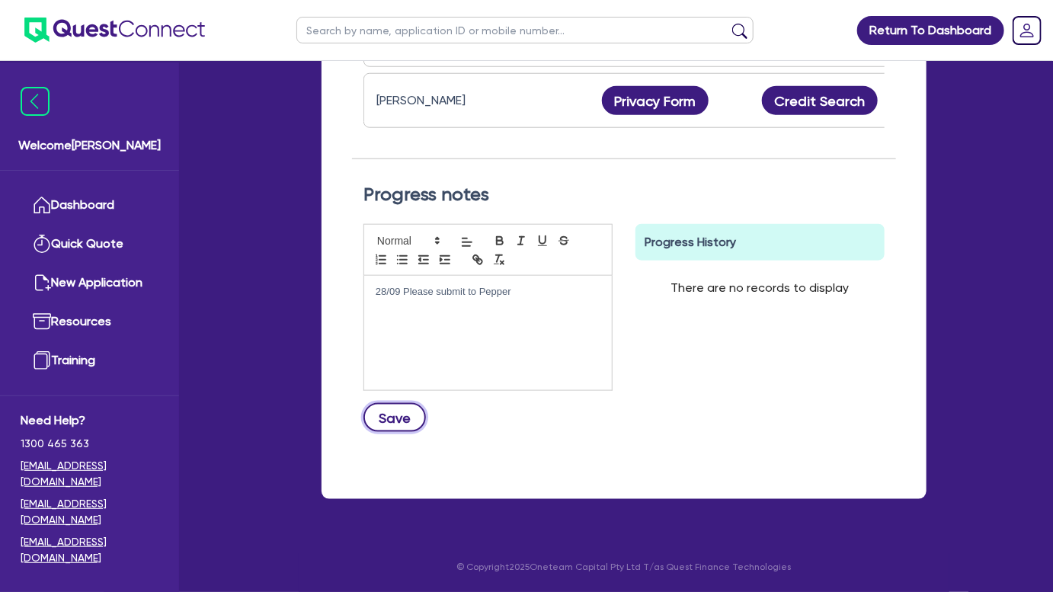
click at [420, 420] on button "Save" at bounding box center [394, 417] width 62 height 29
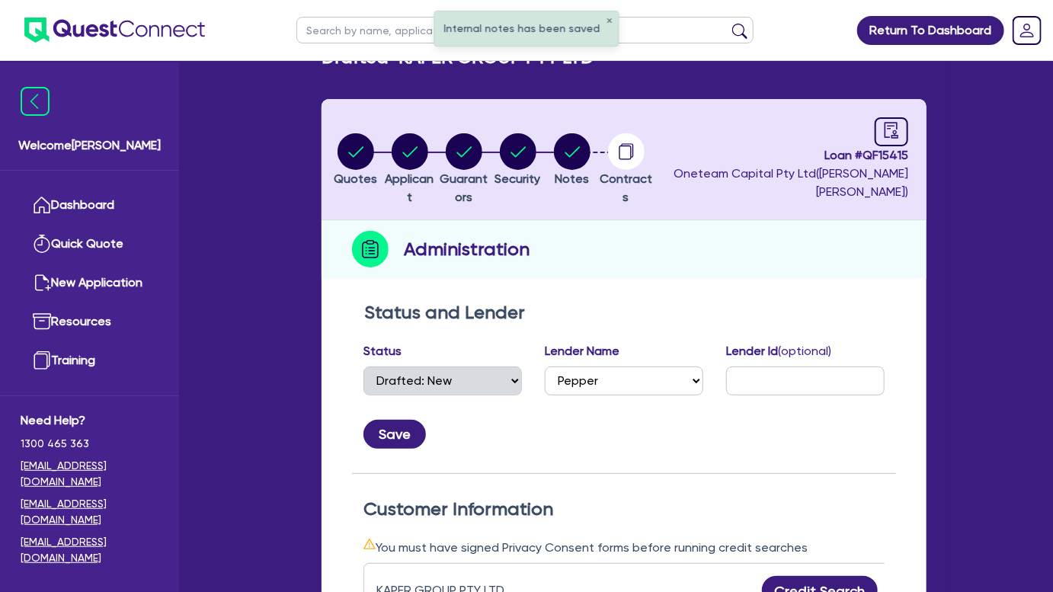
scroll to position [0, 0]
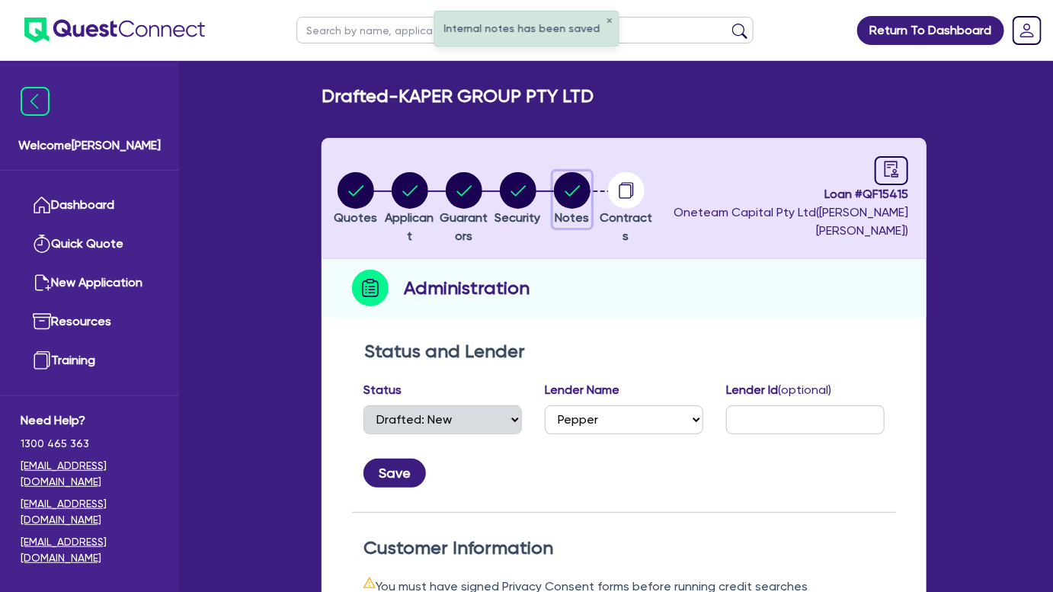
click at [590, 183] on circle "button" at bounding box center [572, 190] width 37 height 37
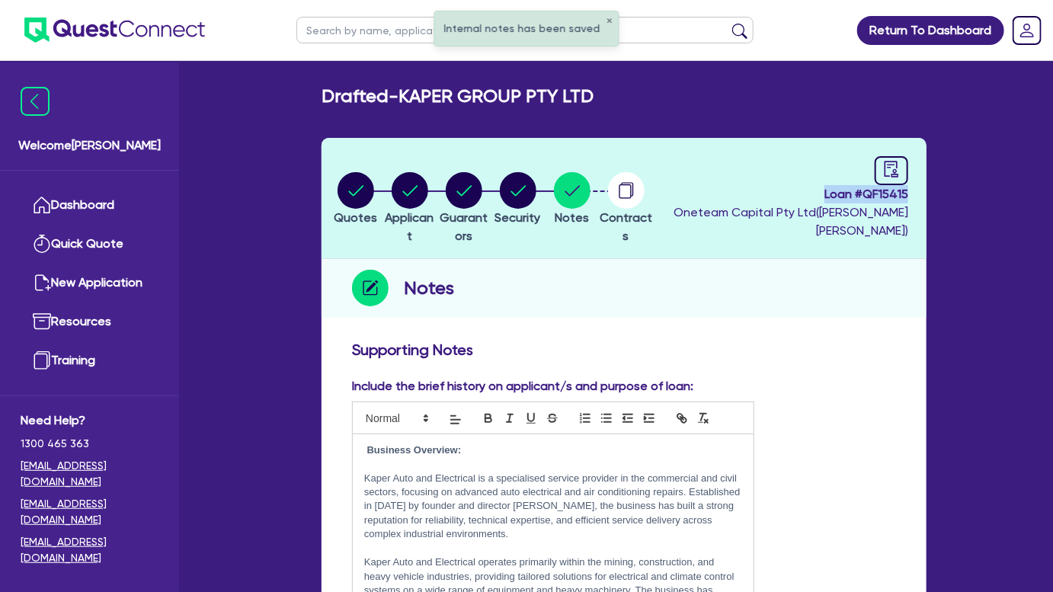
drag, startPoint x: 823, startPoint y: 192, endPoint x: 921, endPoint y: 188, distance: 98.3
click at [921, 188] on header "Quotes Applicant Guarantors Security Notes Contracts Loan # QF15415 Oneteam Cap…" at bounding box center [623, 198] width 605 height 121
copy span "Loan # QF15415"
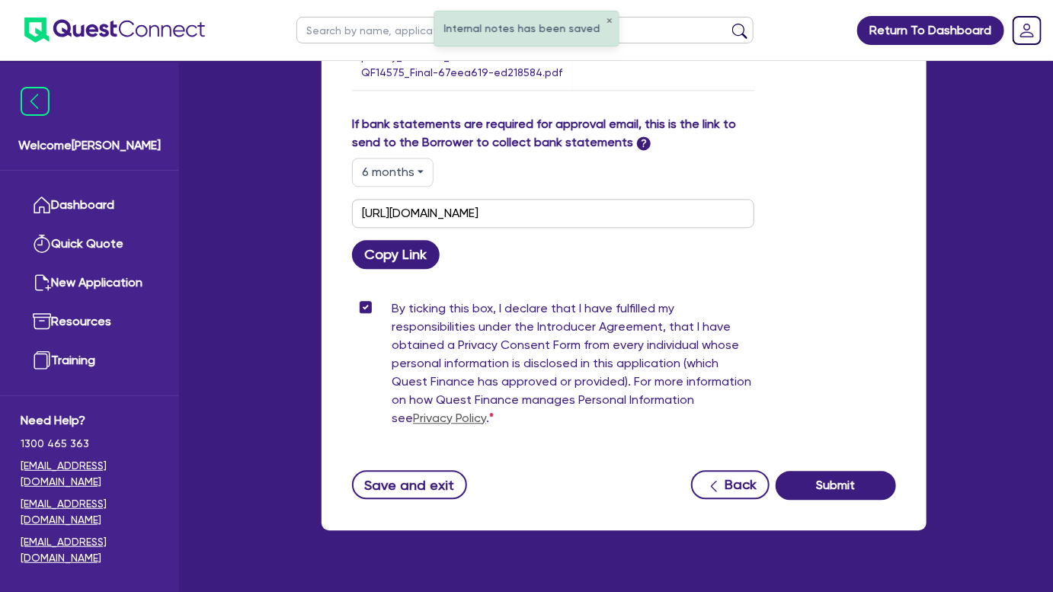
scroll to position [1379, 0]
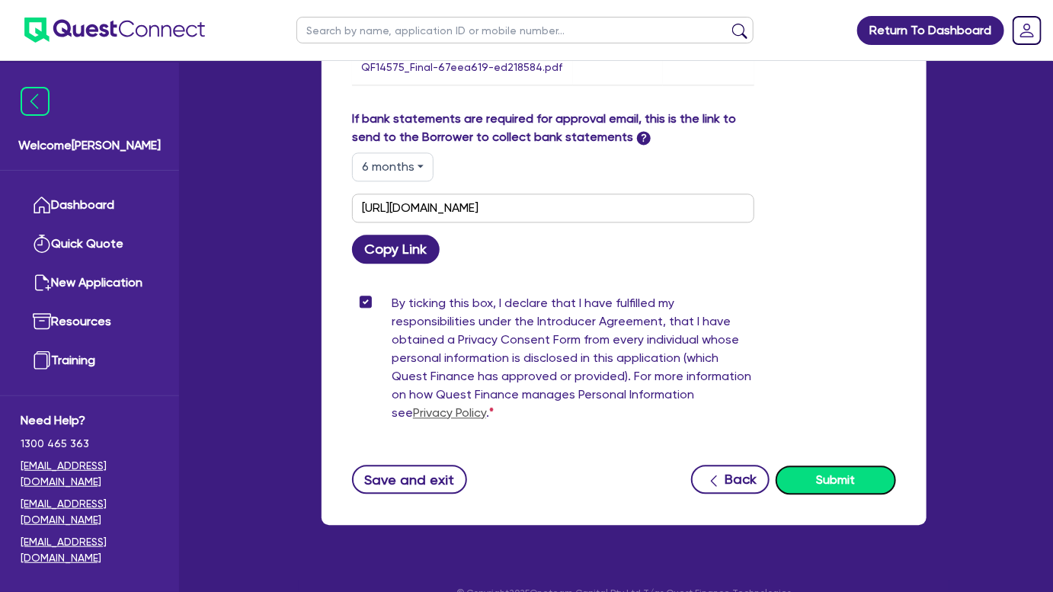
click at [829, 465] on button "Submit" at bounding box center [835, 479] width 120 height 29
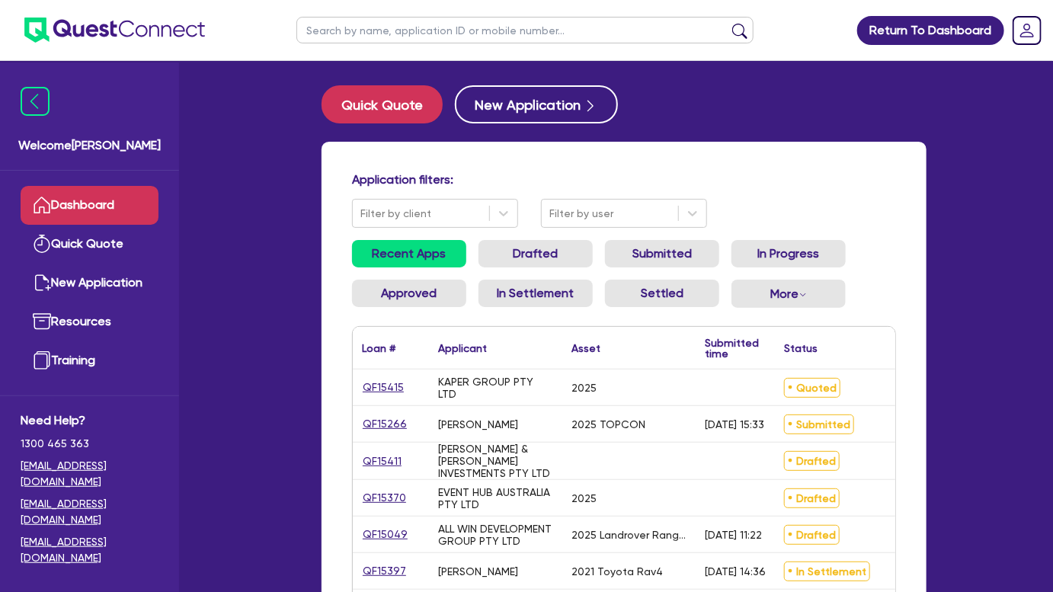
click at [502, 36] on input "text" at bounding box center [524, 30] width 457 height 27
type input "kaper"
click at [727, 23] on button "submit" at bounding box center [739, 33] width 24 height 21
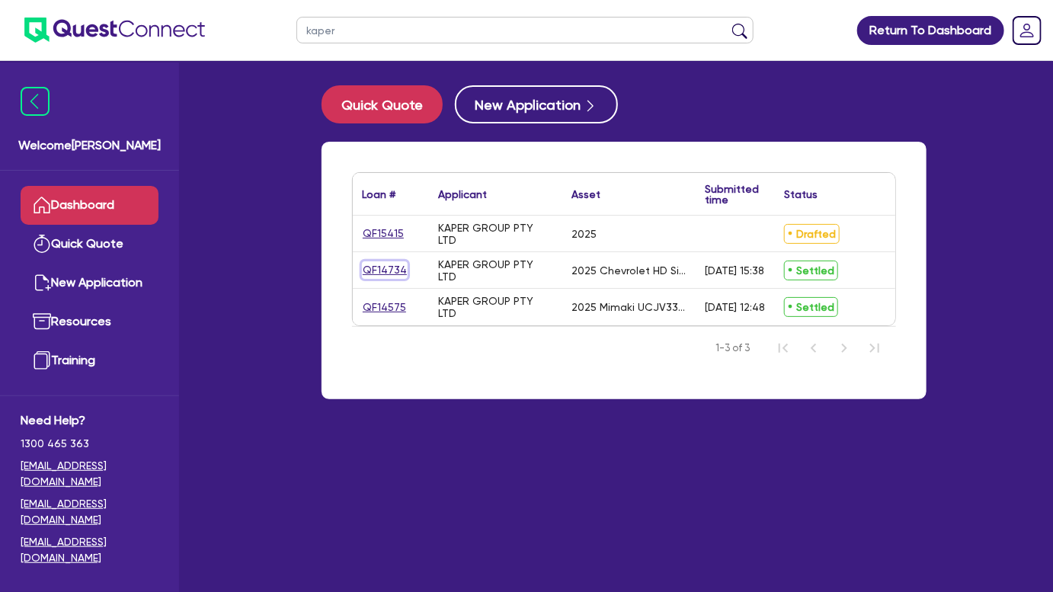
click at [398, 276] on link "QF14734" at bounding box center [385, 270] width 46 height 18
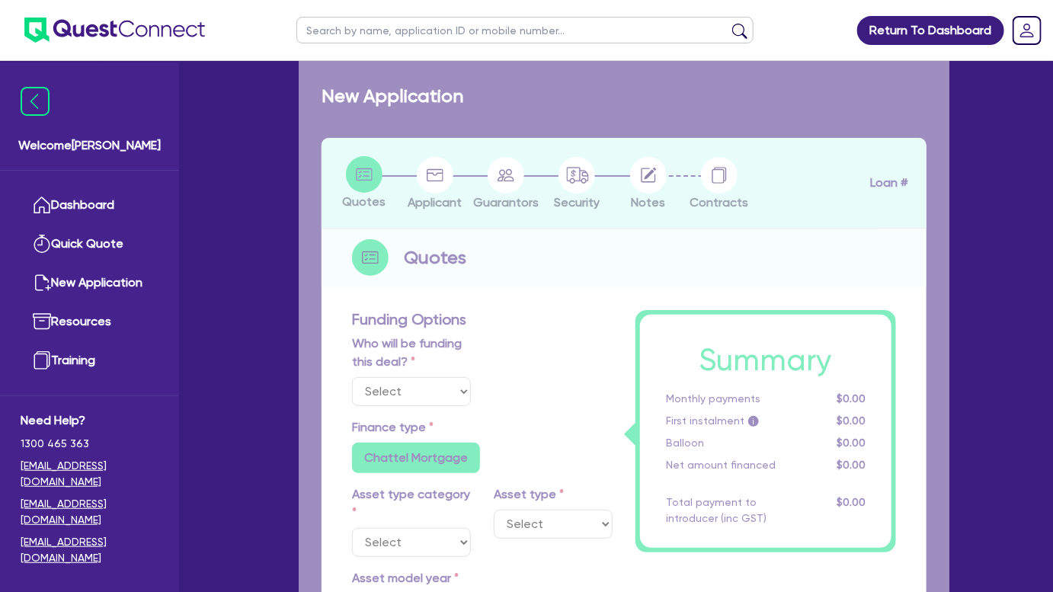
select select "Other"
select select "CARS_AND_LIGHT_TRUCKS"
type input "2025"
radio input "true"
type input "172,000"
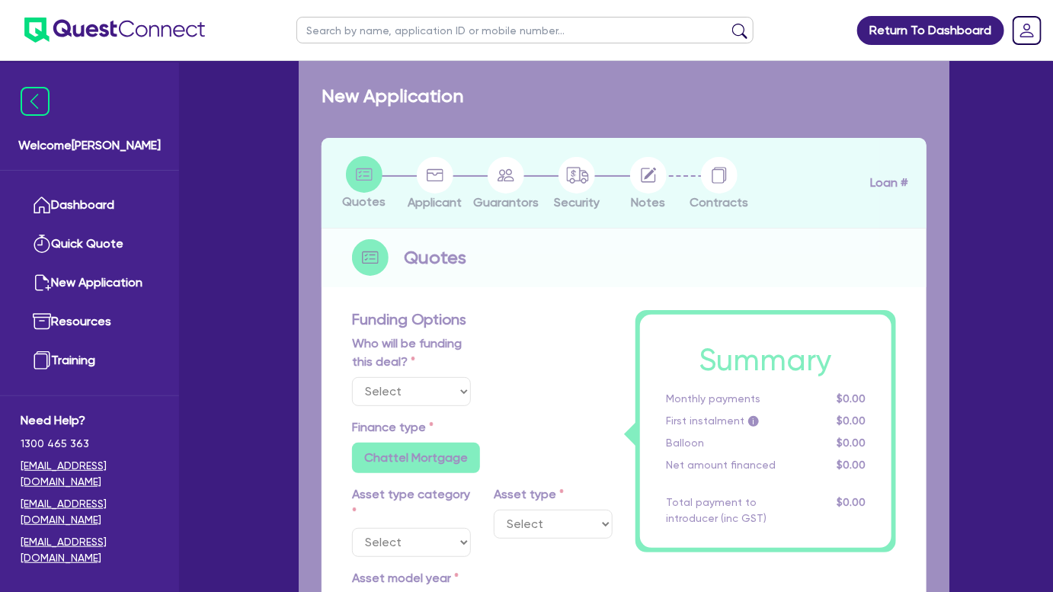
type input "22,000"
type input "0.80"
type input "1,205"
type input "6.25"
radio input "false"
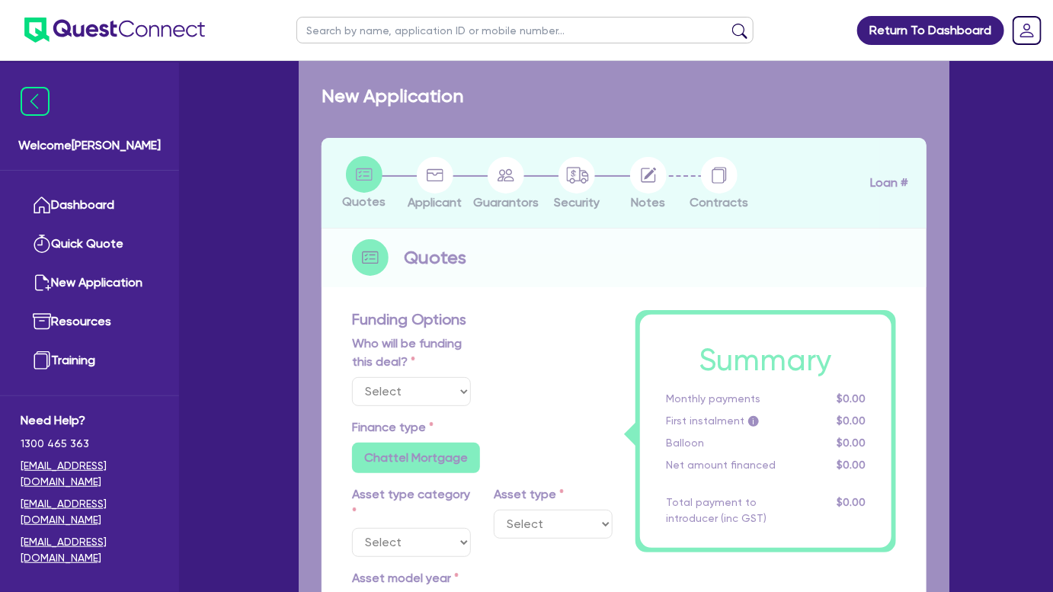
radio input "false"
select select "PASSENGER_VEHICLES"
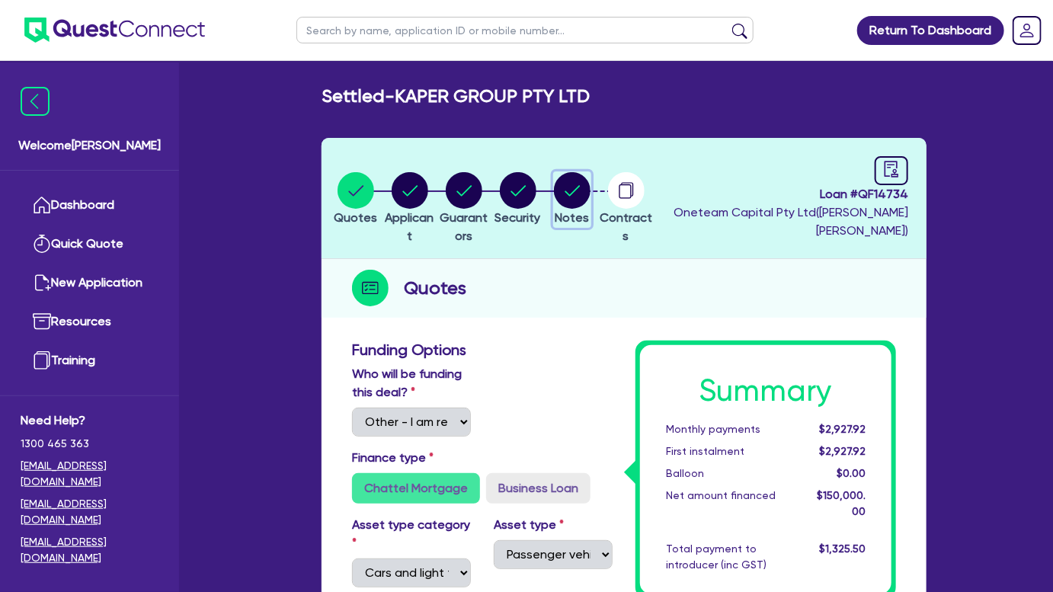
click at [590, 193] on circle "button" at bounding box center [572, 190] width 37 height 37
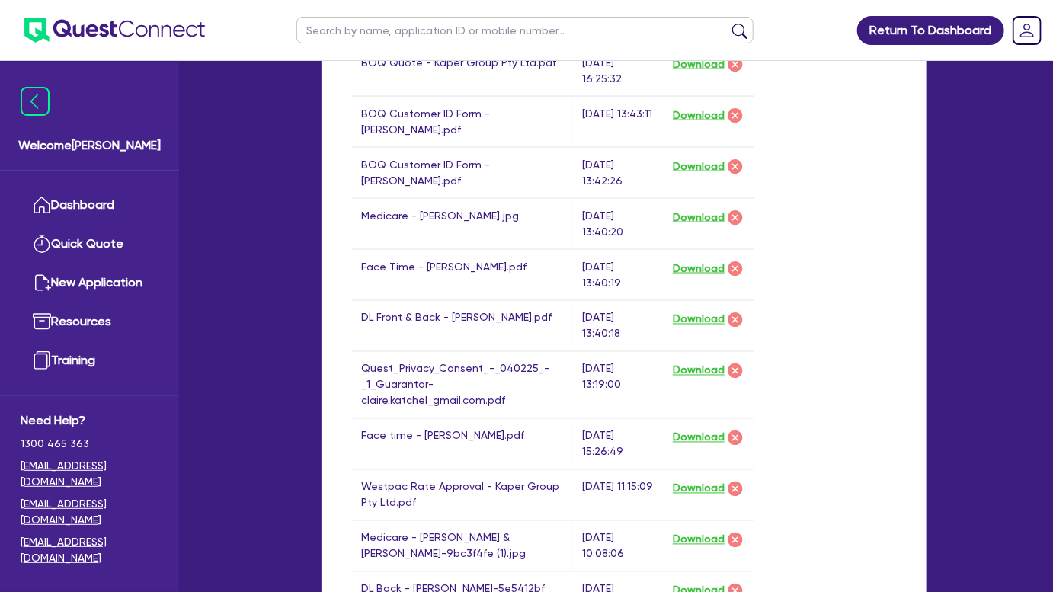
scroll to position [1038, 0]
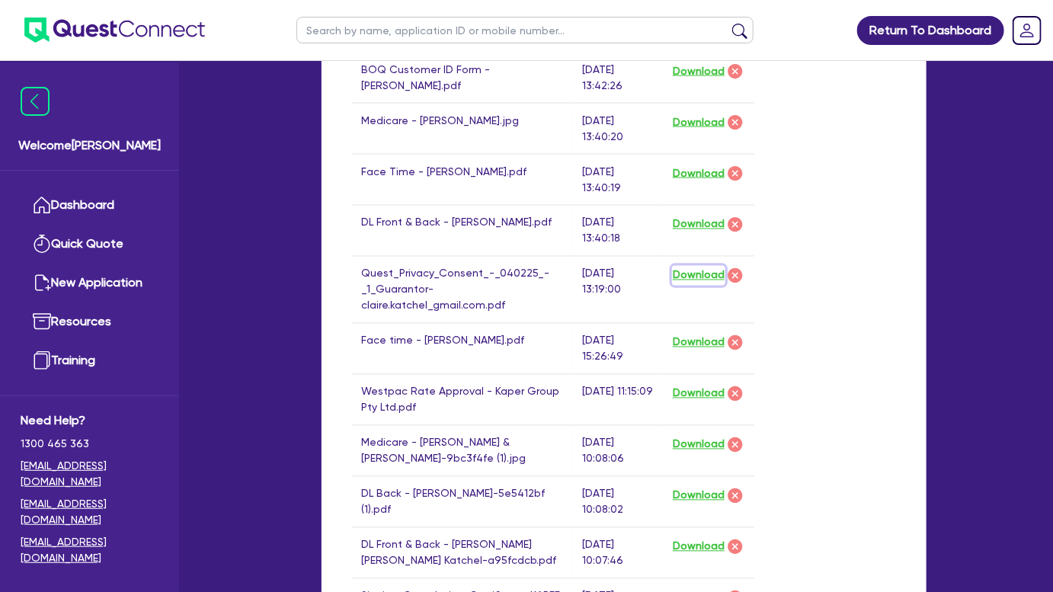
click at [695, 273] on button "Download" at bounding box center [698, 276] width 53 height 20
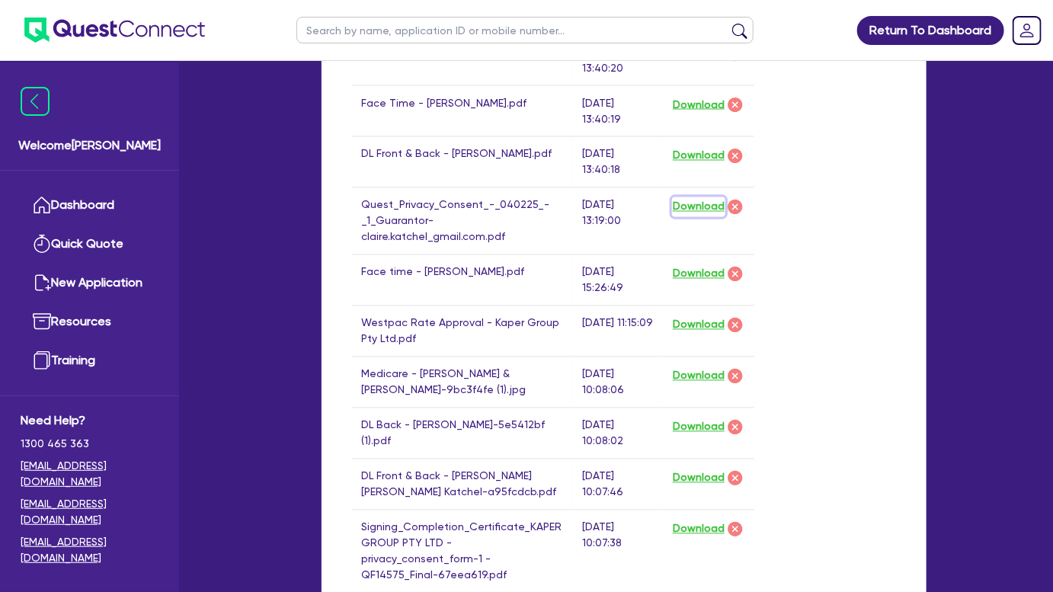
scroll to position [1107, 0]
click at [682, 153] on button "Download" at bounding box center [698, 155] width 53 height 20
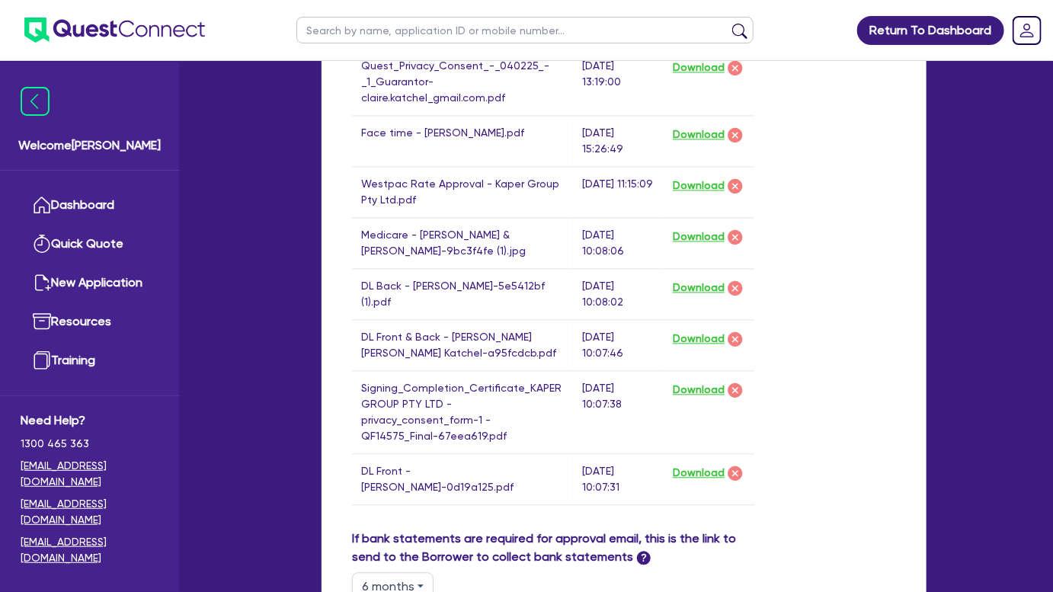
scroll to position [1315, 0]
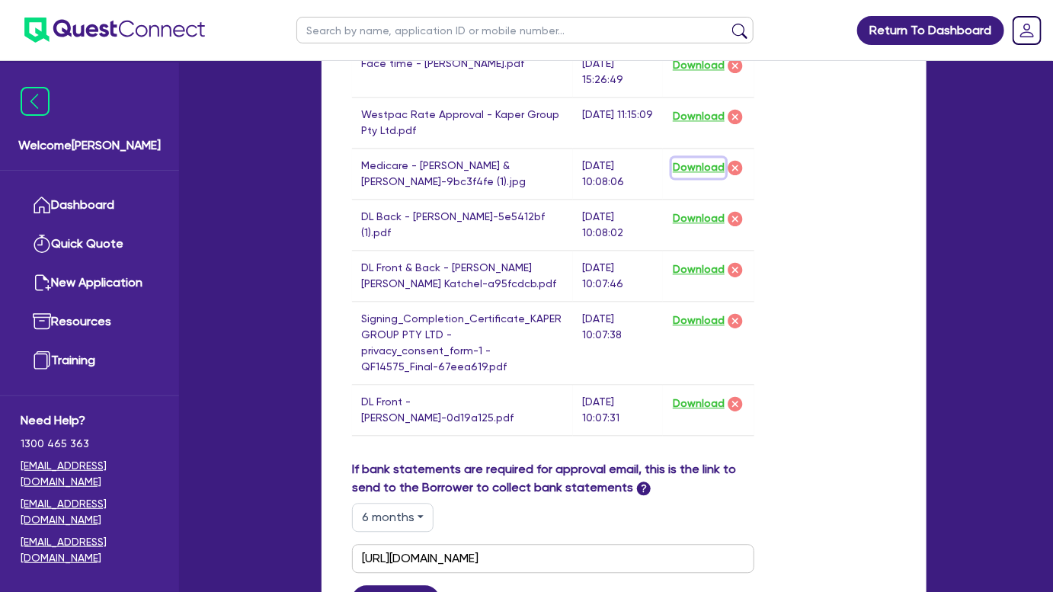
click at [687, 161] on button "Download" at bounding box center [698, 168] width 53 height 20
click at [693, 213] on button "Download" at bounding box center [698, 219] width 53 height 20
click at [696, 268] on button "Download" at bounding box center [698, 270] width 53 height 20
click at [689, 311] on button "Download" at bounding box center [698, 321] width 53 height 20
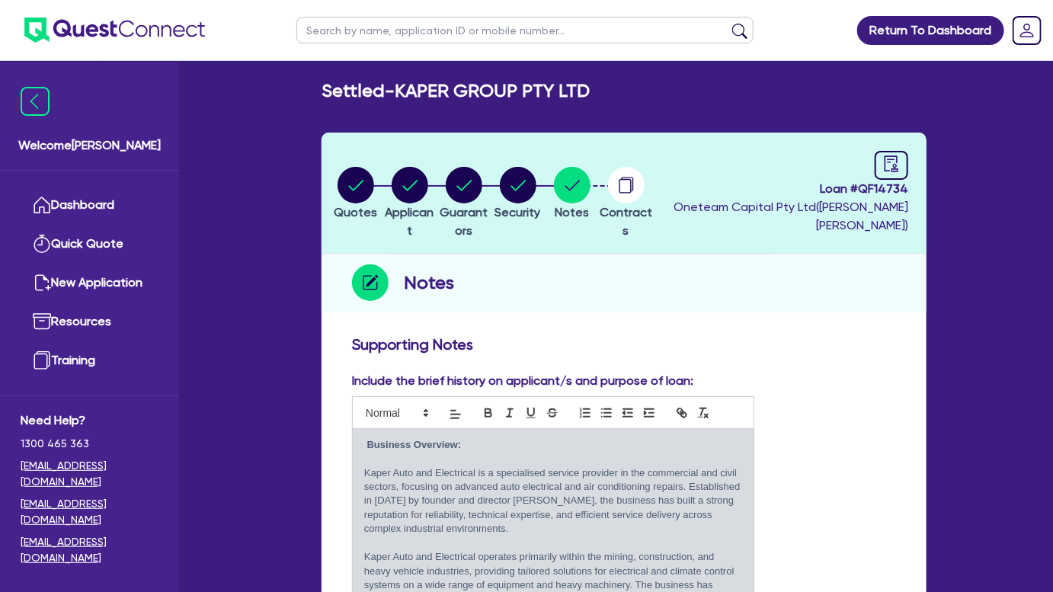
scroll to position [0, 0]
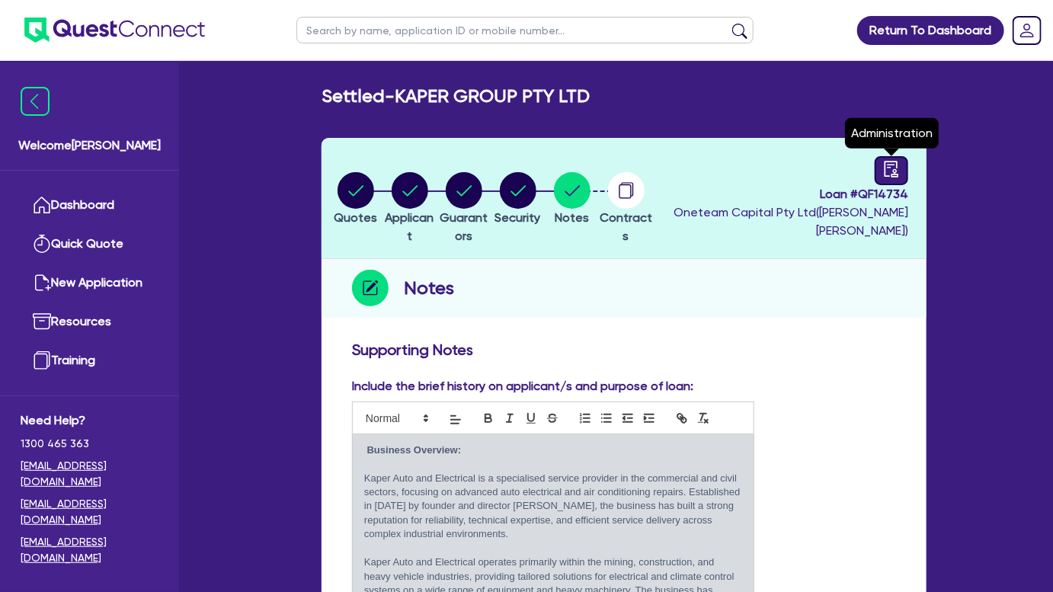
click at [903, 158] on div at bounding box center [891, 170] width 34 height 29
select select "SETTLED"
select select "BOQ Finance"
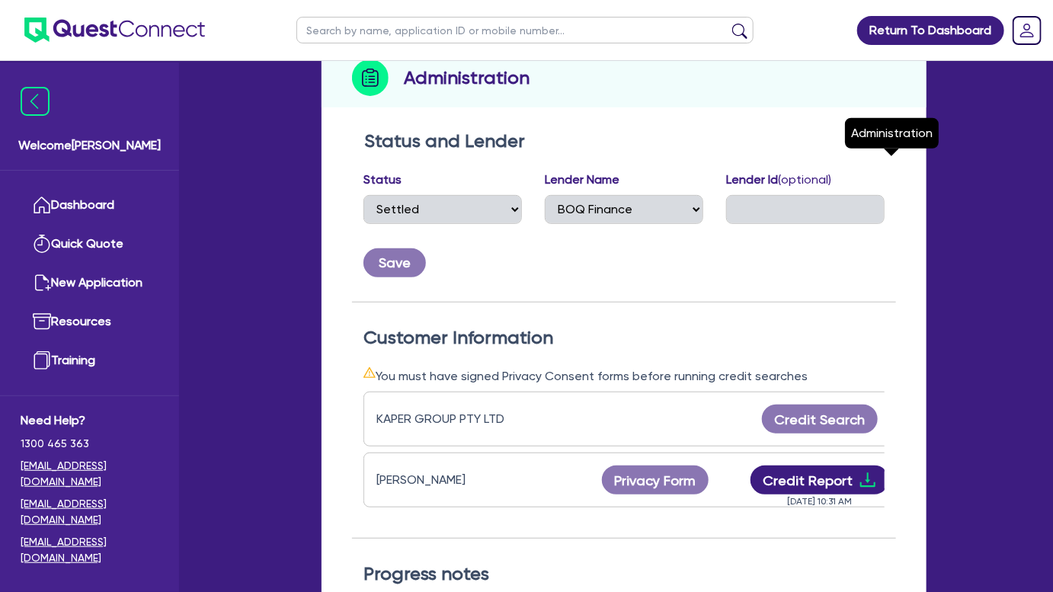
scroll to position [415, 0]
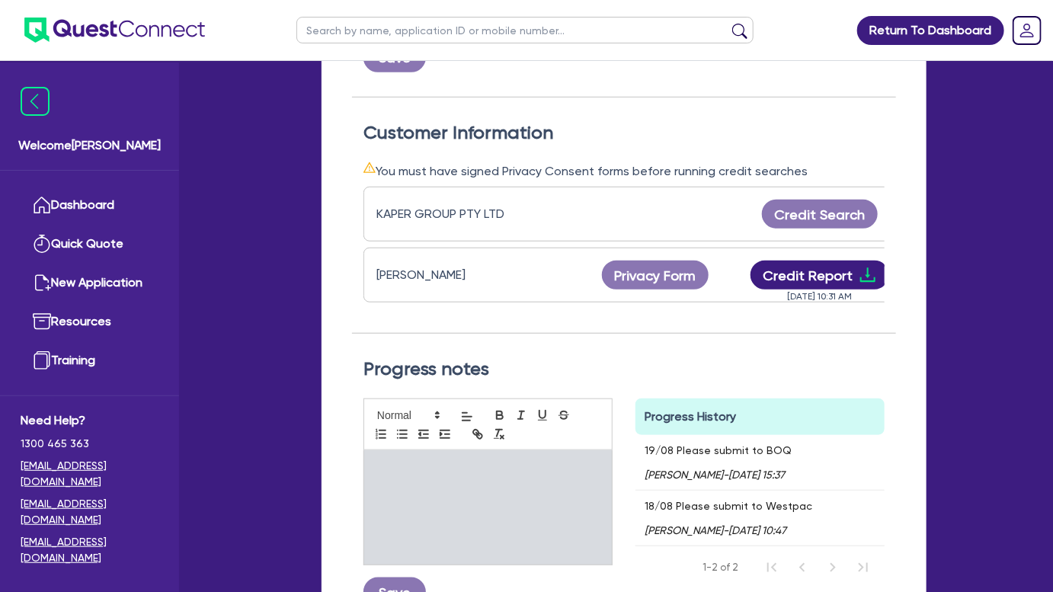
click at [161, 45] on ul at bounding box center [102, 30] width 205 height 60
click at [164, 30] on img at bounding box center [114, 30] width 180 height 25
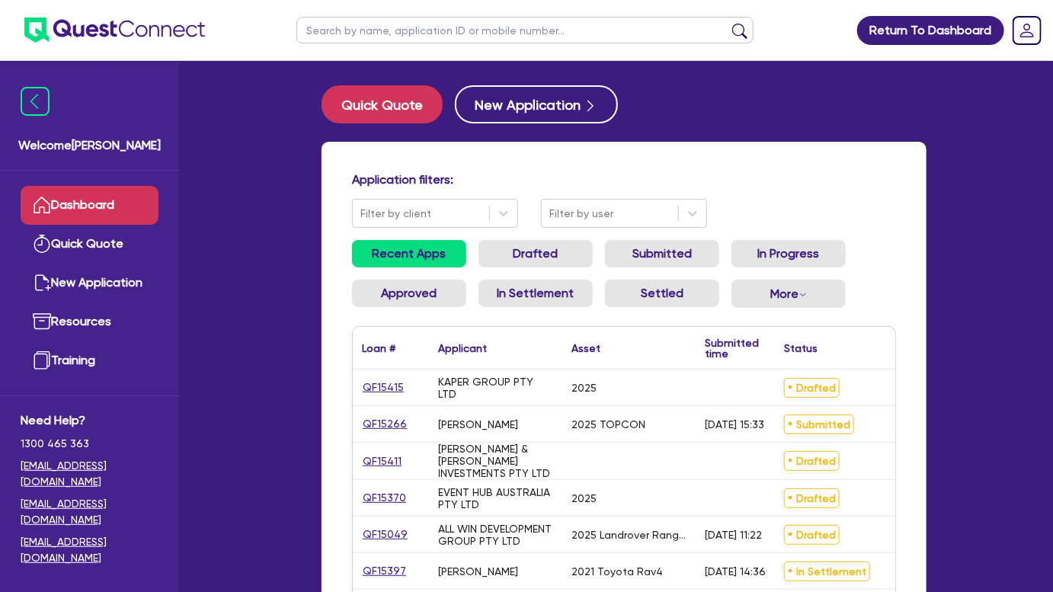
click at [426, 37] on input "text" at bounding box center [524, 30] width 457 height 27
type input "kaper"
click at [727, 23] on button "submit" at bounding box center [739, 33] width 24 height 21
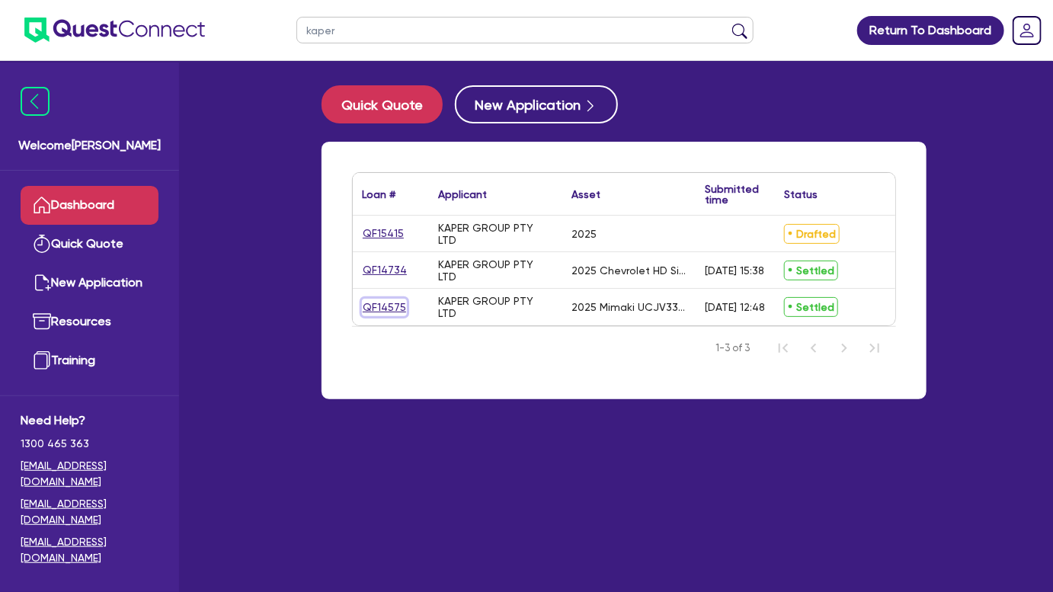
click at [390, 305] on link "QF14575" at bounding box center [384, 308] width 45 height 18
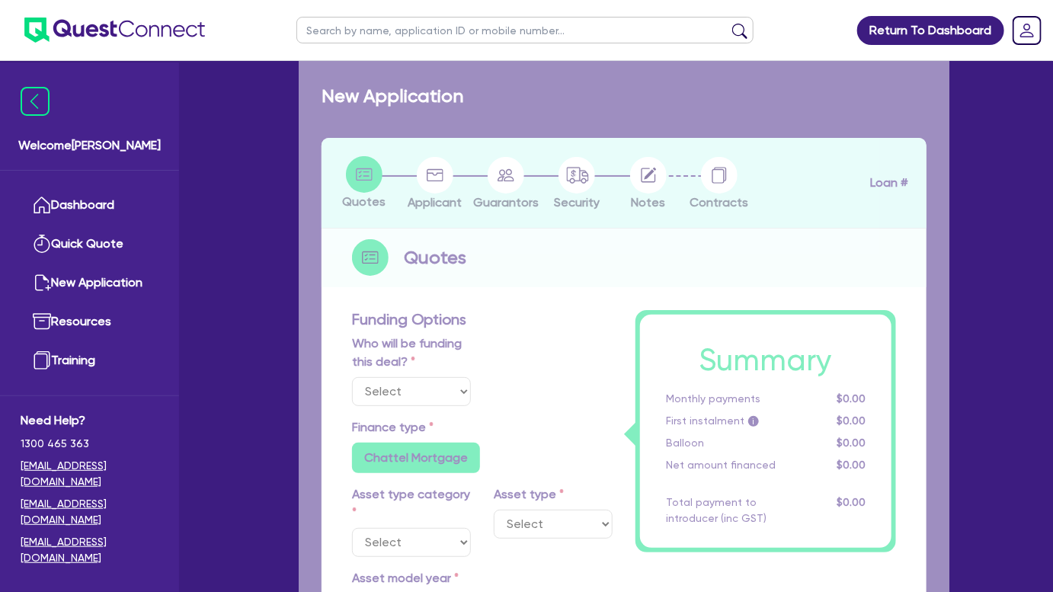
select select "Other"
select select "SECONDARY_ASSETS"
type input "2025"
radio input "true"
type input "51,304"
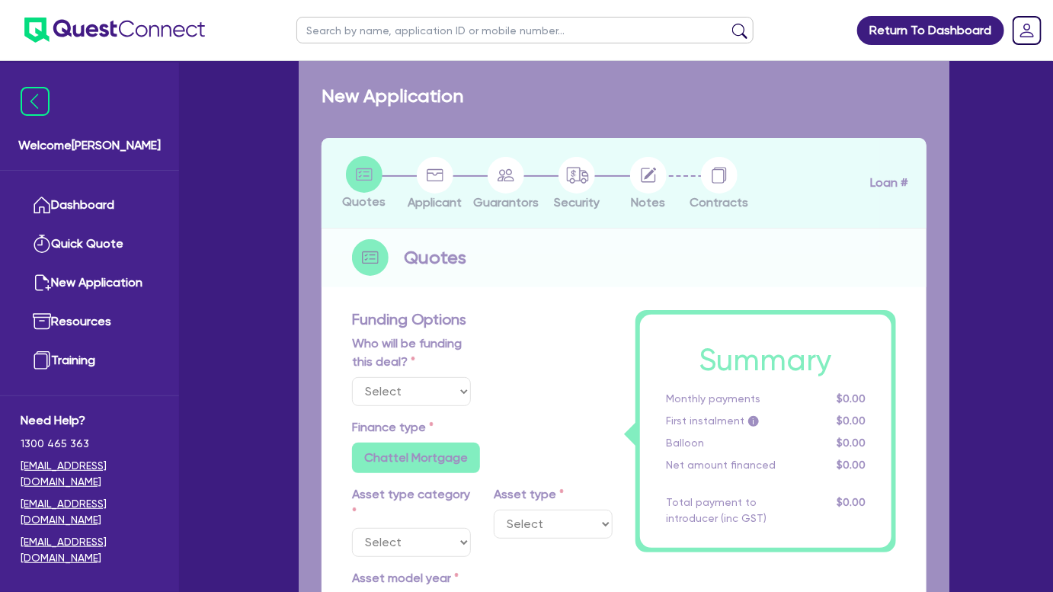
type input "4.00"
type input "2,092.16"
type input "8.74"
type input "459.09"
type input "450"
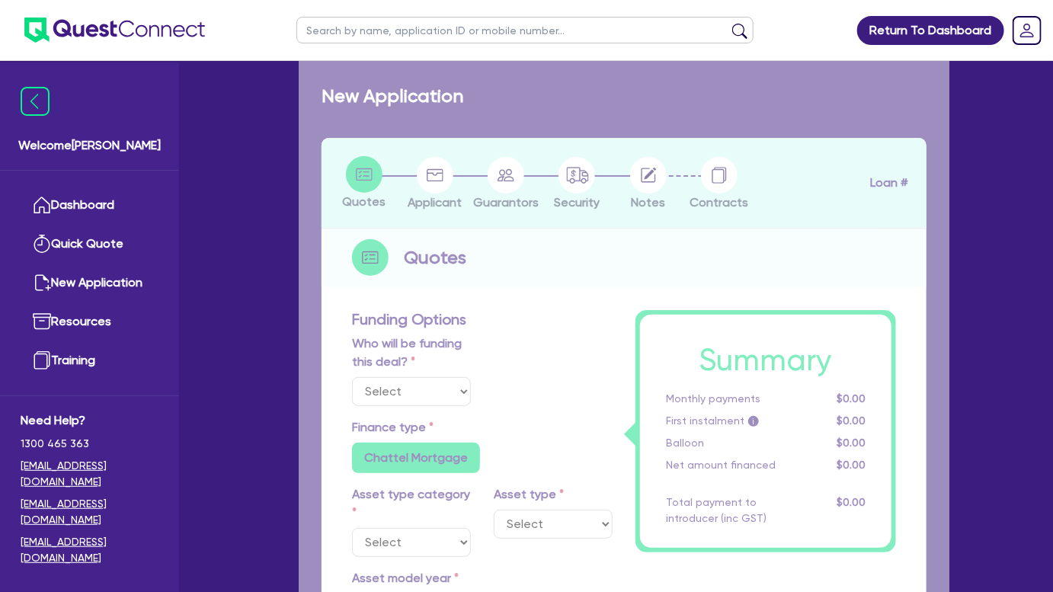
radio input "true"
select select "PRINTING_AND_PACKAGING_EQUIPMENT"
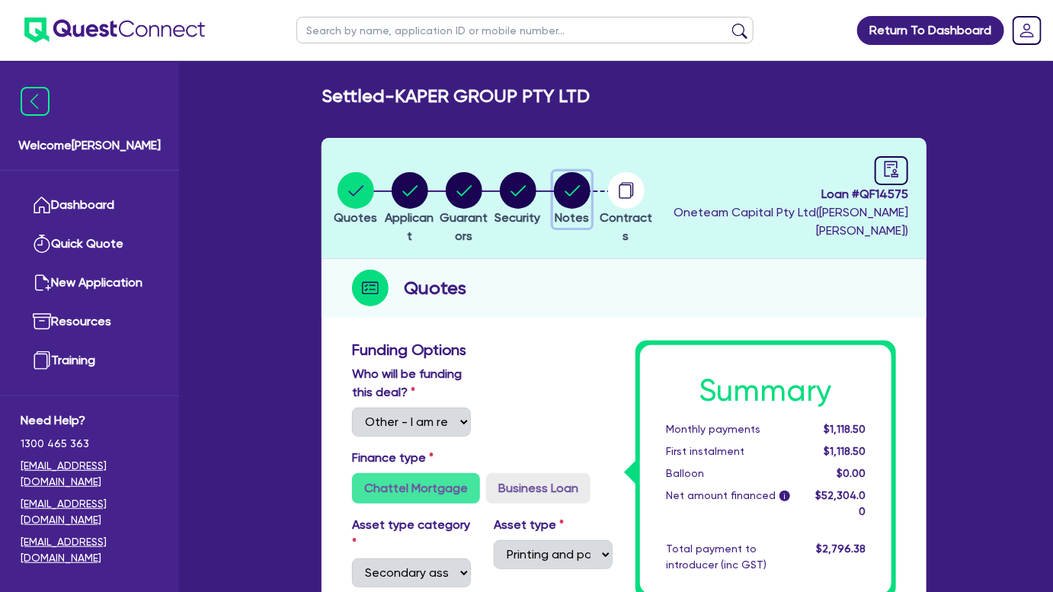
click at [590, 203] on circle "button" at bounding box center [572, 190] width 37 height 37
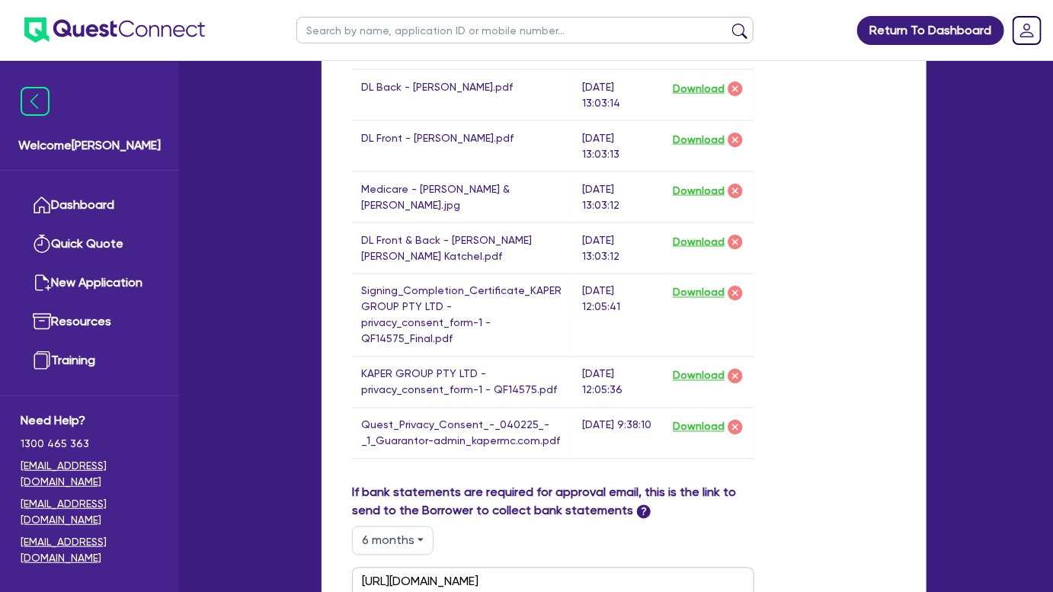
scroll to position [899, 0]
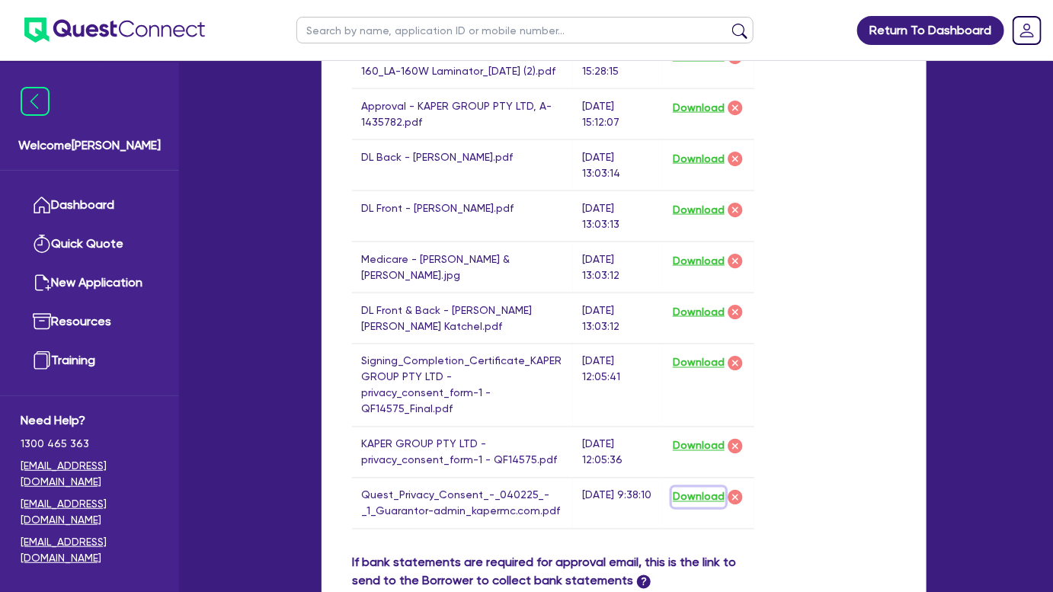
click at [693, 487] on button "Download" at bounding box center [698, 497] width 53 height 20
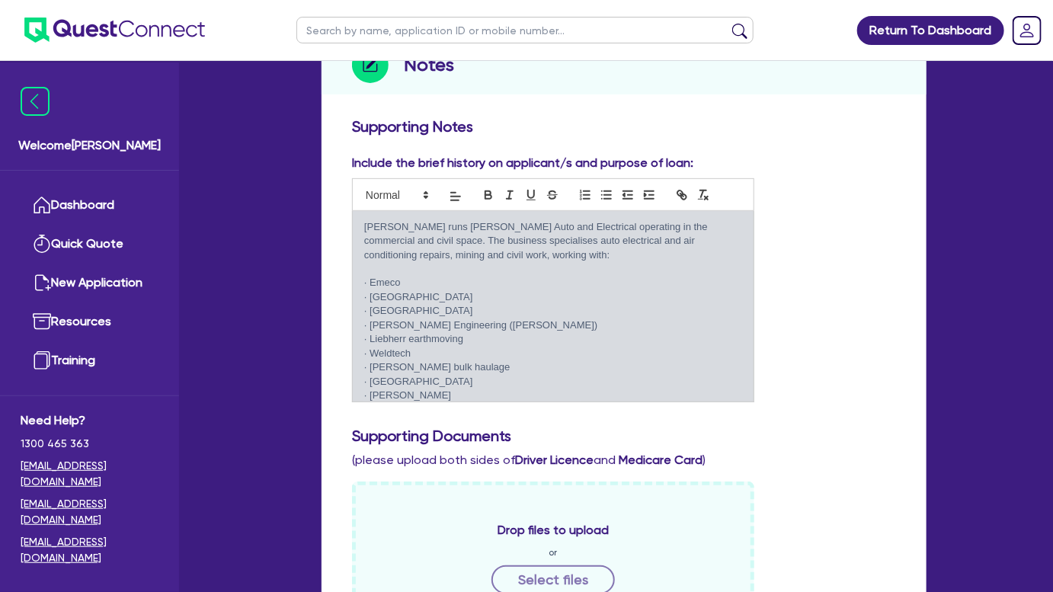
scroll to position [207, 0]
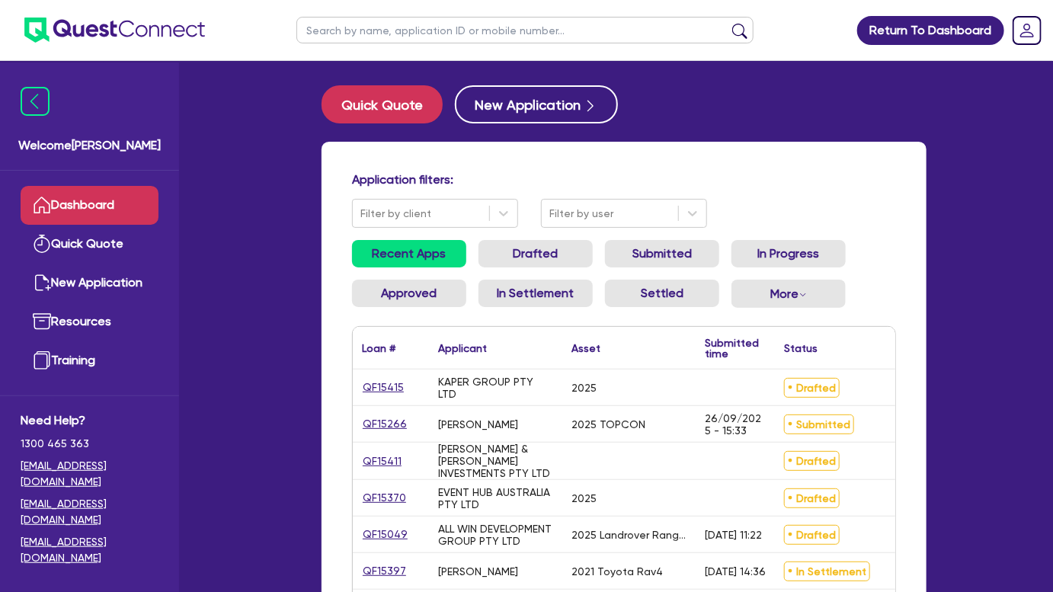
click at [523, 39] on input "text" at bounding box center [524, 30] width 457 height 27
type input "[PERSON_NAME]"
click at [727, 23] on button "submit" at bounding box center [739, 33] width 24 height 21
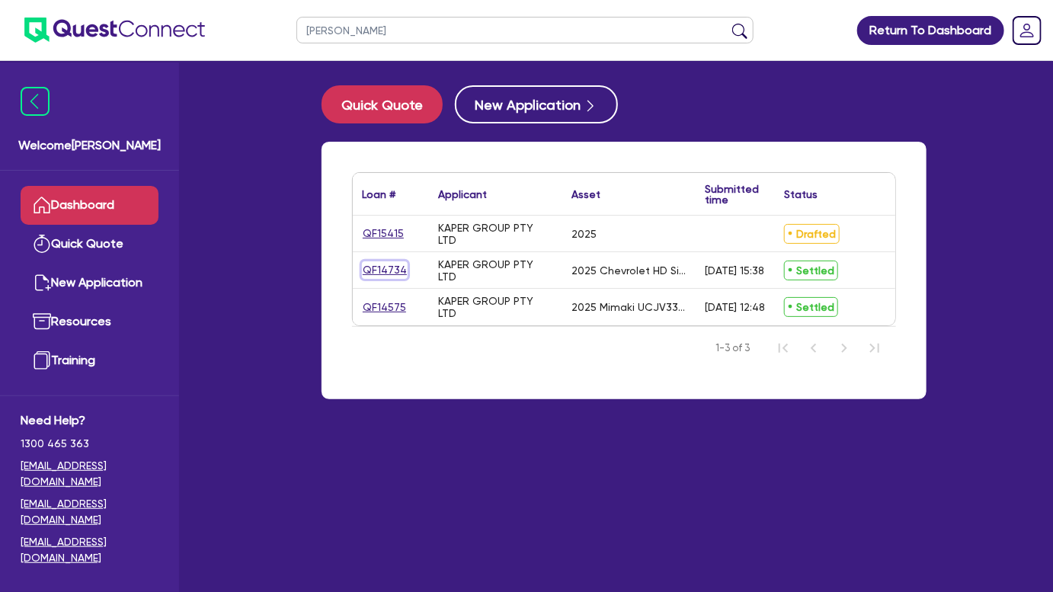
click at [398, 270] on link "QF14734" at bounding box center [385, 270] width 46 height 18
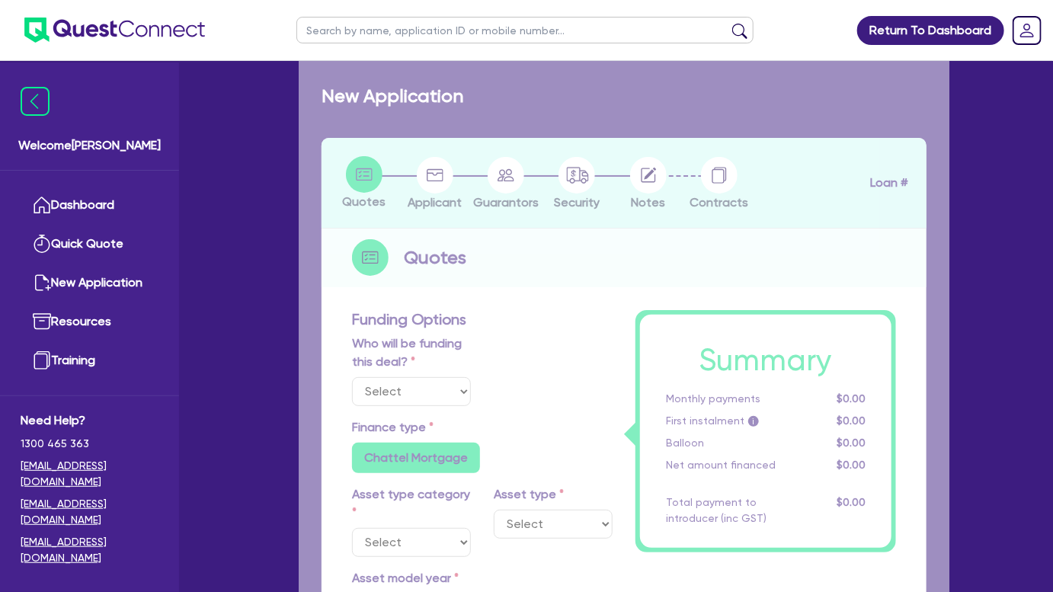
select select "Other"
select select "CARS_AND_LIGHT_TRUCKS"
type input "2025"
radio input "true"
type input "172,000"
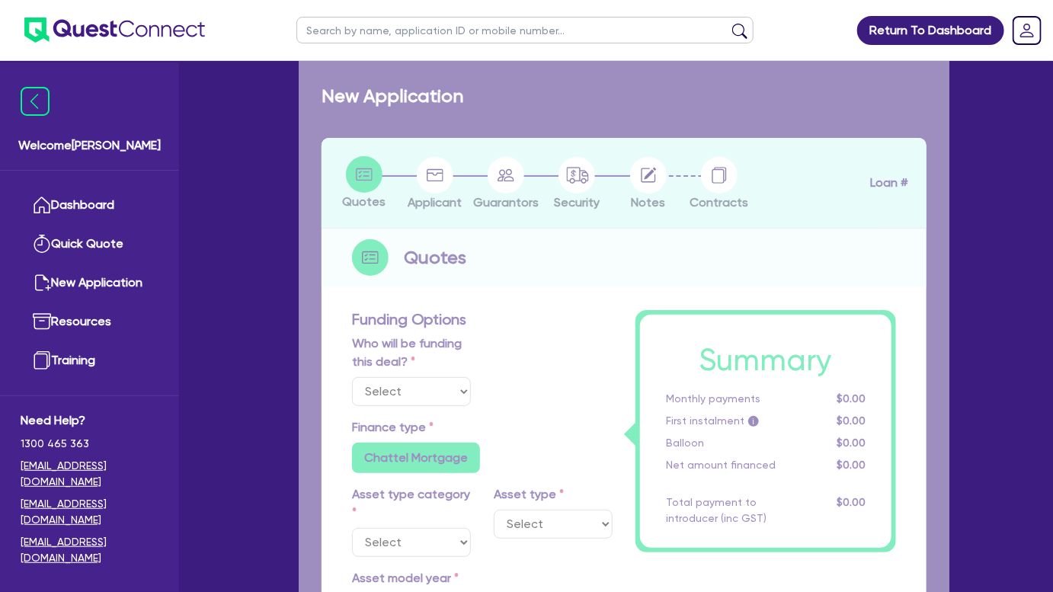
type input "22,000"
type input "0.80"
type input "1,205"
type input "6.25"
radio input "false"
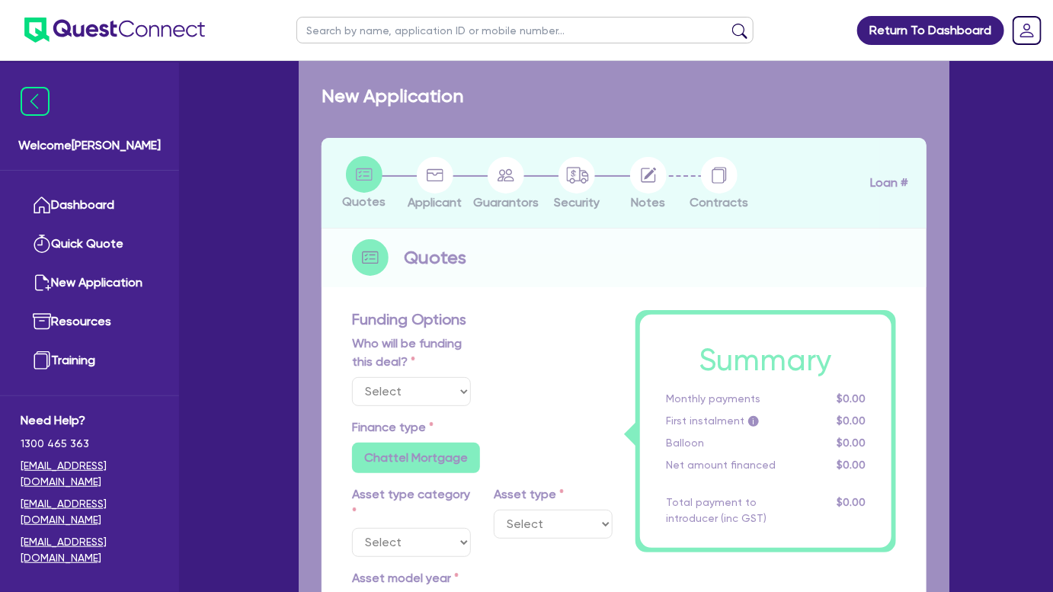
radio input "false"
select select "PASSENGER_VEHICLES"
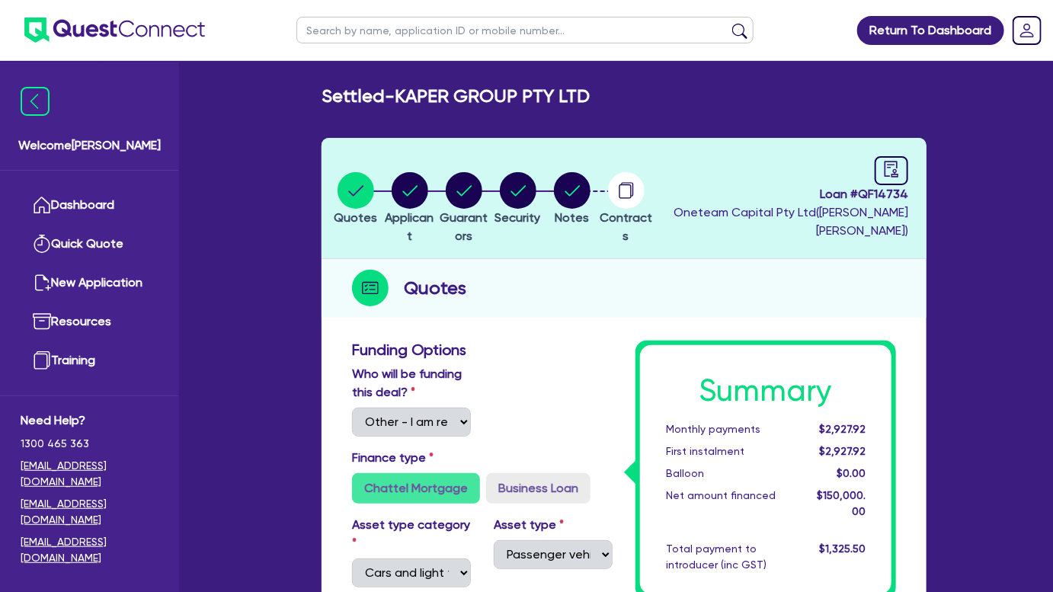
click at [118, 32] on img at bounding box center [114, 30] width 180 height 25
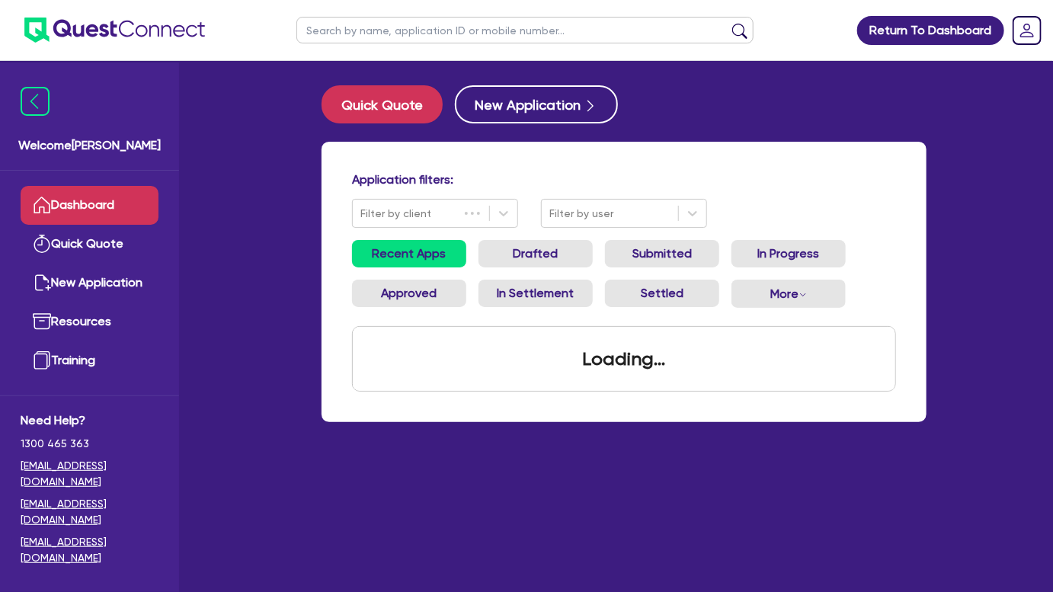
click at [462, 30] on input "text" at bounding box center [524, 30] width 457 height 27
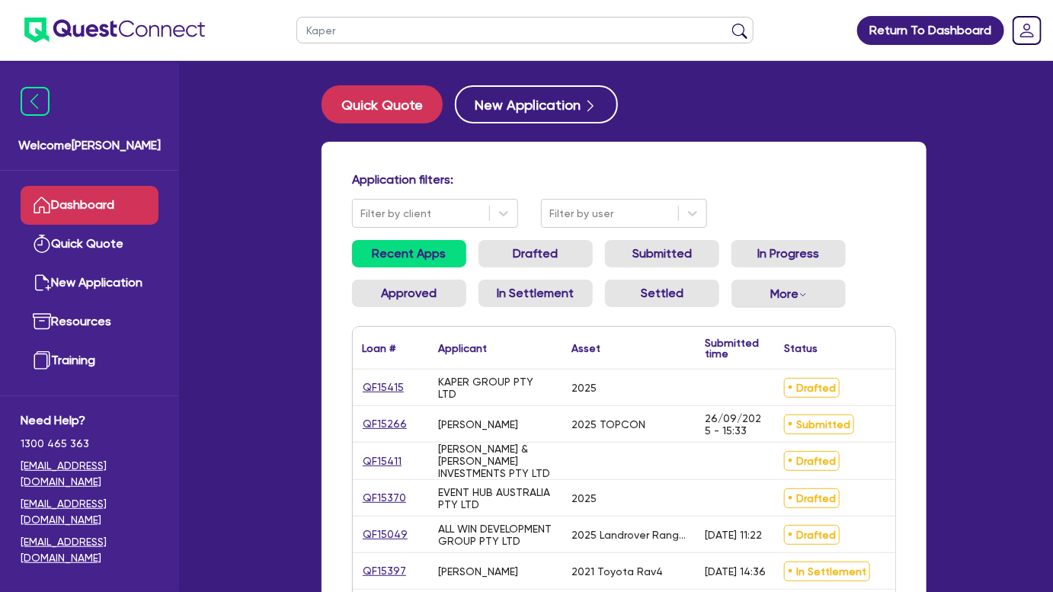
type input "Kaper"
click at [727, 23] on button "submit" at bounding box center [739, 33] width 24 height 21
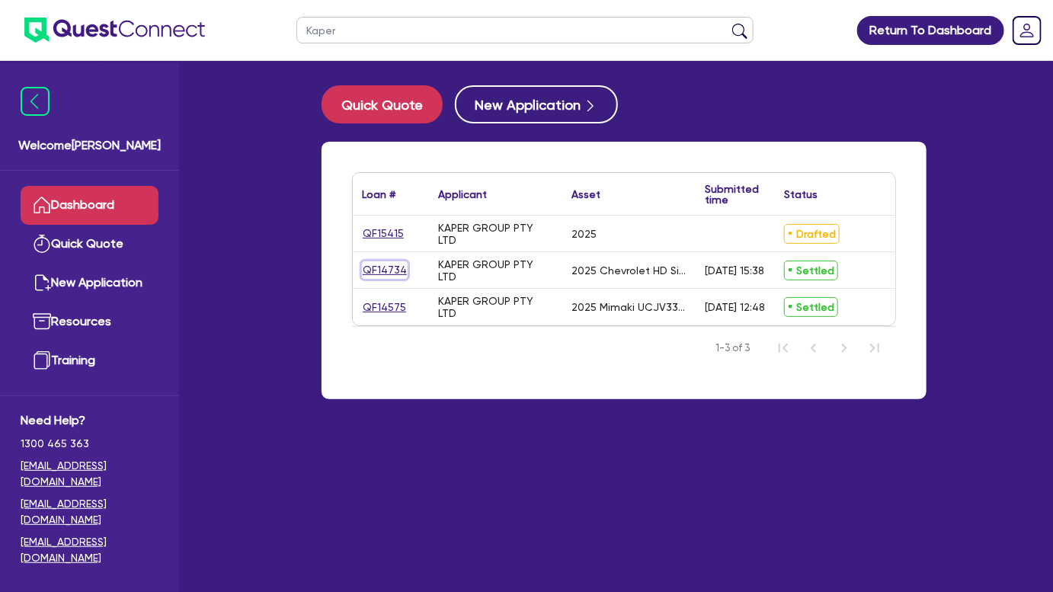
click at [380, 271] on link "QF14734" at bounding box center [385, 270] width 46 height 18
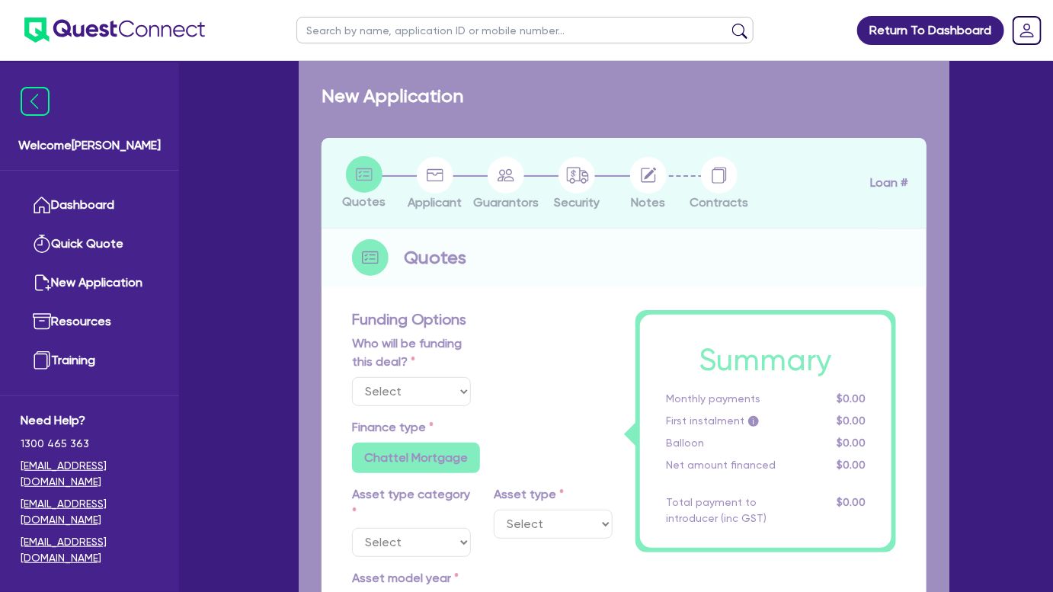
select select "Other"
select select "CARS_AND_LIGHT_TRUCKS"
type input "2025"
radio input "true"
type input "172,000"
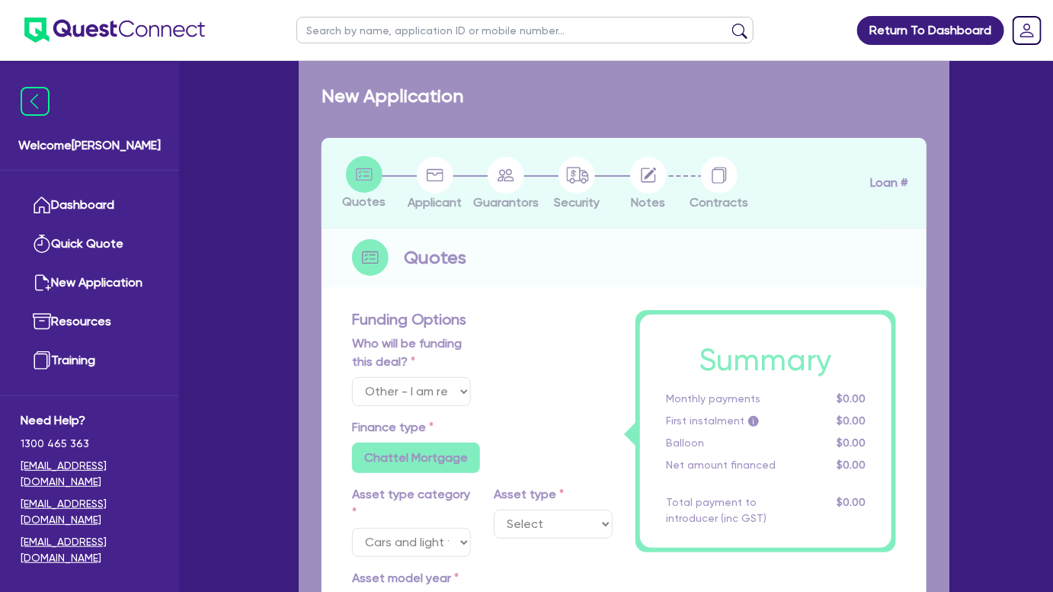
type input "22,000"
type input "0.80"
type input "1,205"
type input "6.25"
radio input "false"
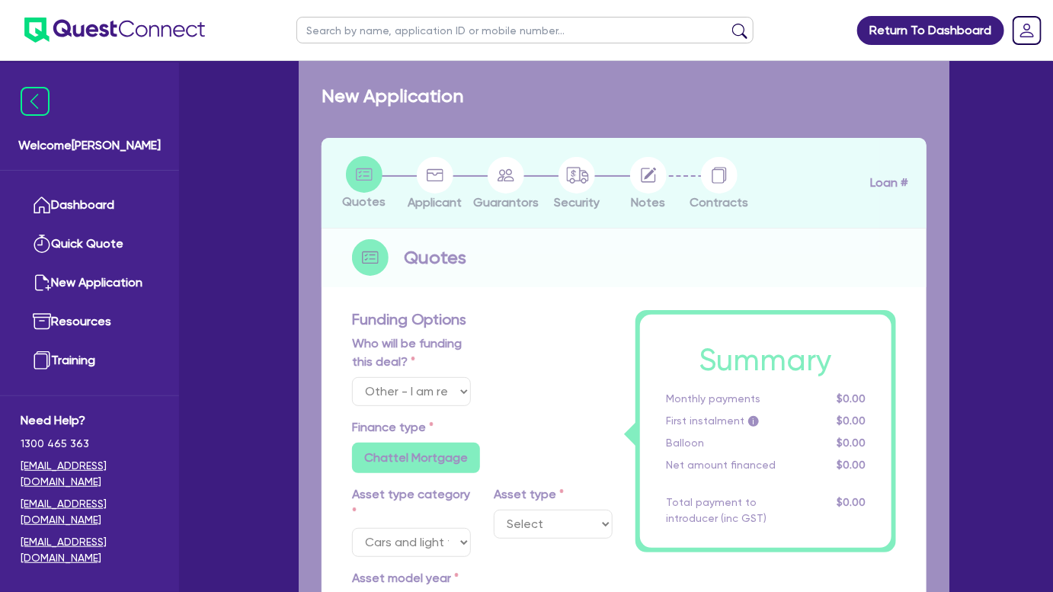
radio input "false"
select select "PASSENGER_VEHICLES"
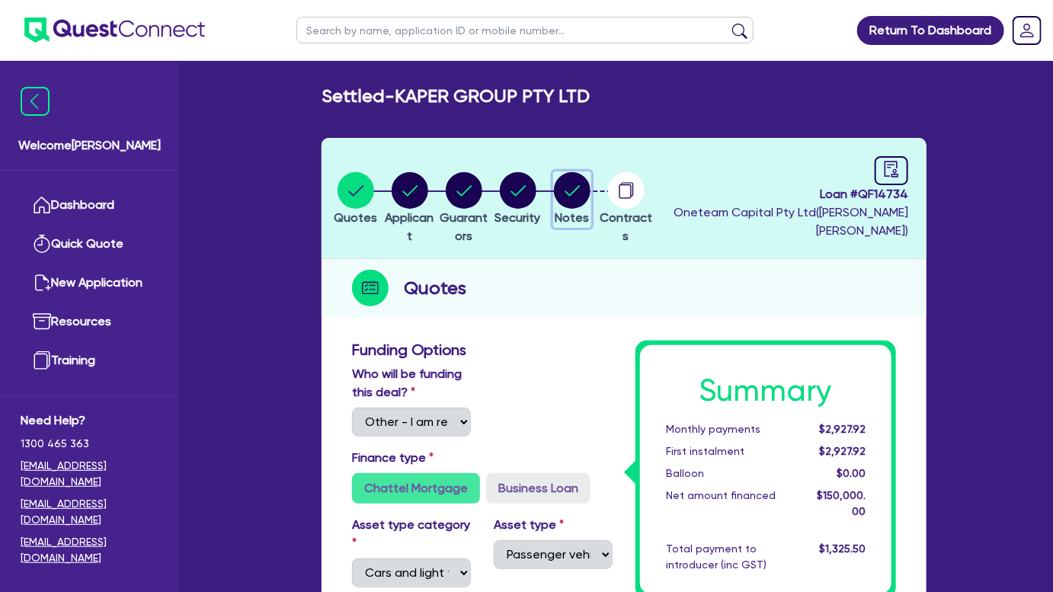
click at [590, 191] on circle "button" at bounding box center [572, 190] width 37 height 37
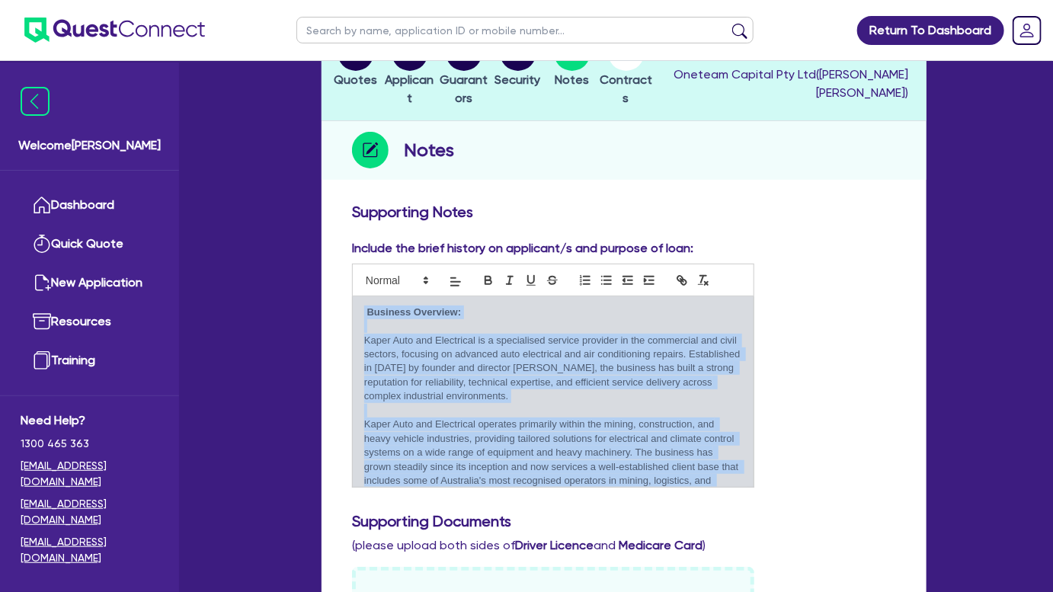
drag, startPoint x: 410, startPoint y: 474, endPoint x: 364, endPoint y: 296, distance: 183.4
click at [364, 296] on div "Business Overview: Kaper Auto and Electrical is a specialised service provider …" at bounding box center [553, 391] width 401 height 190
copy div "Business Overview: Kaper Auto and Electrical is a specialised service provider …"
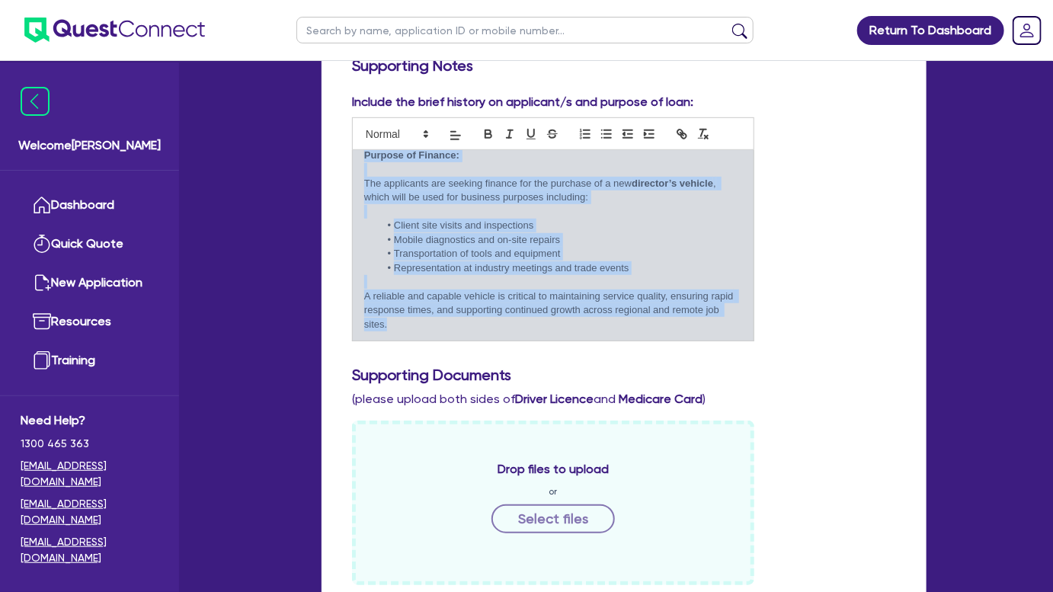
scroll to position [484, 0]
